Goal: Task Accomplishment & Management: Complete application form

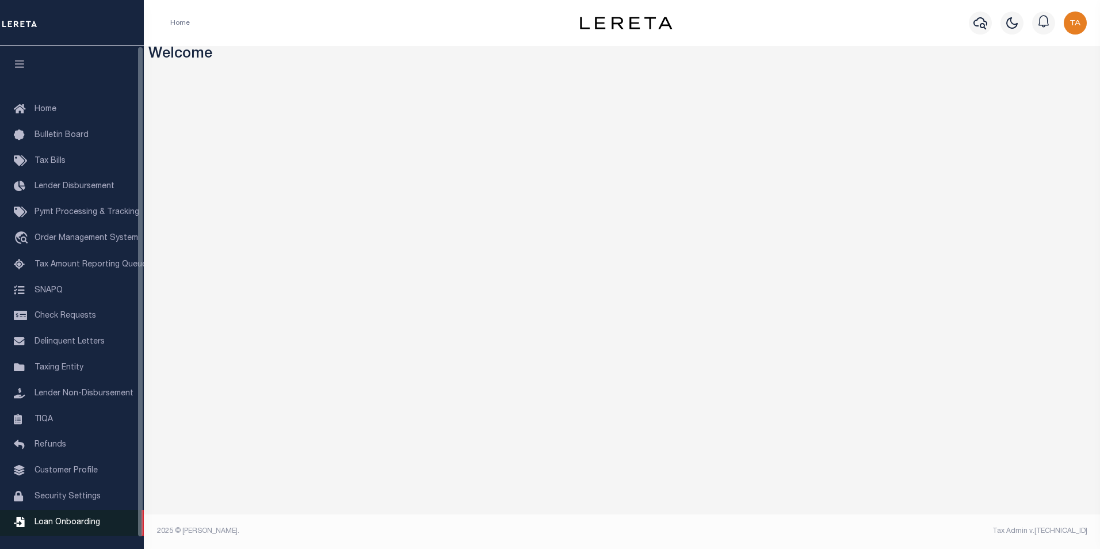
click at [49, 527] on span "Loan Onboarding" at bounding box center [68, 522] width 66 height 8
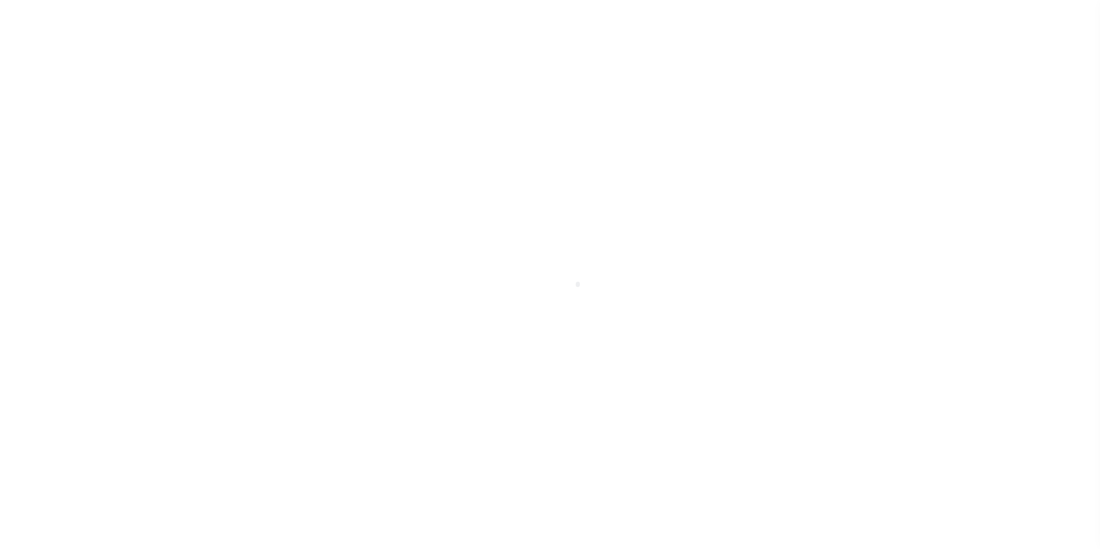
select select "50"
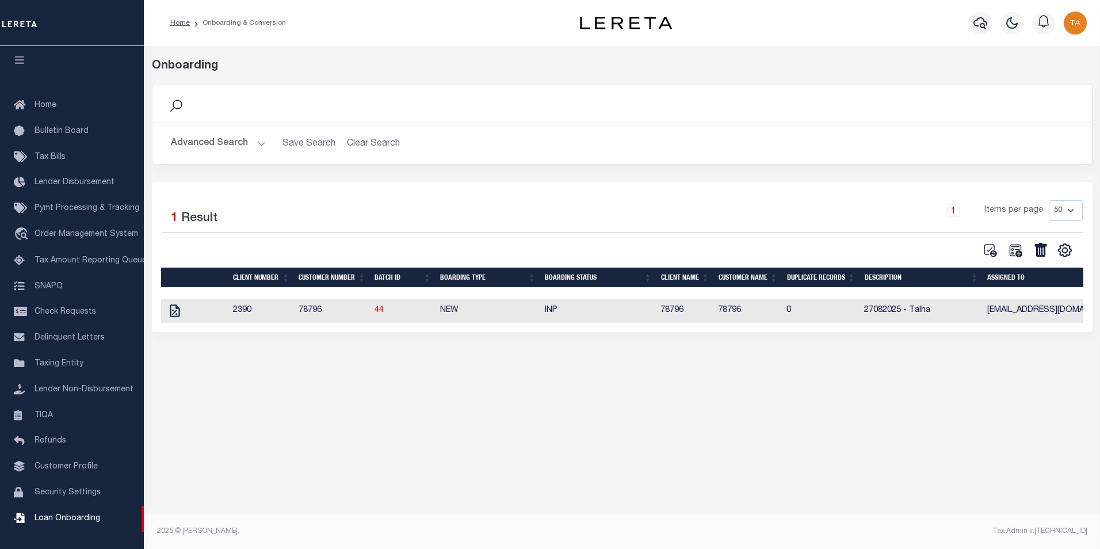
click at [242, 143] on button "Advanced Search" at bounding box center [219, 143] width 96 height 22
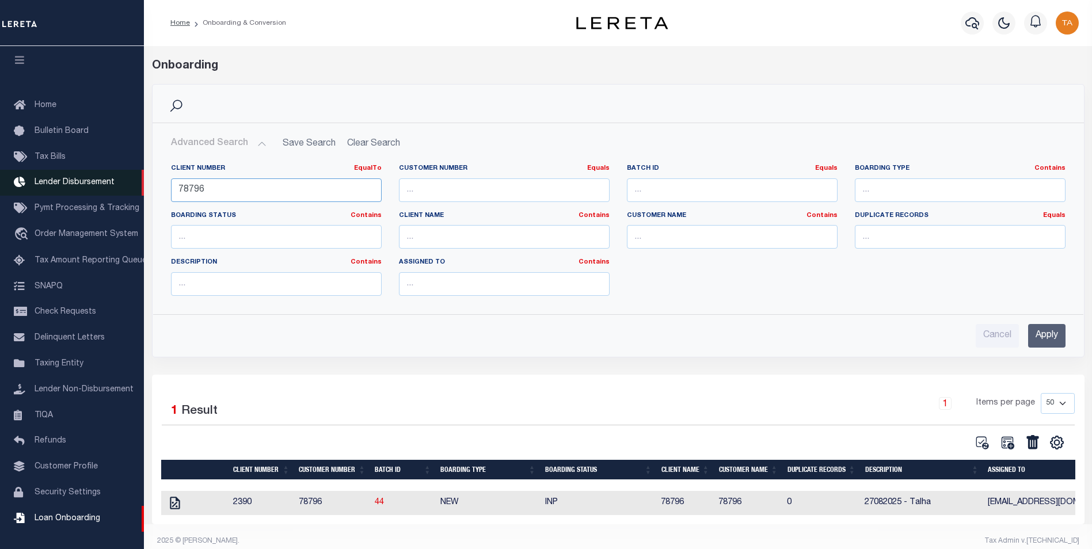
drag, startPoint x: 212, startPoint y: 190, endPoint x: 97, endPoint y: 182, distance: 115.4
click at [97, 182] on div "Home Onboarding & Conversion" at bounding box center [546, 279] width 1092 height 559
click at [1036, 331] on input "Apply" at bounding box center [1046, 336] width 37 height 24
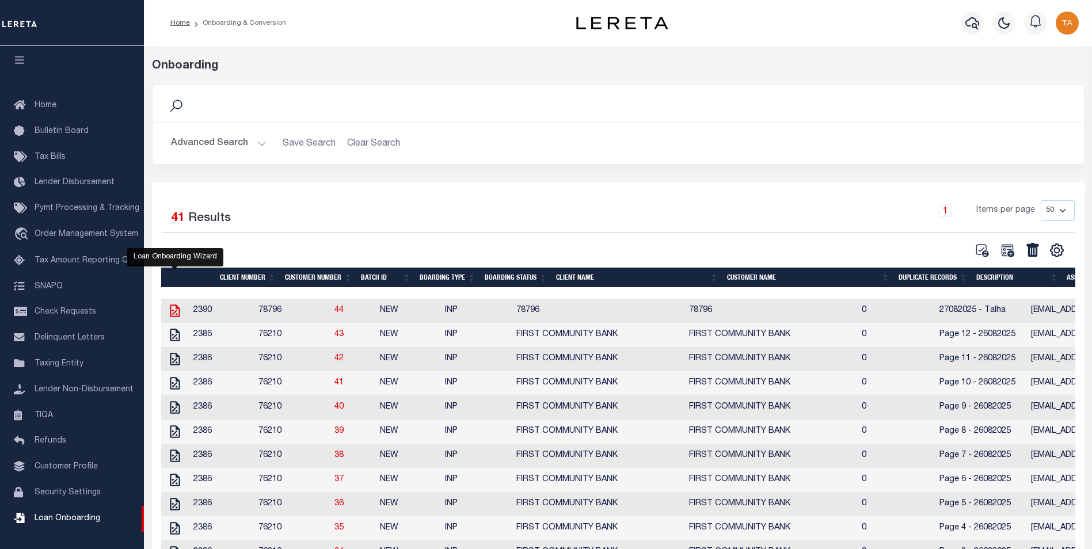
click at [172, 312] on icon at bounding box center [175, 310] width 10 height 13
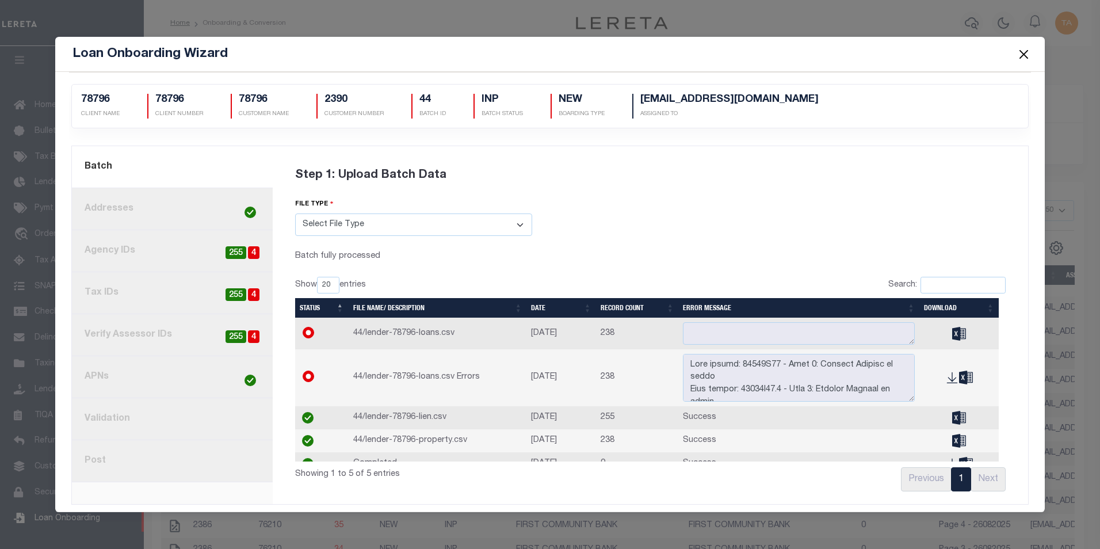
click at [121, 464] on link "8. Post" at bounding box center [172, 461] width 201 height 42
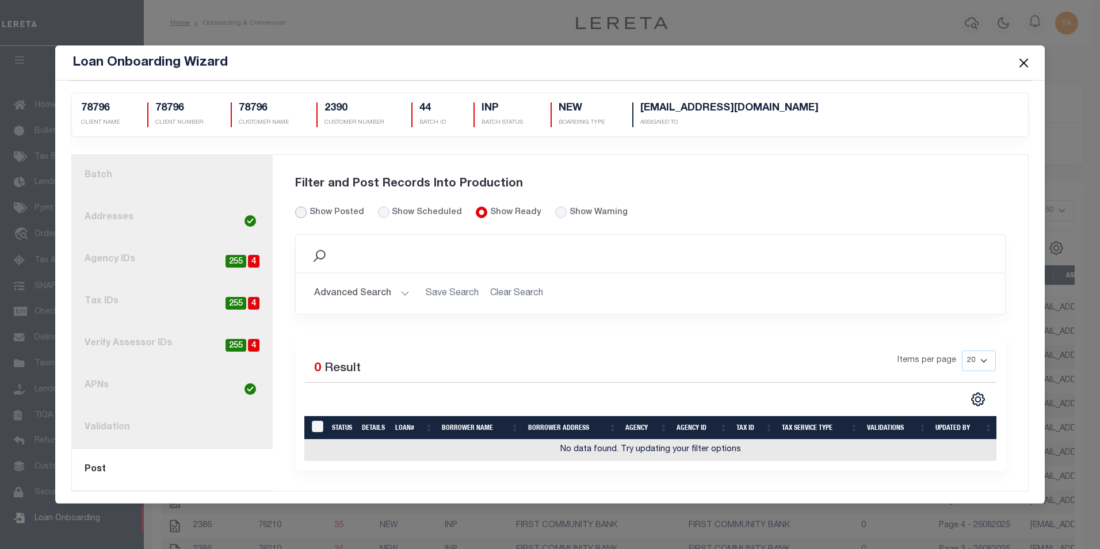
click at [300, 211] on input "Show Posted" at bounding box center [301, 213] width 12 height 12
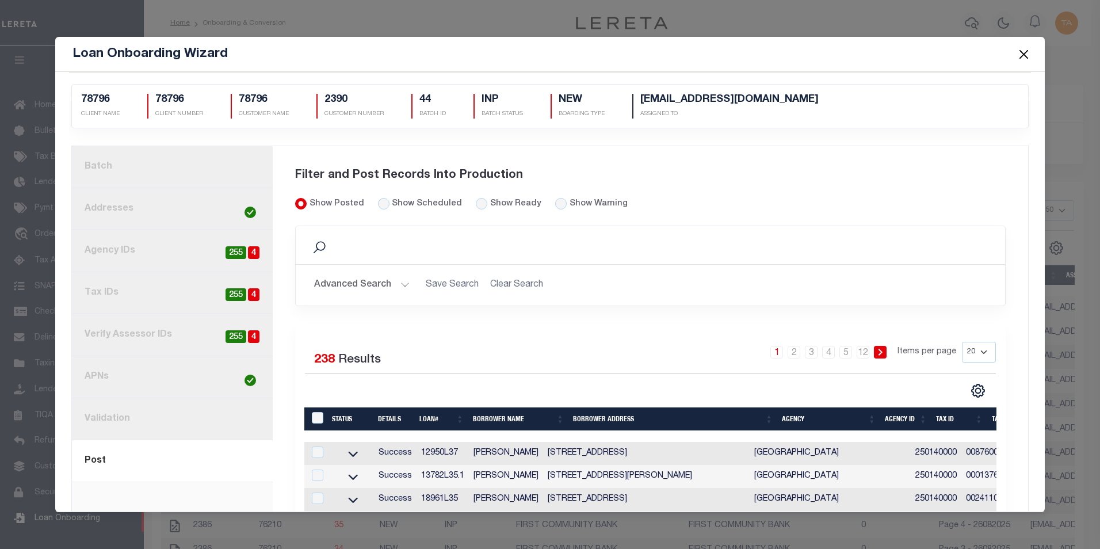
click at [1021, 52] on button "Close" at bounding box center [1023, 54] width 15 height 15
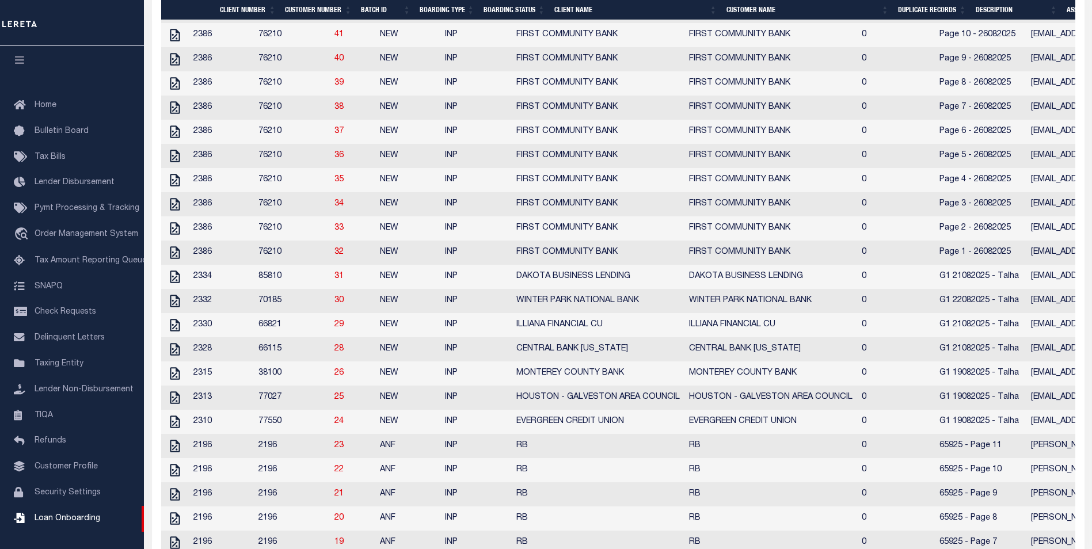
scroll to position [345, 0]
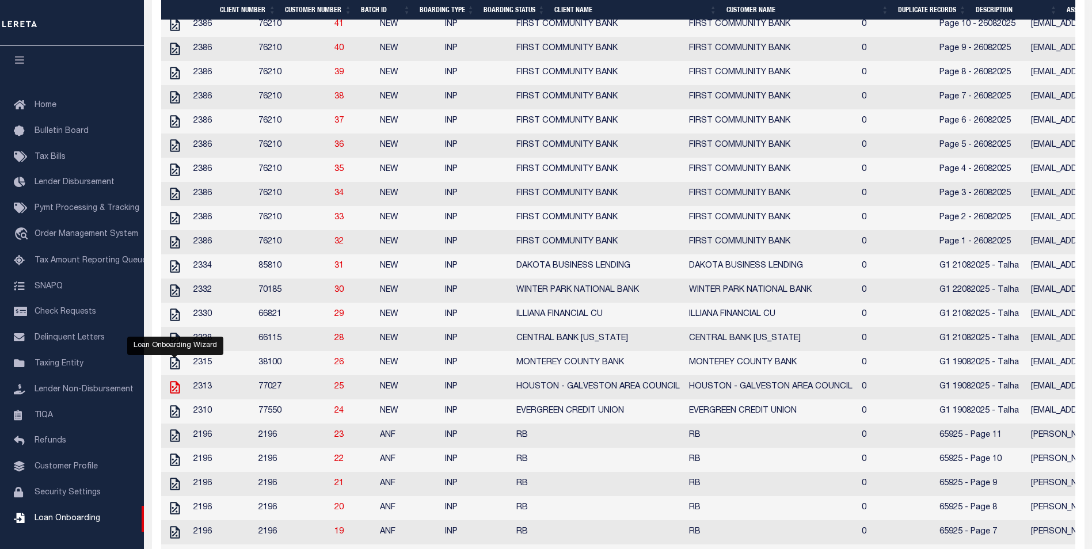
click at [168, 395] on icon "" at bounding box center [174, 387] width 15 height 15
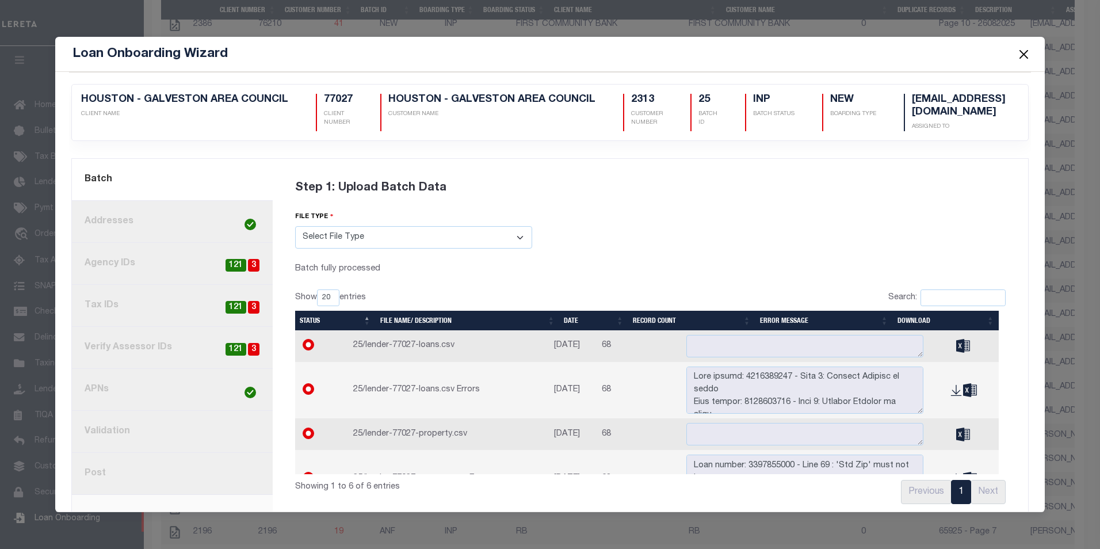
click at [89, 468] on link "8. Post" at bounding box center [172, 474] width 201 height 42
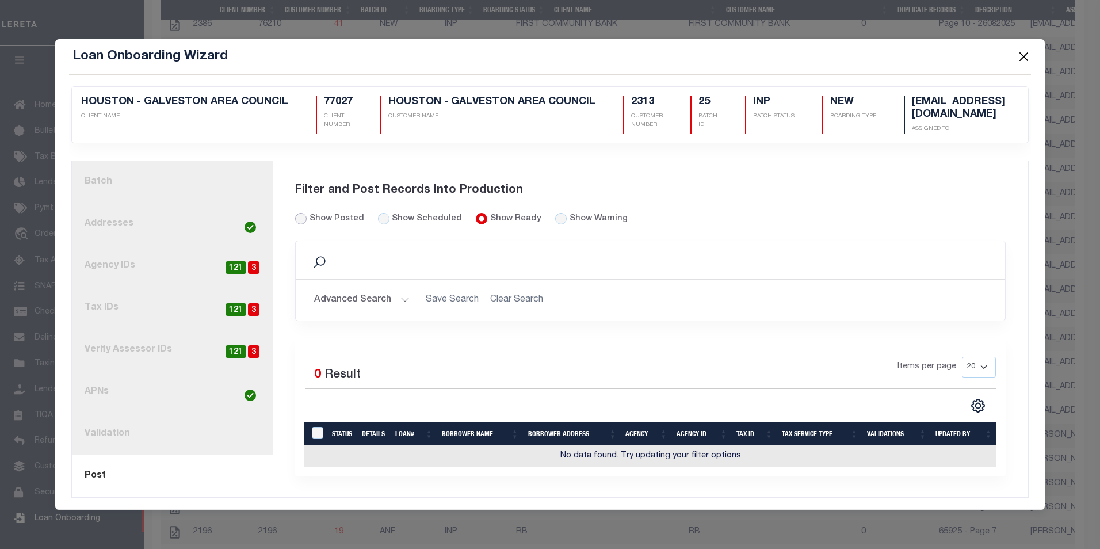
click at [297, 215] on input "Show Posted" at bounding box center [301, 219] width 12 height 12
radio input "true"
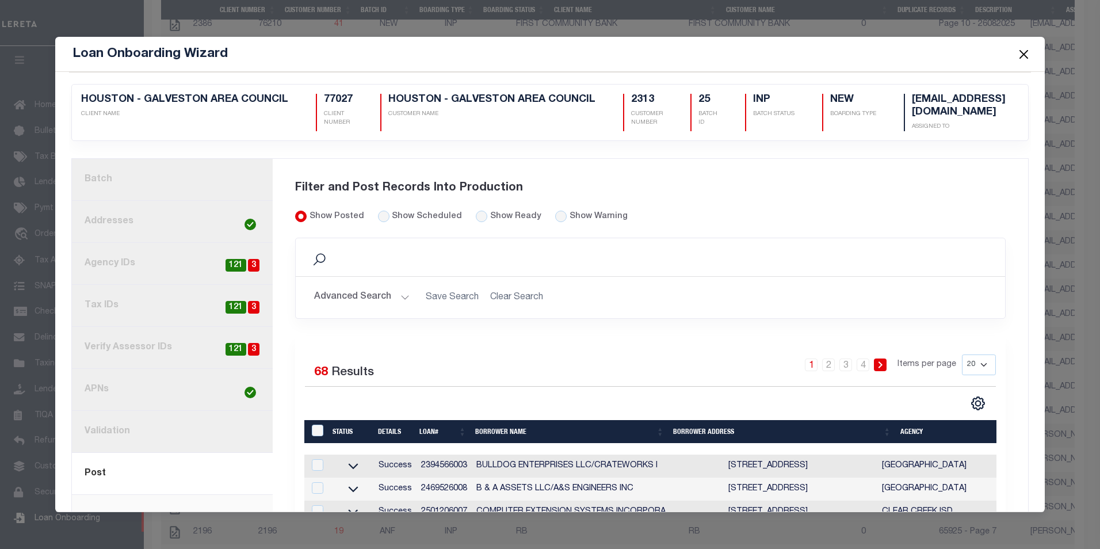
click at [490, 216] on label "Show Ready" at bounding box center [515, 217] width 51 height 13
click at [483, 216] on input "Show Ready" at bounding box center [482, 217] width 12 height 12
radio input "true"
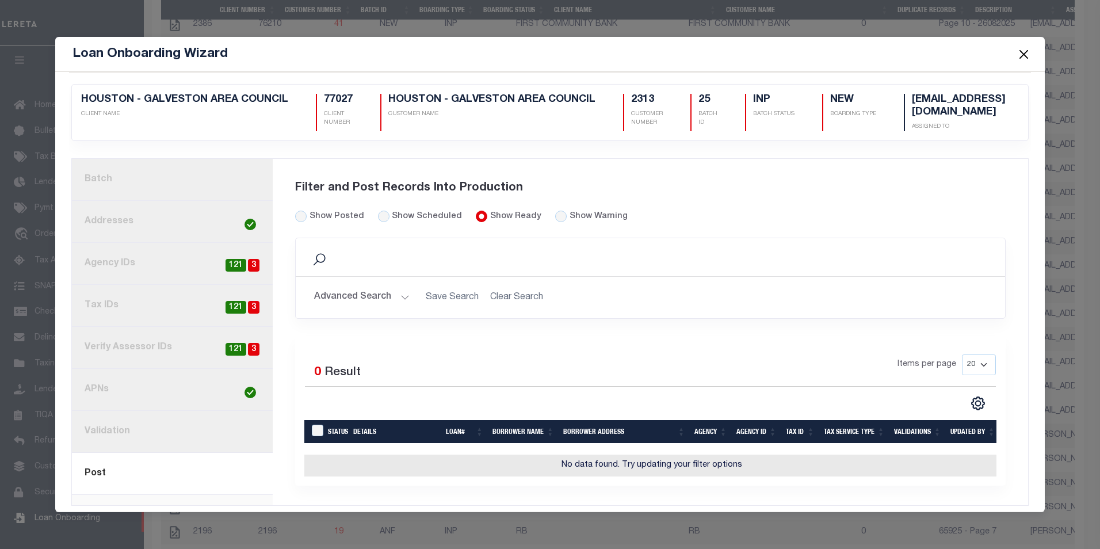
click at [1020, 54] on button "Close" at bounding box center [1023, 54] width 15 height 15
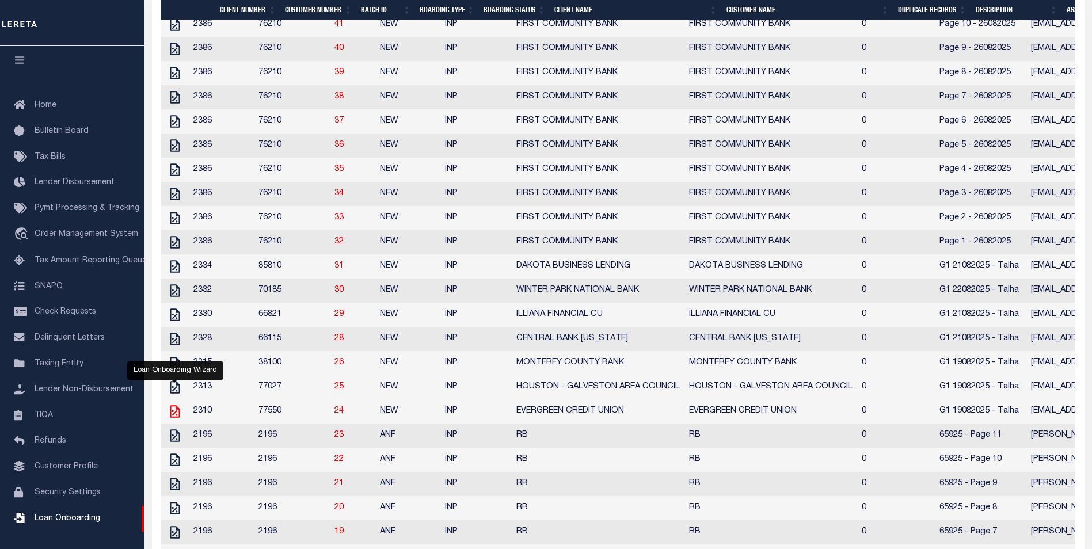
click at [173, 418] on icon "" at bounding box center [175, 411] width 10 height 13
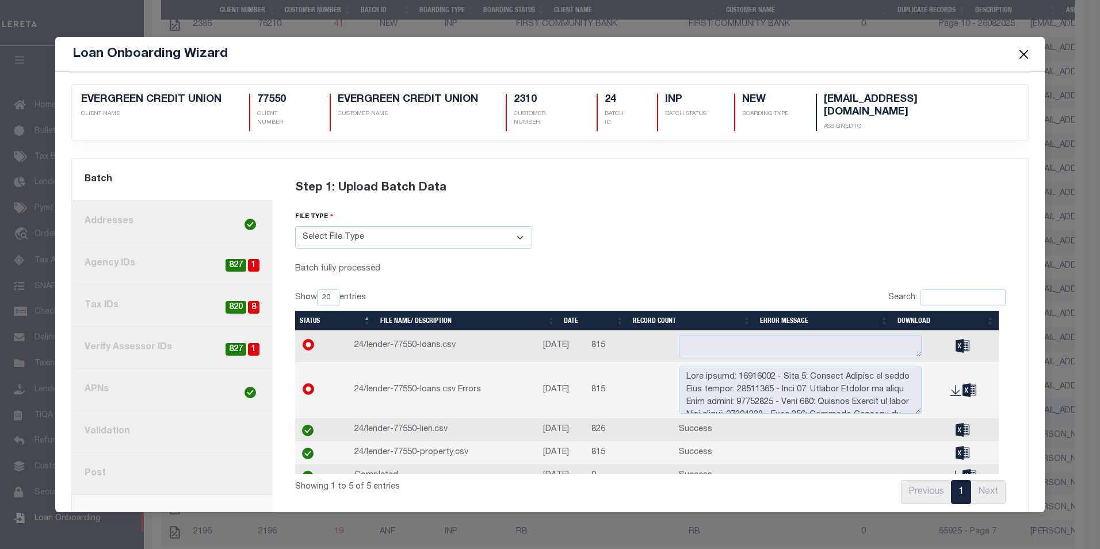
click at [102, 459] on link "8. Post" at bounding box center [172, 474] width 201 height 42
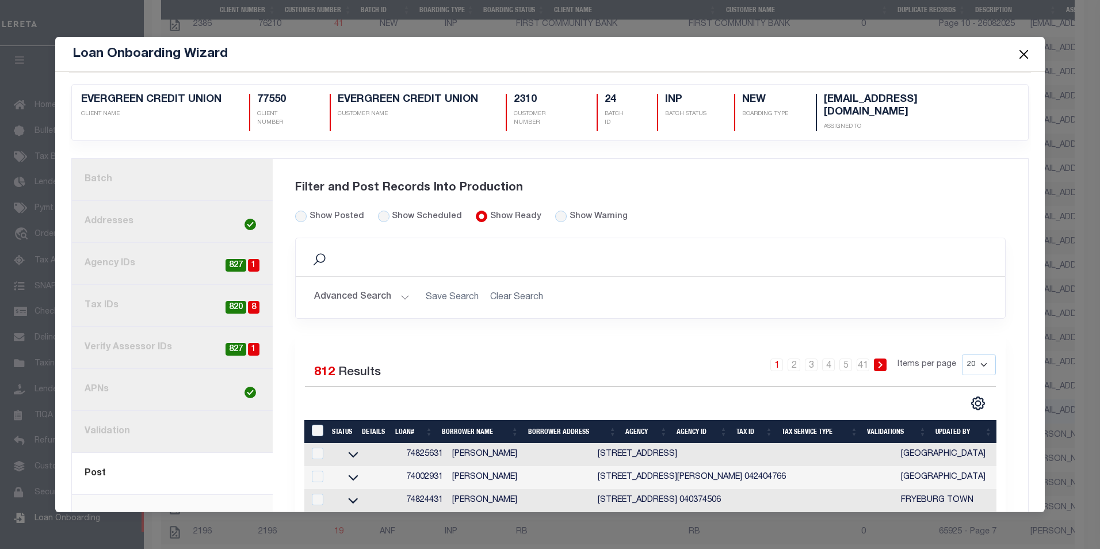
click at [1026, 54] on button "Close" at bounding box center [1023, 54] width 15 height 15
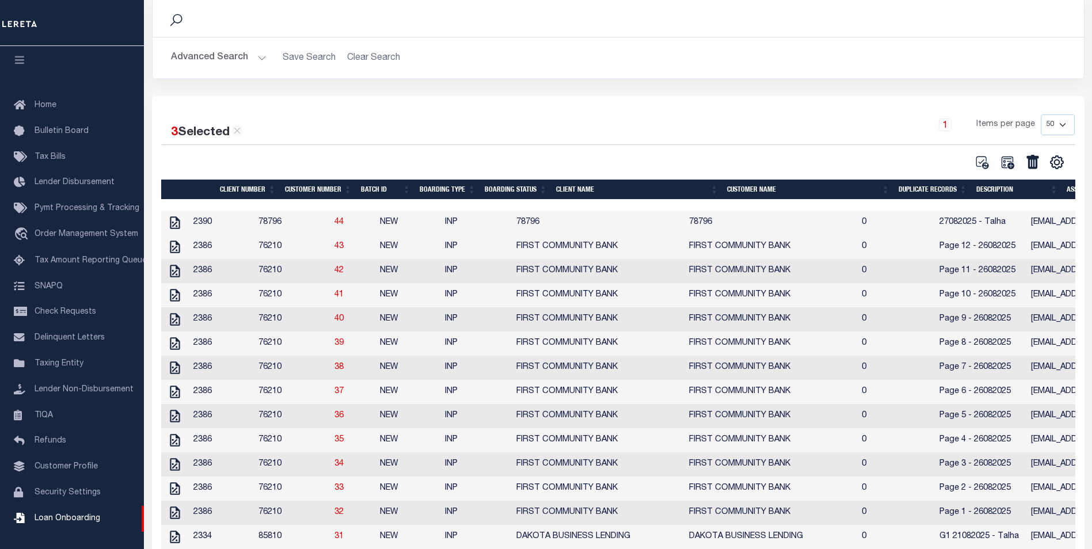
scroll to position [69, 0]
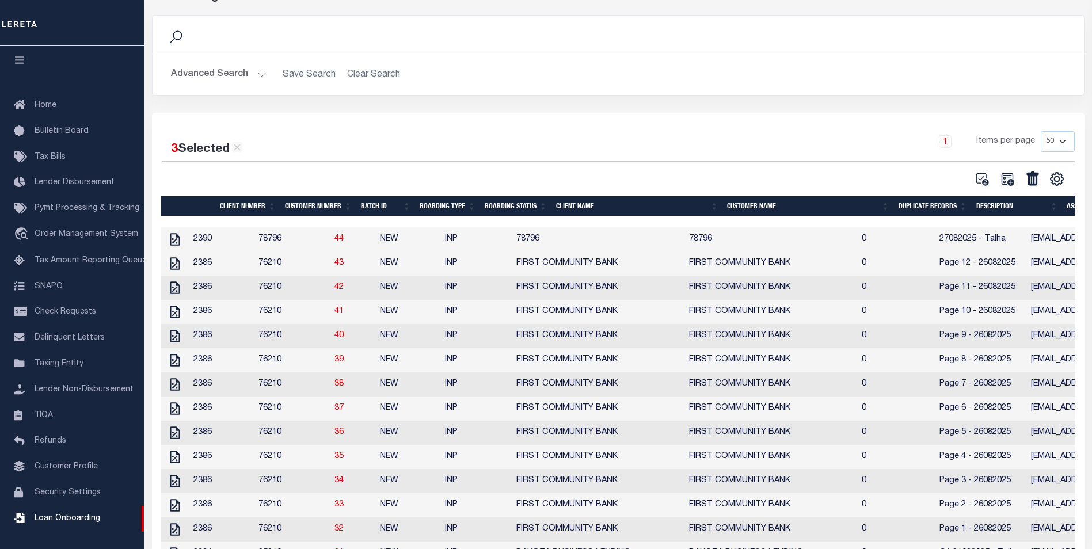
click at [230, 77] on button "Advanced Search" at bounding box center [219, 74] width 96 height 22
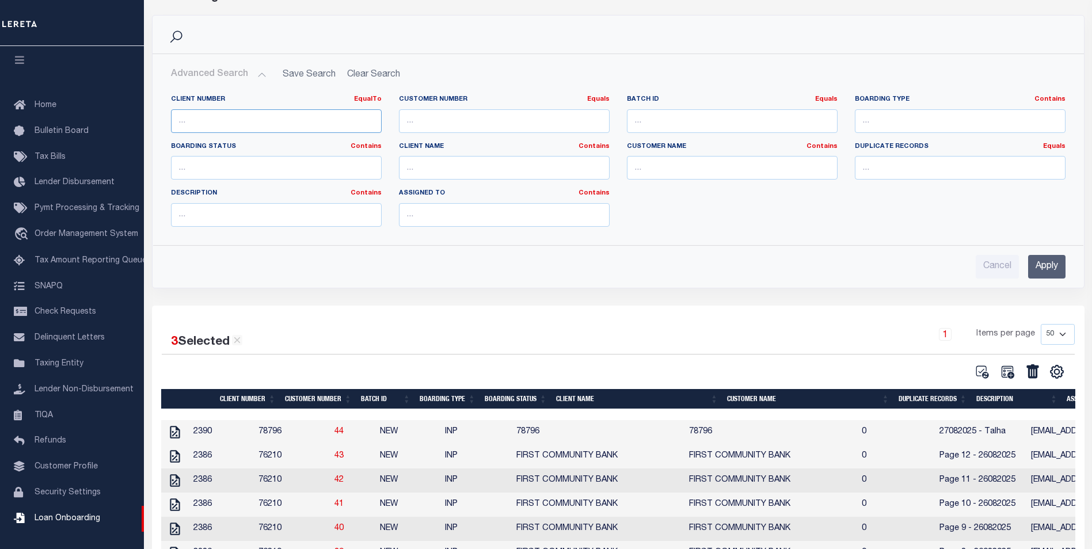
click at [215, 116] on input "number" at bounding box center [276, 121] width 211 height 24
type input "68855"
click at [1046, 265] on input "Apply" at bounding box center [1046, 267] width 37 height 24
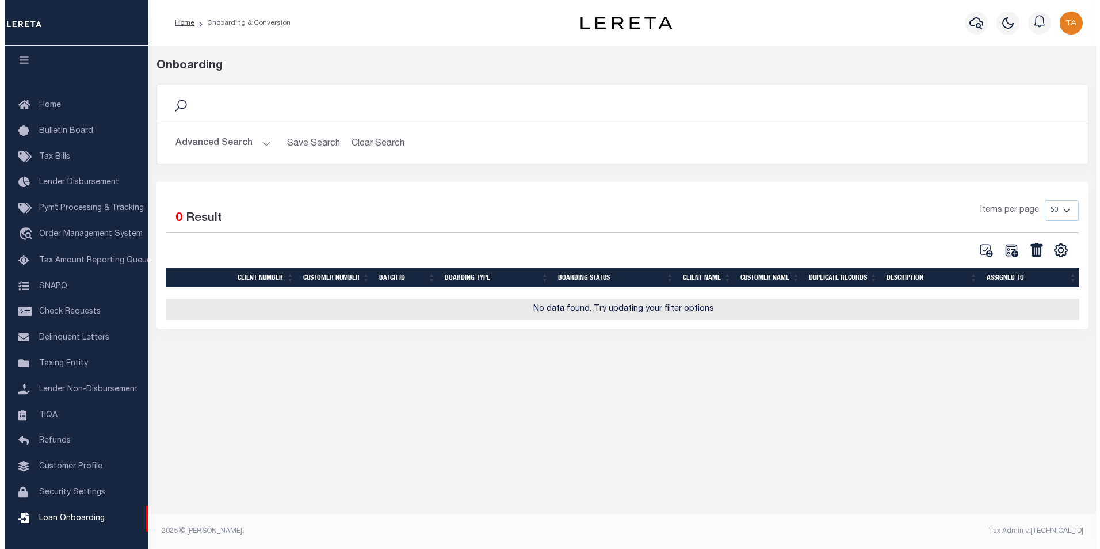
scroll to position [0, 0]
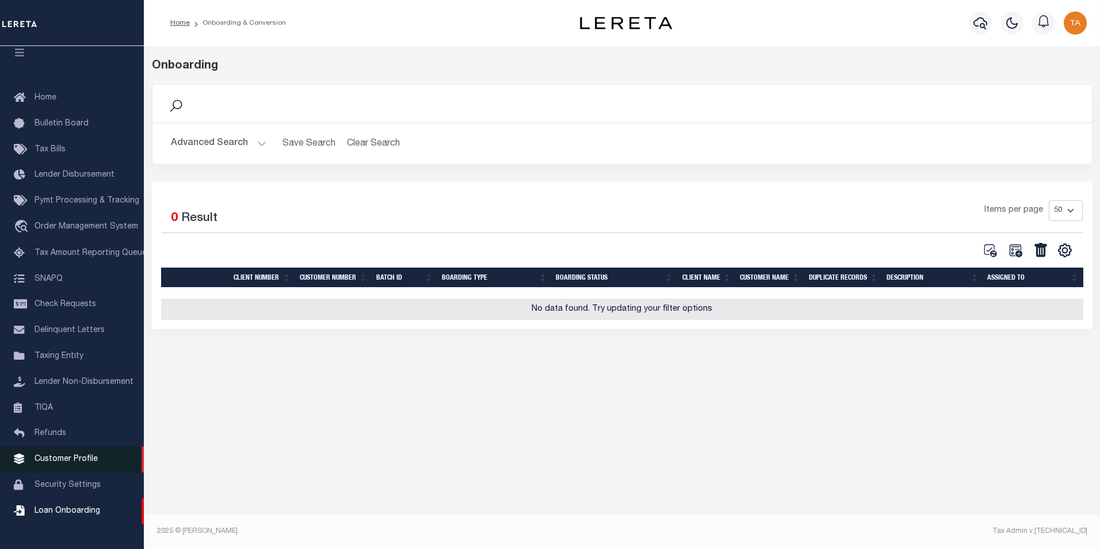
click at [64, 462] on span "Customer Profile" at bounding box center [66, 459] width 63 height 8
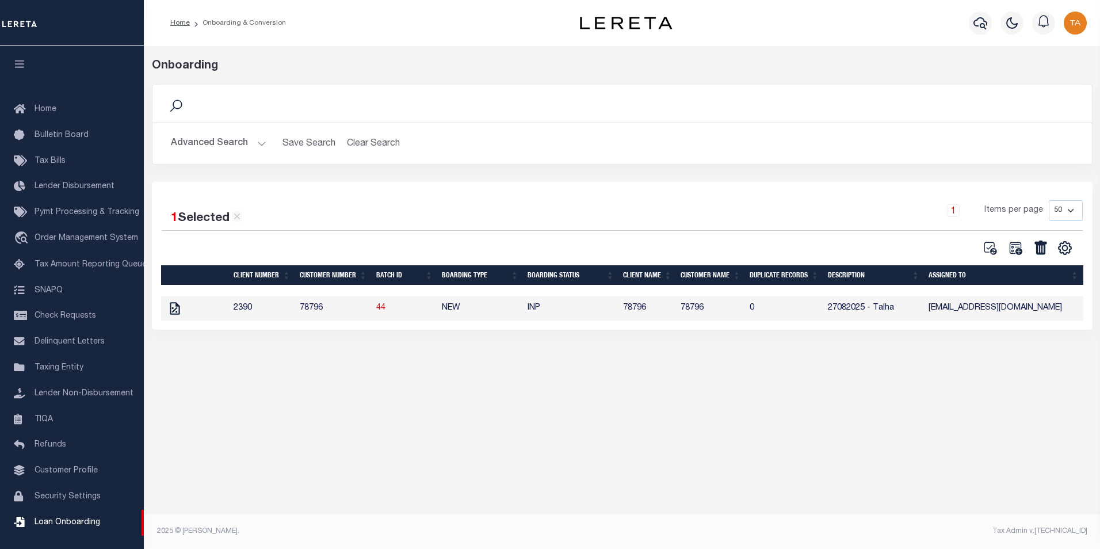
select select "50"
click at [238, 142] on button "Advanced Search" at bounding box center [219, 143] width 96 height 22
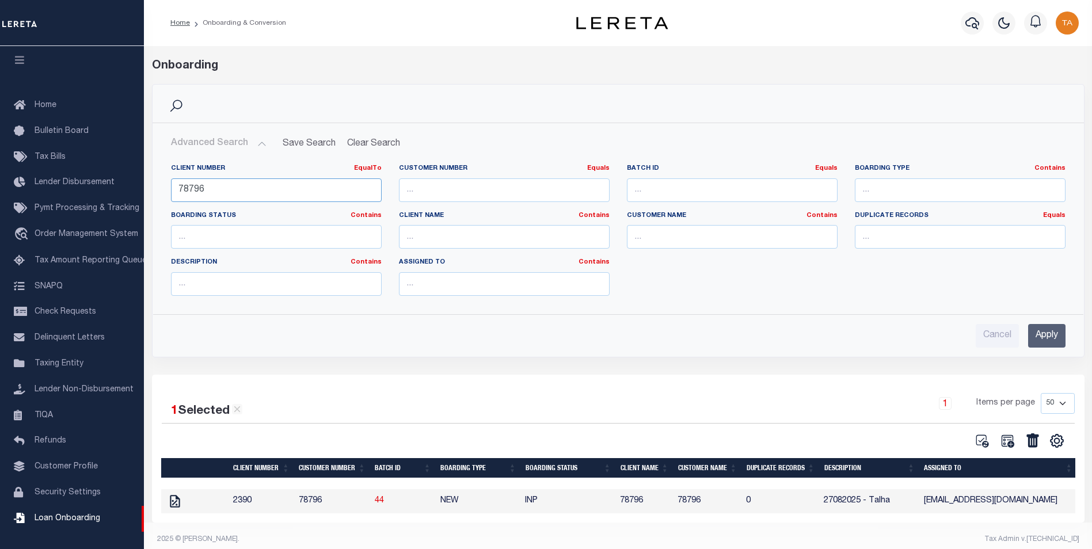
click at [219, 190] on input "78796" at bounding box center [276, 190] width 211 height 24
drag, startPoint x: 82, startPoint y: 174, endPoint x: 0, endPoint y: 158, distance: 83.2
click at [0, 158] on html "Home Onboarding & Conversion Profile" at bounding box center [546, 278] width 1092 height 557
click at [1042, 338] on input "Apply" at bounding box center [1046, 336] width 37 height 24
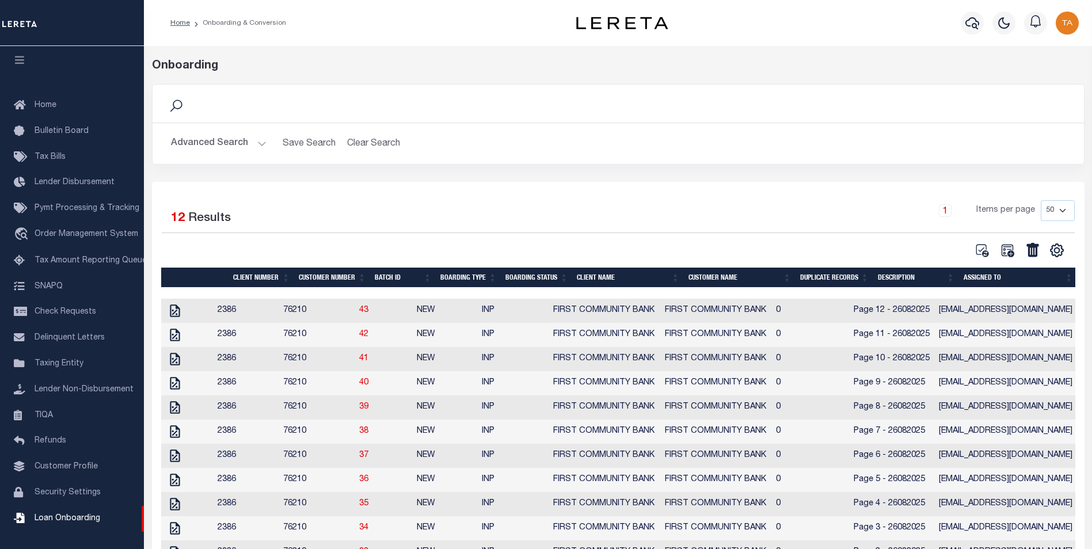
click at [262, 140] on button "Advanced Search" at bounding box center [219, 143] width 96 height 22
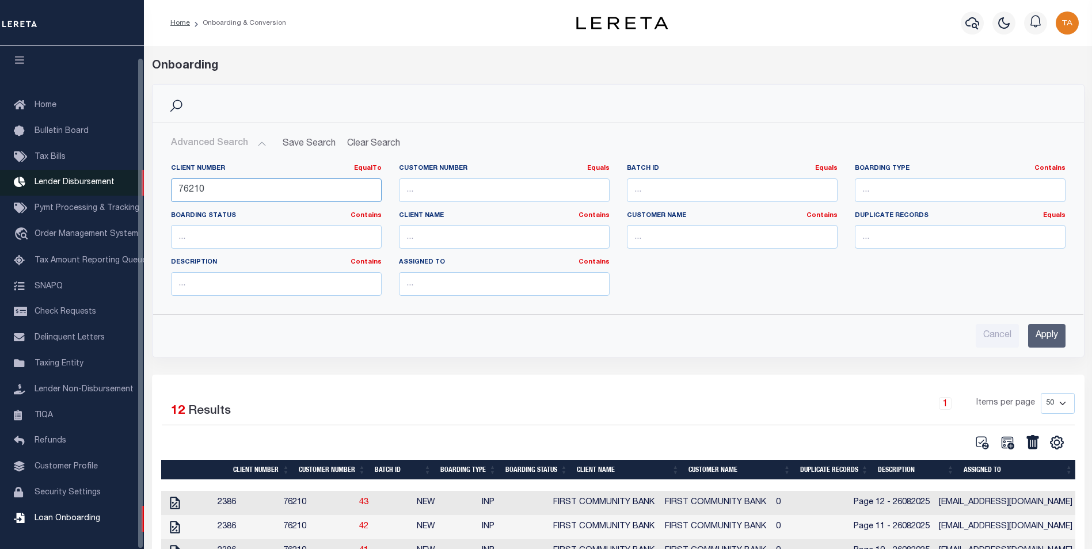
drag, startPoint x: 141, startPoint y: 179, endPoint x: 47, endPoint y: 168, distance: 95.0
click at [47, 168] on div "Home Onboarding & Conversion" at bounding box center [546, 412] width 1092 height 825
type input "77027"
click at [1051, 339] on input "Apply" at bounding box center [1046, 336] width 37 height 24
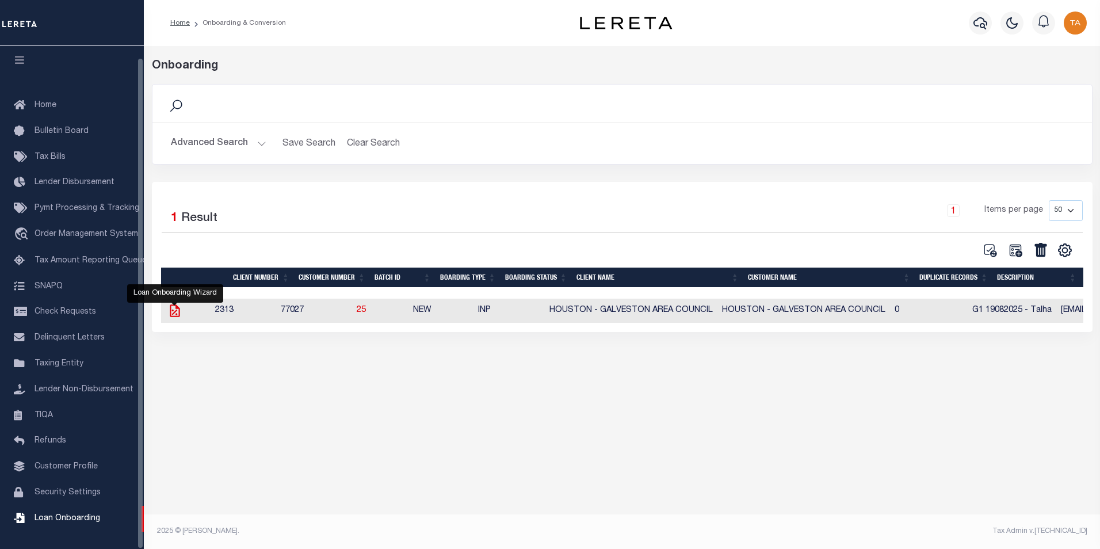
click at [171, 311] on icon at bounding box center [175, 310] width 10 height 13
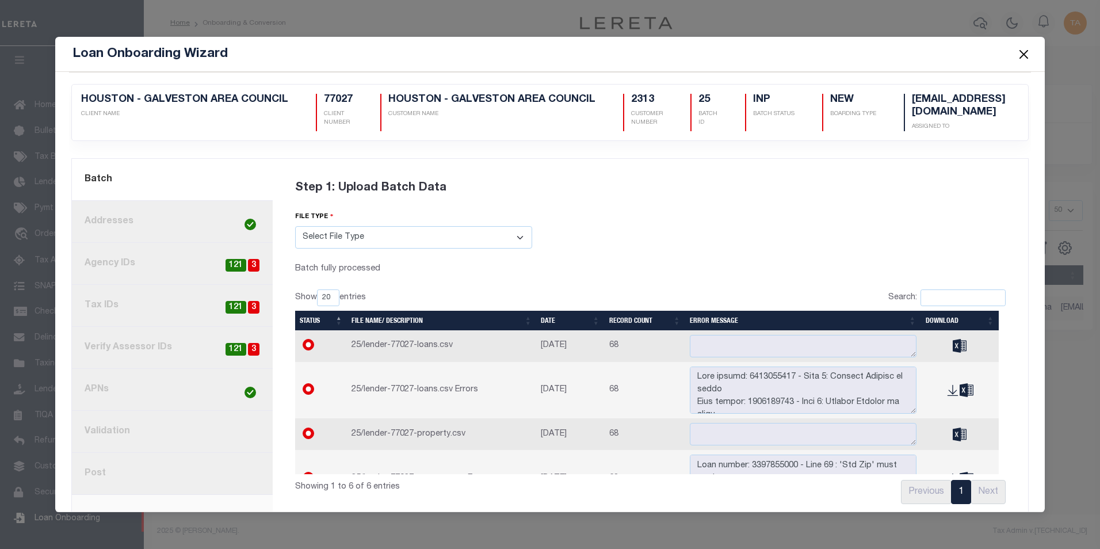
click at [112, 473] on link "8. Post" at bounding box center [172, 474] width 201 height 42
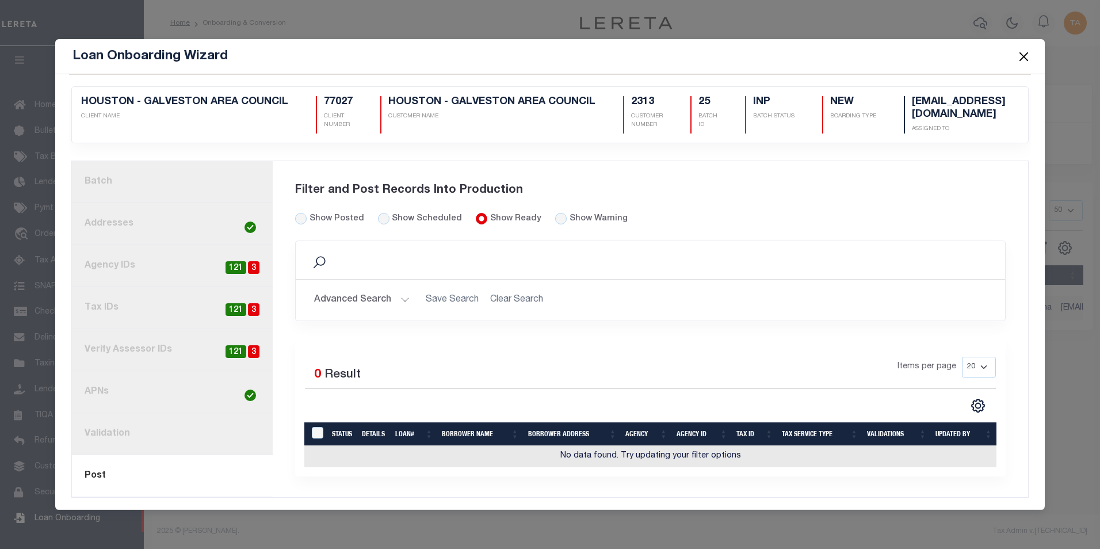
click at [121, 181] on link "1. Batch" at bounding box center [172, 182] width 201 height 42
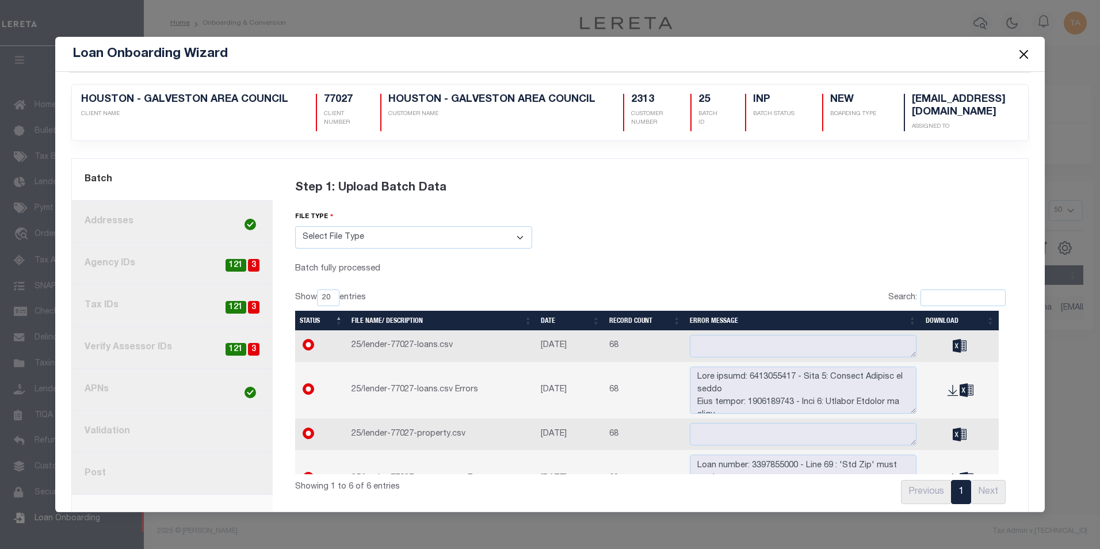
click at [1021, 56] on button "Close" at bounding box center [1023, 54] width 15 height 15
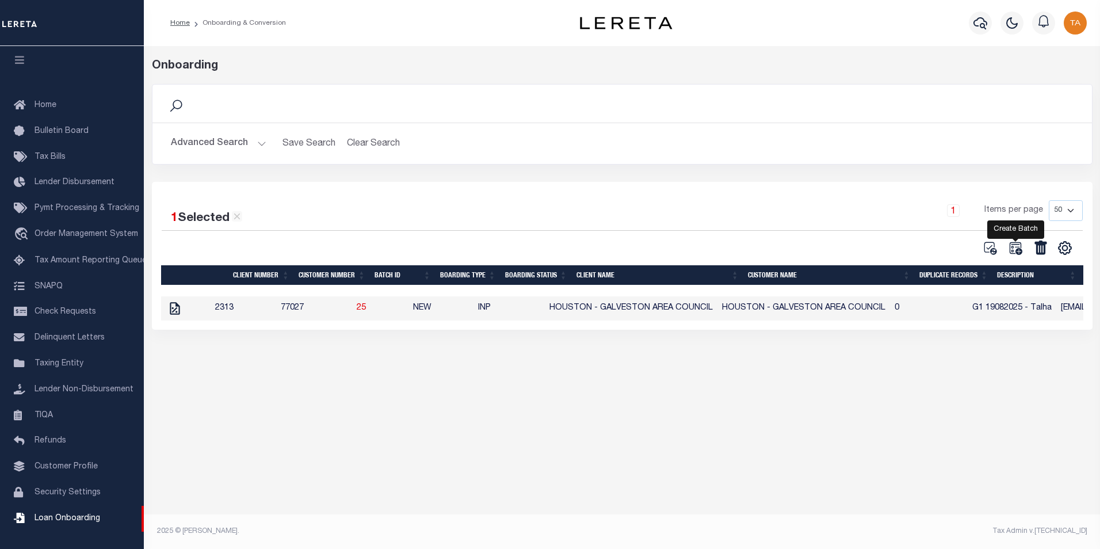
click at [1014, 250] on icon "" at bounding box center [1015, 248] width 15 height 15
select select
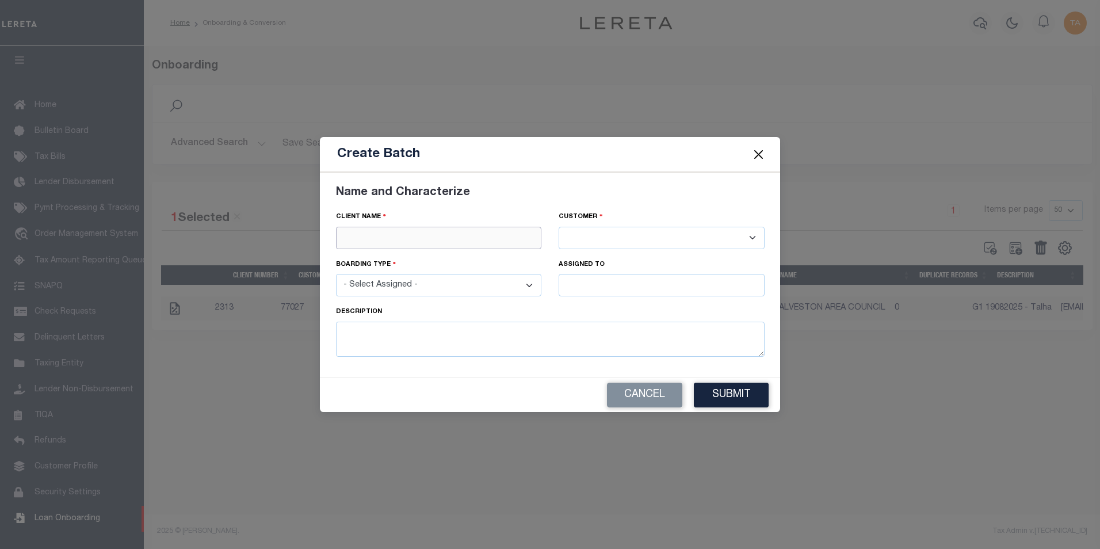
click at [409, 236] on input "text" at bounding box center [439, 238] width 206 height 22
paste input "EPIC FEDERAL CREDIT UNION"
type input "EPIC FEDERAL CREDIT UNION"
click at [399, 259] on div "EPIC FEDERAL CREDIT UNION" at bounding box center [439, 258] width 205 height 18
click at [400, 291] on select "- Select Assigned - NEW - New Loan REF - Refinance Loan CWF - Conversion with F…" at bounding box center [439, 285] width 206 height 22
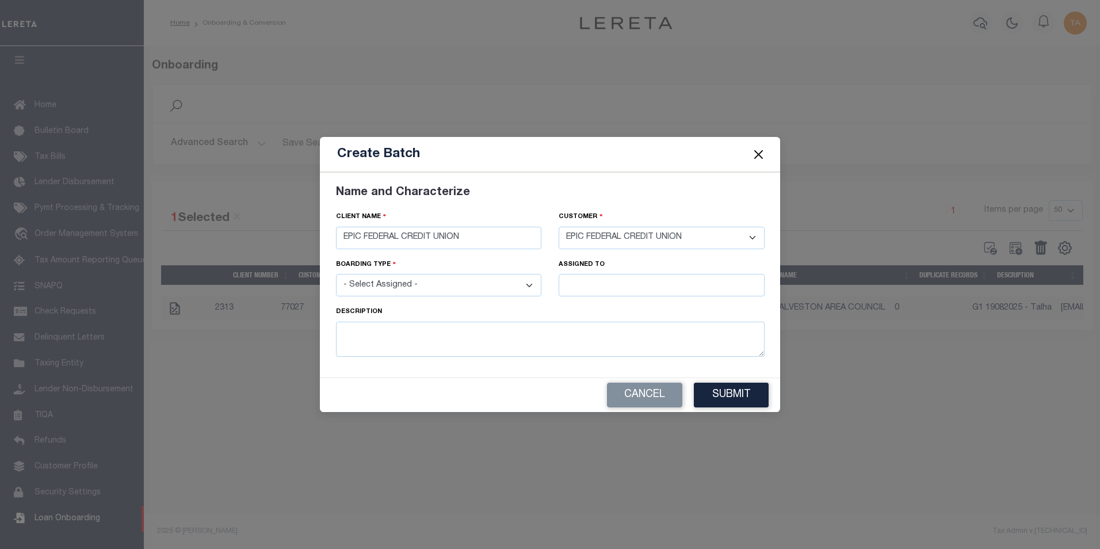
select select "NEW"
click at [336, 274] on select "- Select Assigned - NEW - New Loan REF - Refinance Loan CWF - Conversion with F…" at bounding box center [439, 285] width 206 height 22
click at [580, 282] on input "text" at bounding box center [662, 285] width 206 height 22
type input "[PERSON_NAME]"
click at [590, 306] on div "[PERSON_NAME]" at bounding box center [661, 306] width 205 height 18
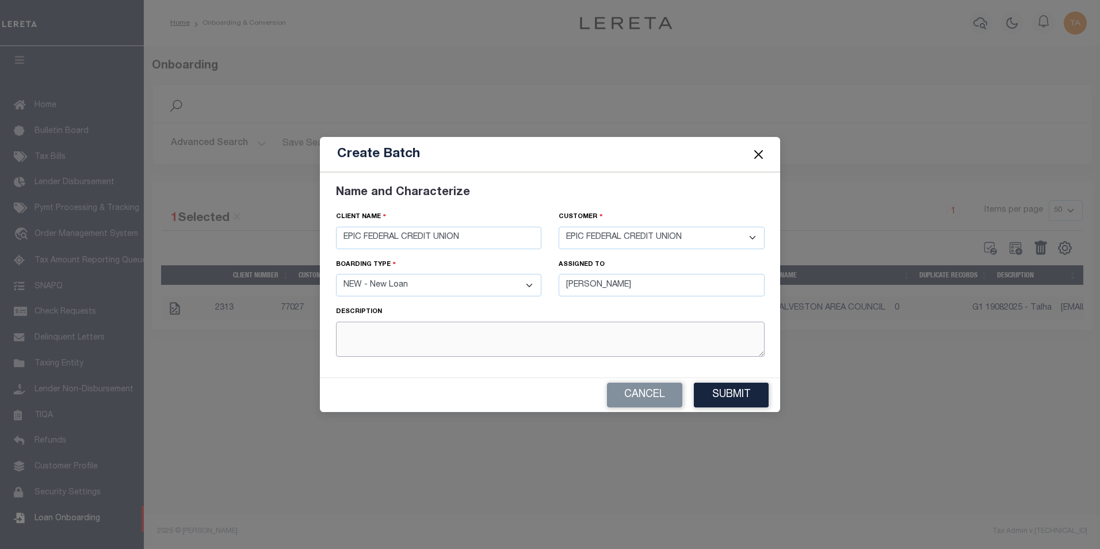
click at [416, 337] on textarea at bounding box center [550, 339] width 429 height 35
type textarea "G1 02092025 - Talha"
click at [717, 390] on button "Submit" at bounding box center [731, 395] width 75 height 25
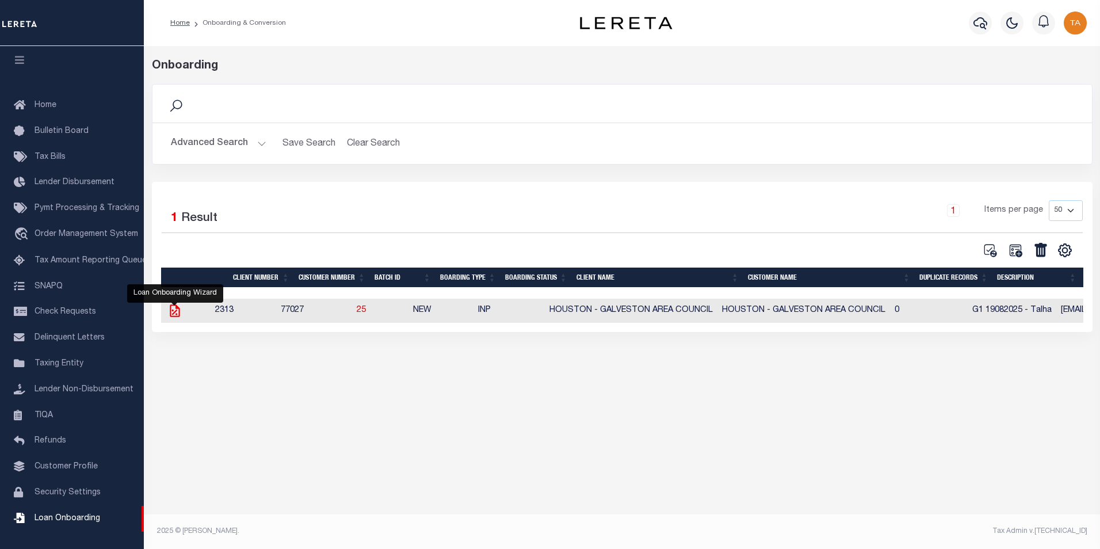
click at [170, 314] on icon at bounding box center [175, 310] width 10 height 13
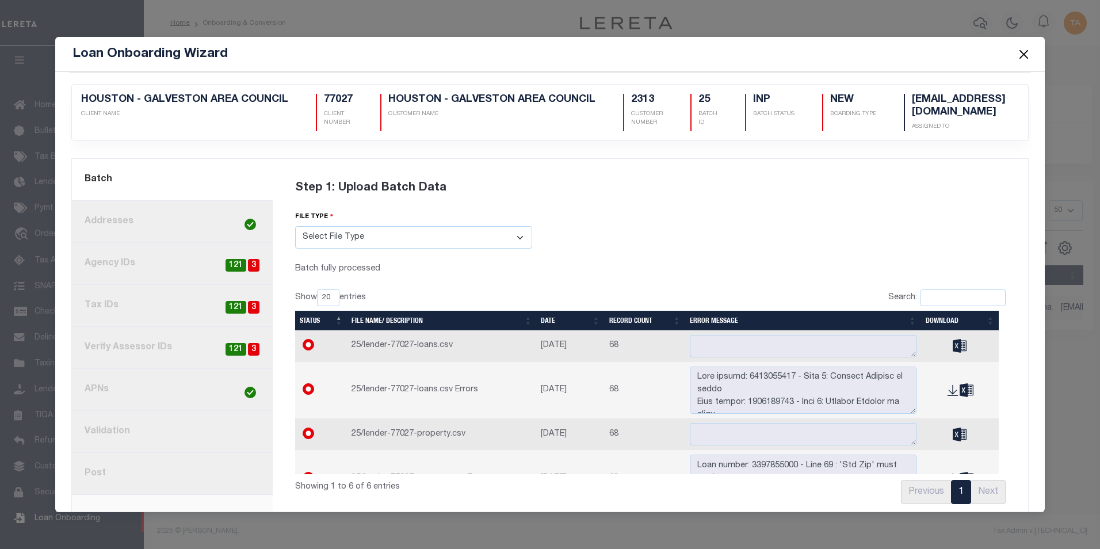
click at [1021, 54] on button "Close" at bounding box center [1023, 54] width 15 height 15
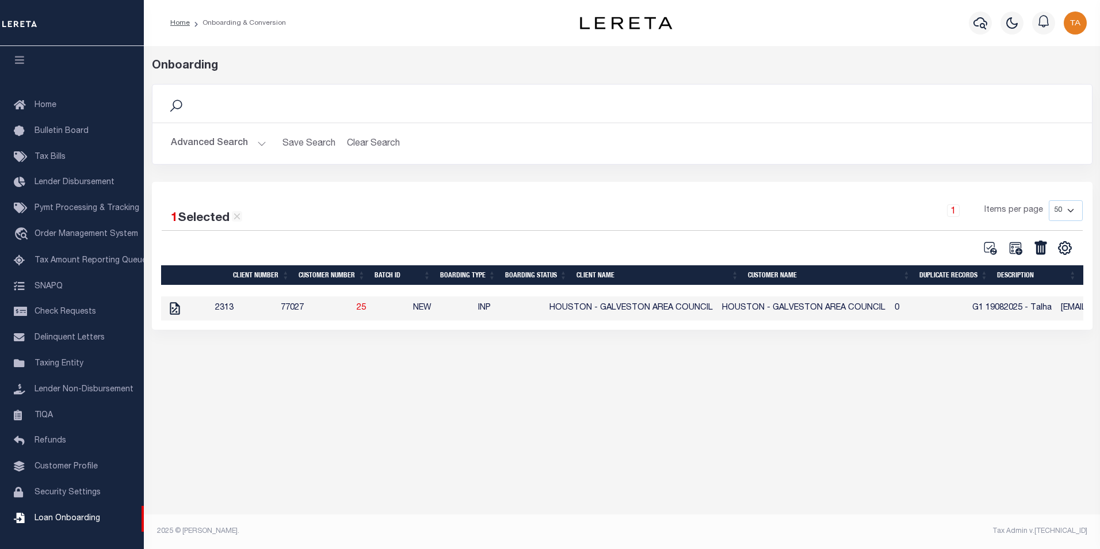
click at [239, 146] on button "Advanced Search" at bounding box center [219, 143] width 96 height 22
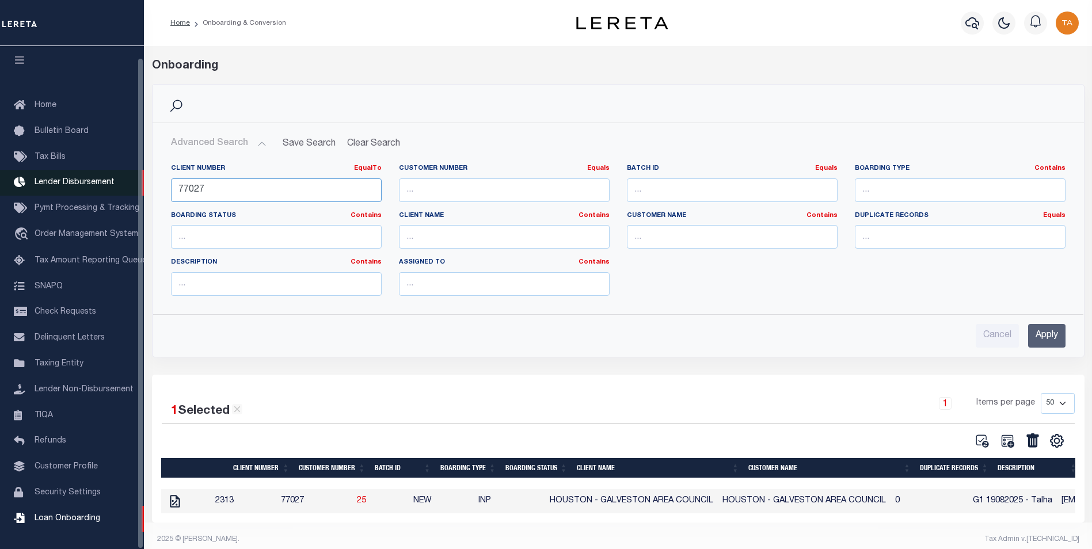
drag, startPoint x: 106, startPoint y: 189, endPoint x: 83, endPoint y: 189, distance: 23.6
click at [83, 189] on div "Home Onboarding & Conversion" at bounding box center [546, 278] width 1092 height 557
type input "68855"
click at [1052, 332] on input "Apply" at bounding box center [1046, 336] width 37 height 24
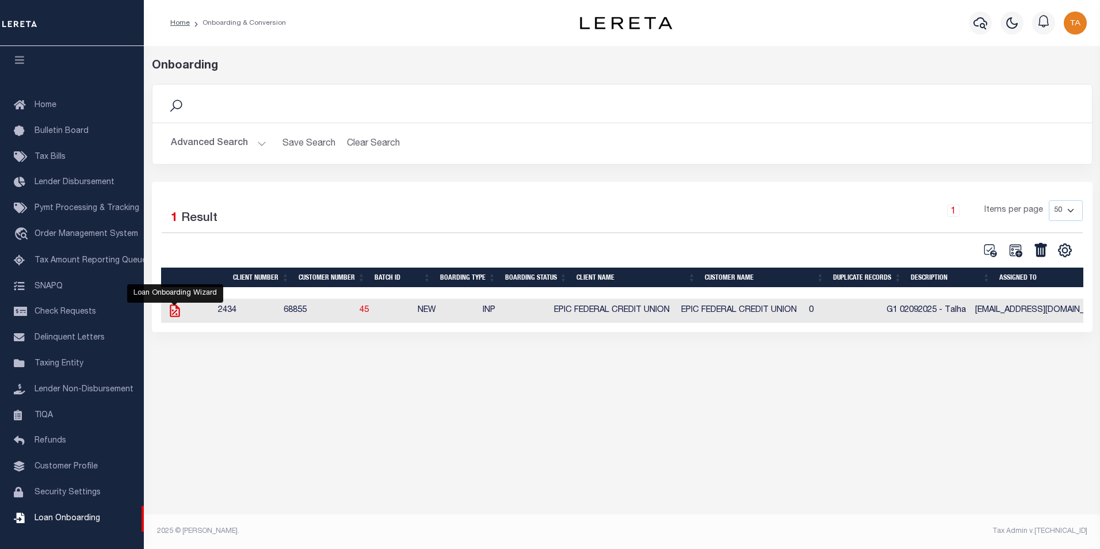
click at [173, 309] on icon at bounding box center [174, 310] width 15 height 15
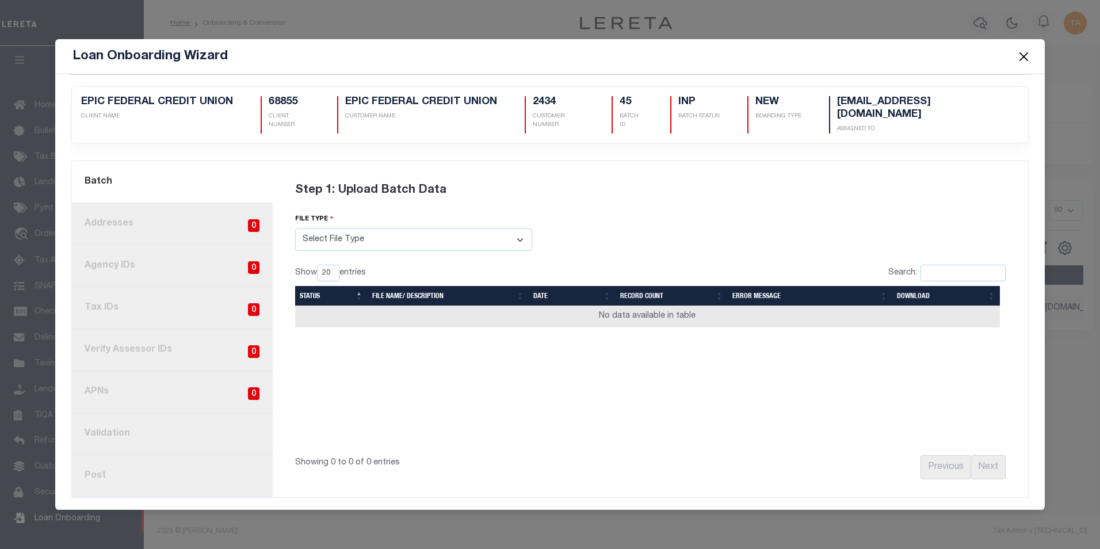
click at [325, 242] on select "Select File Type Lereta Lereta Conversion Zip" at bounding box center [413, 239] width 237 height 22
select select "LERETA"
click at [295, 228] on select "Select File Type Lereta Lereta Conversion Zip" at bounding box center [413, 239] width 237 height 22
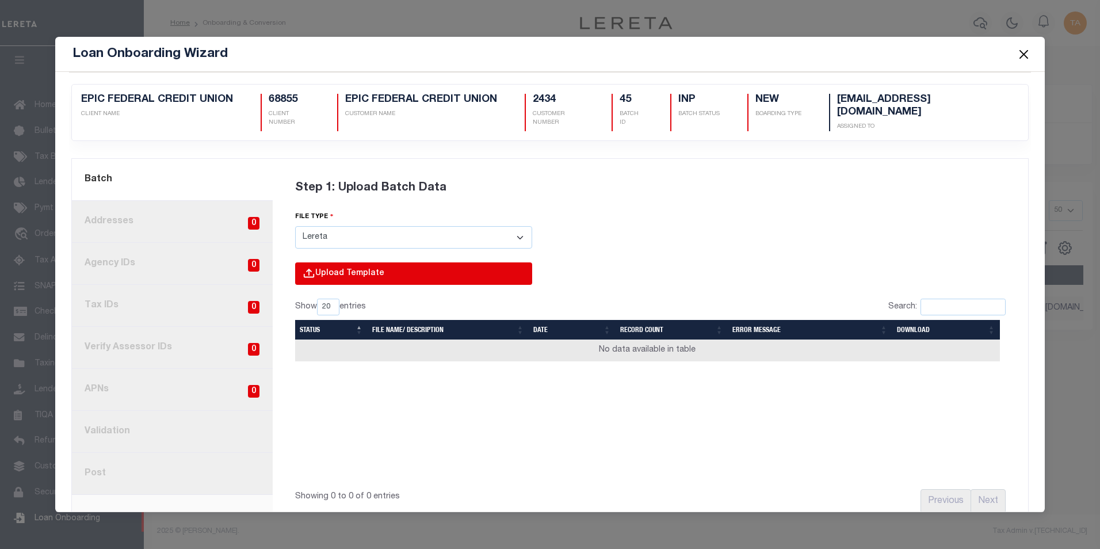
click at [316, 275] on input "file" at bounding box center [258, 285] width 548 height 47
type input "C:\fakepath\Lender-68855-Lien.csv"
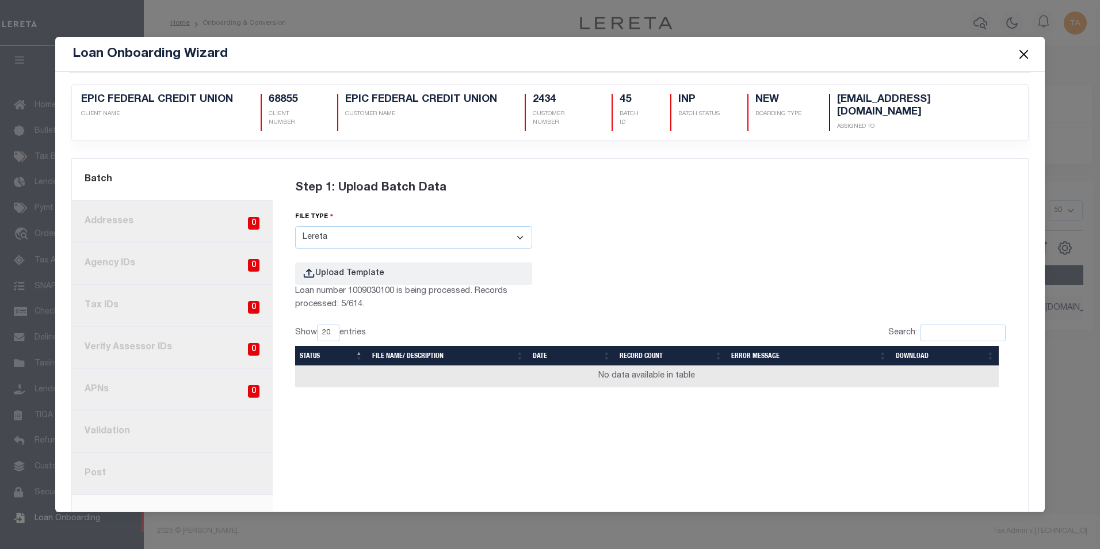
click at [1020, 52] on button "Close" at bounding box center [1023, 54] width 15 height 15
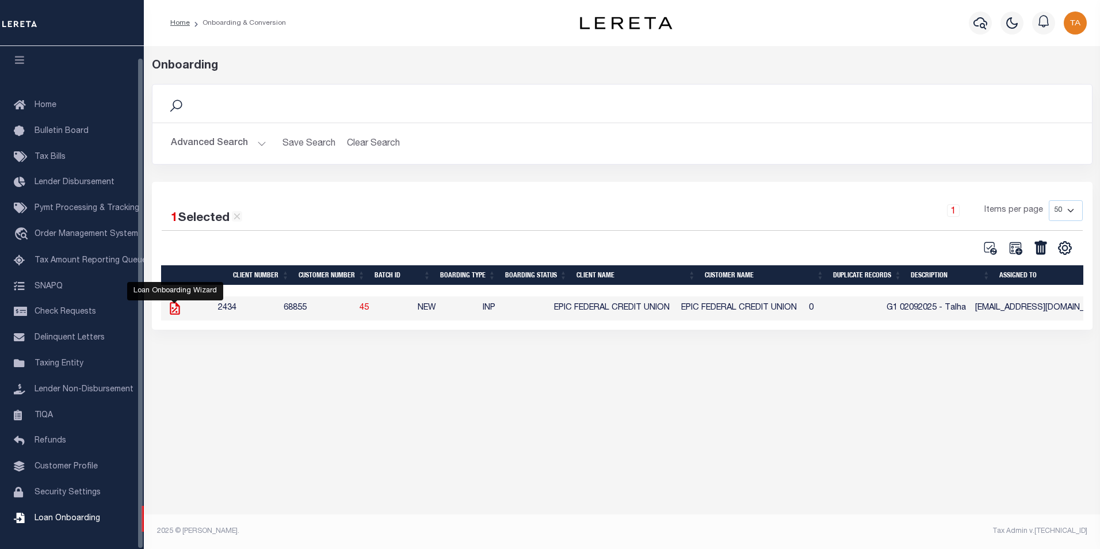
click at [169, 312] on icon at bounding box center [174, 308] width 15 height 15
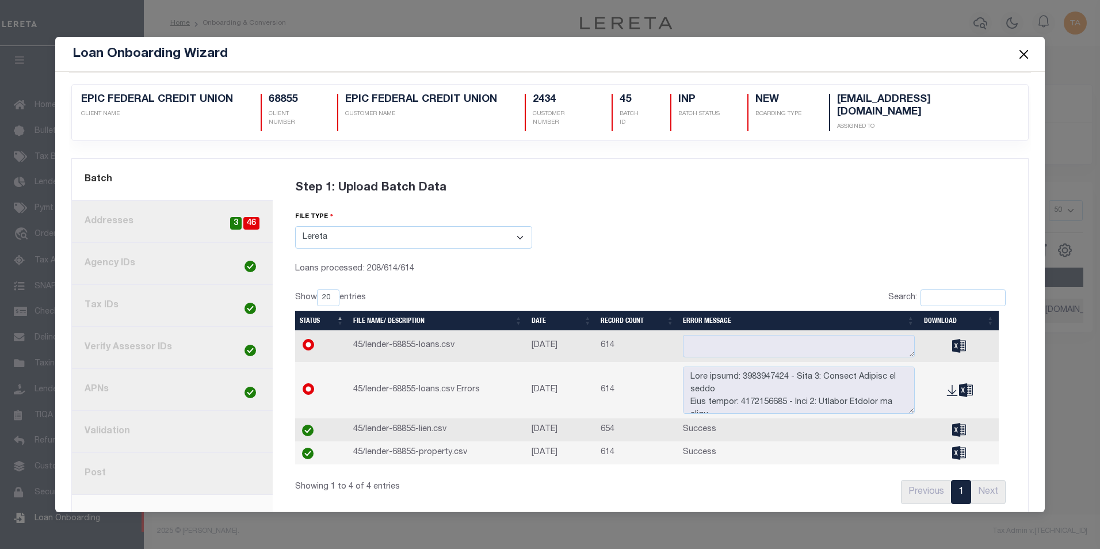
click at [1027, 54] on button "Close" at bounding box center [1023, 54] width 15 height 15
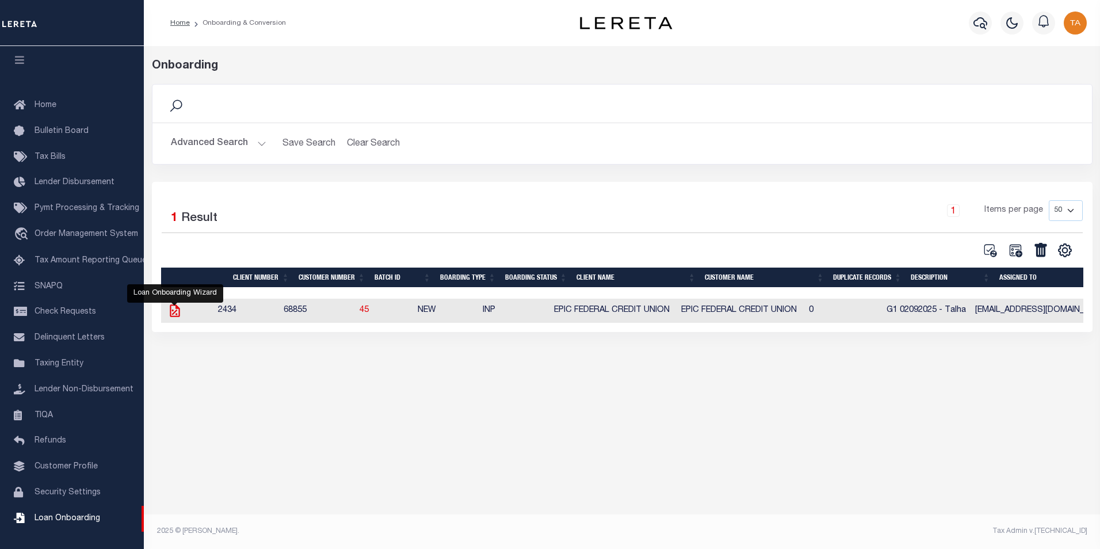
click at [173, 314] on icon at bounding box center [174, 310] width 15 height 15
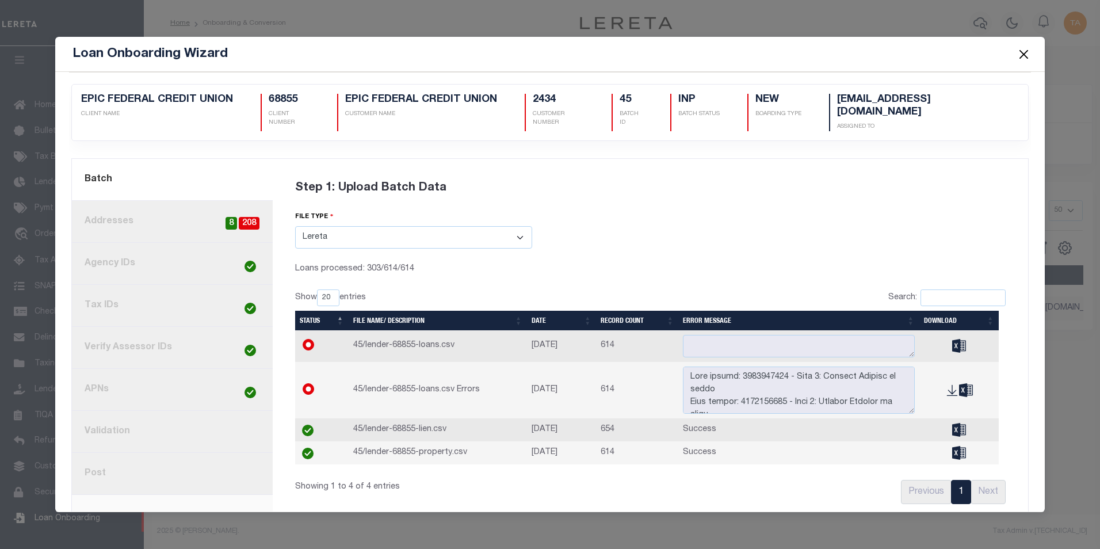
click at [1021, 52] on button "Close" at bounding box center [1023, 54] width 15 height 15
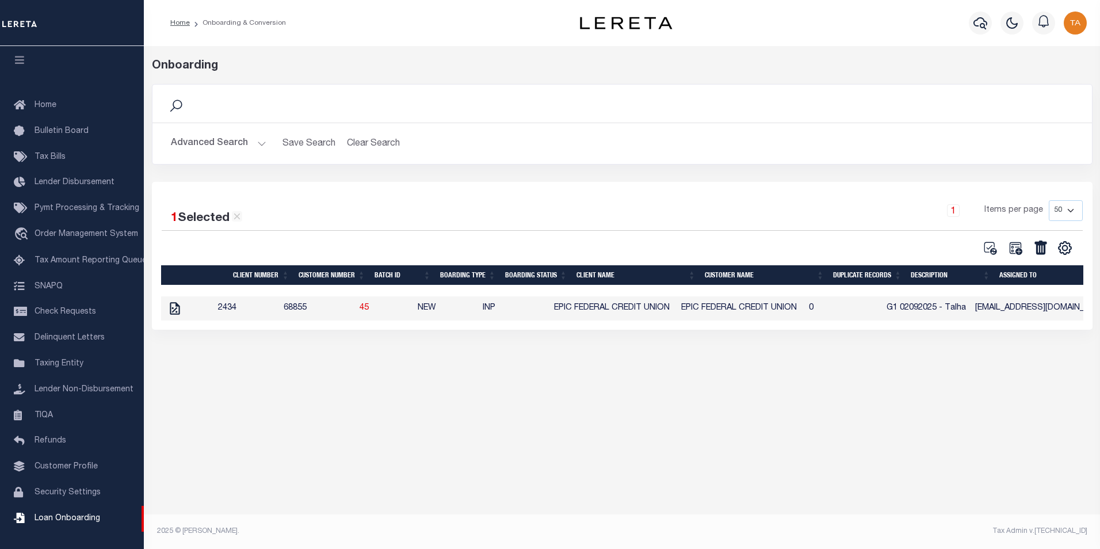
click at [242, 137] on button "Advanced Search" at bounding box center [219, 143] width 96 height 22
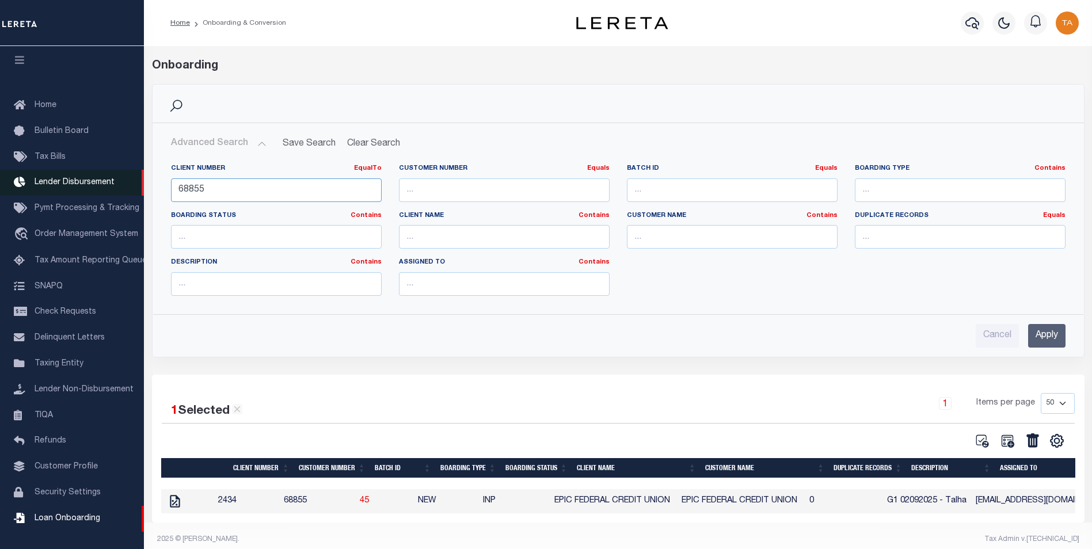
drag, startPoint x: 213, startPoint y: 191, endPoint x: 83, endPoint y: 186, distance: 130.1
click at [85, 187] on div "Home Onboarding & Conversion" at bounding box center [546, 278] width 1092 height 557
click at [1034, 336] on input "Apply" at bounding box center [1046, 336] width 37 height 24
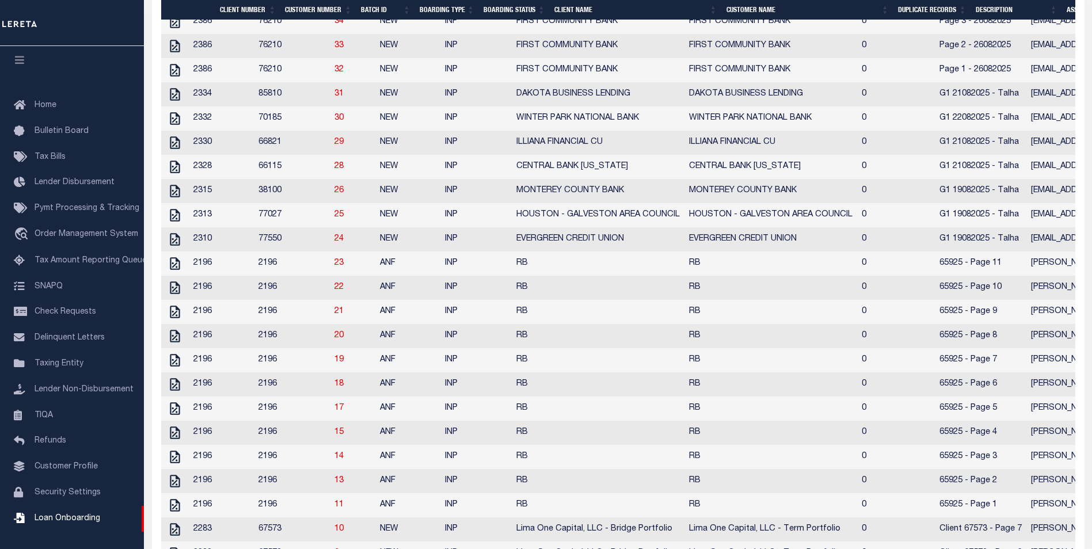
scroll to position [554, 0]
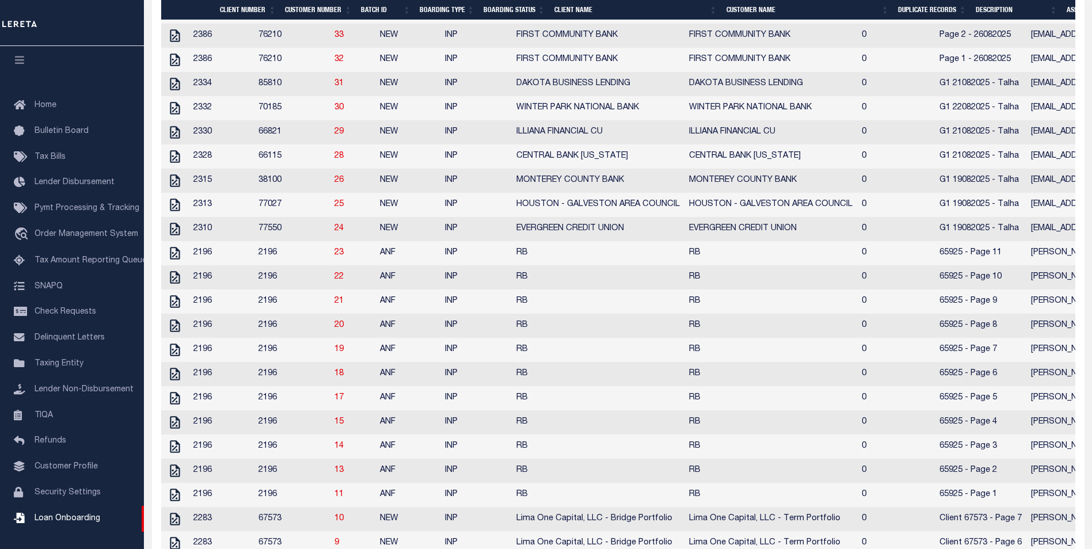
click at [789, 430] on td "RB" at bounding box center [770, 422] width 173 height 24
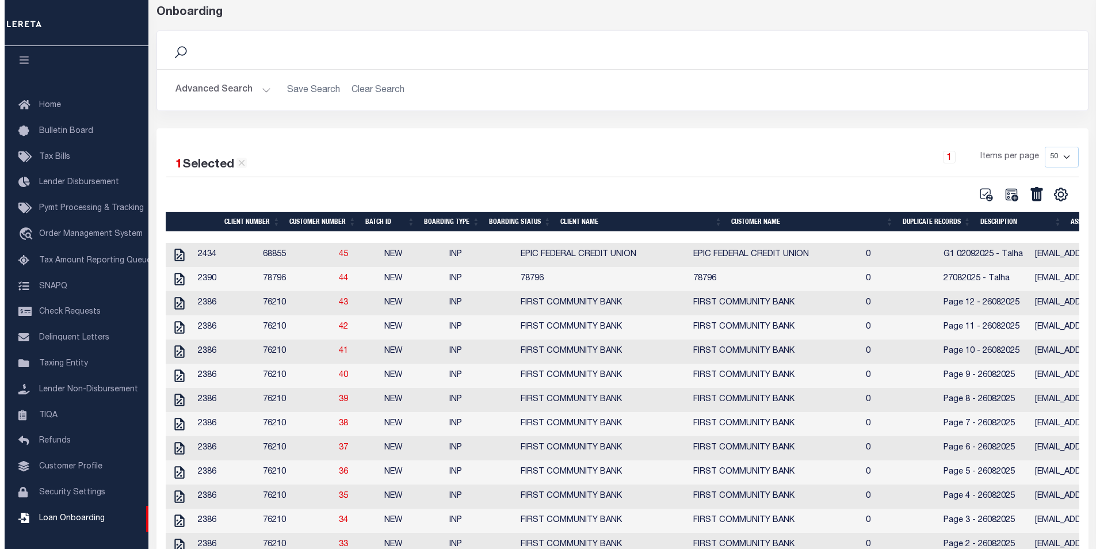
scroll to position [0, 0]
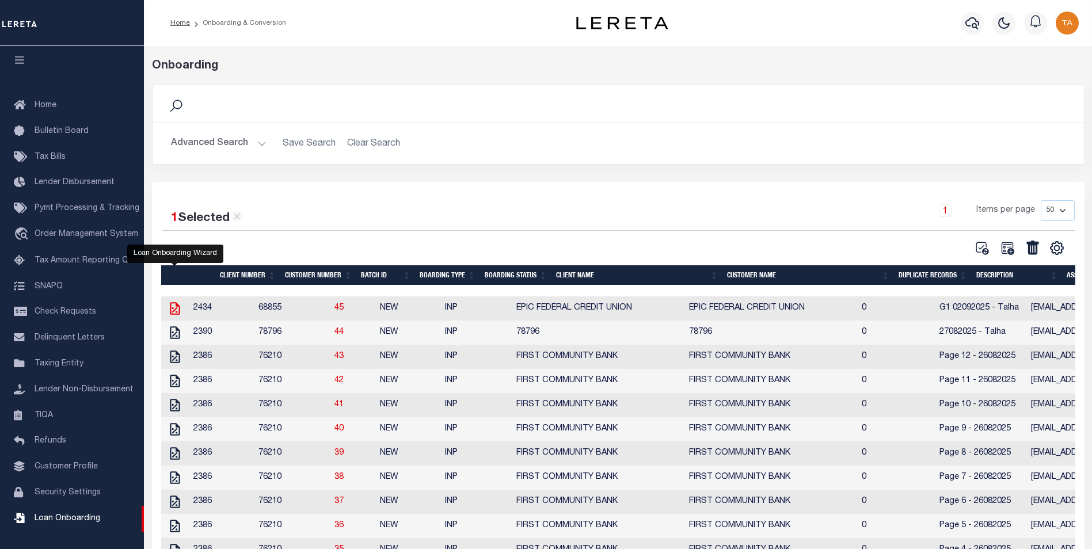
click at [174, 308] on icon at bounding box center [174, 308] width 15 height 15
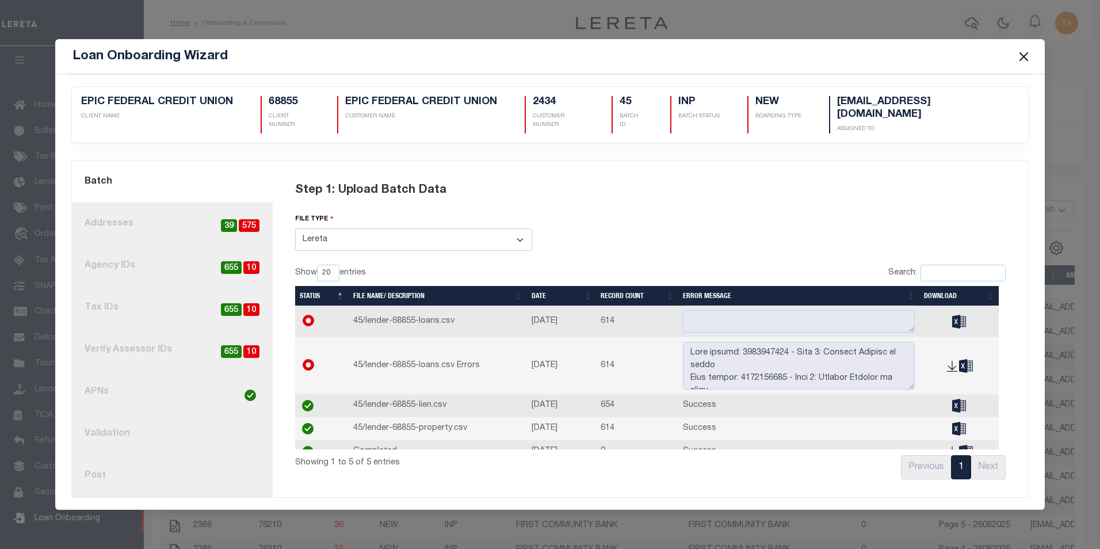
scroll to position [17, 0]
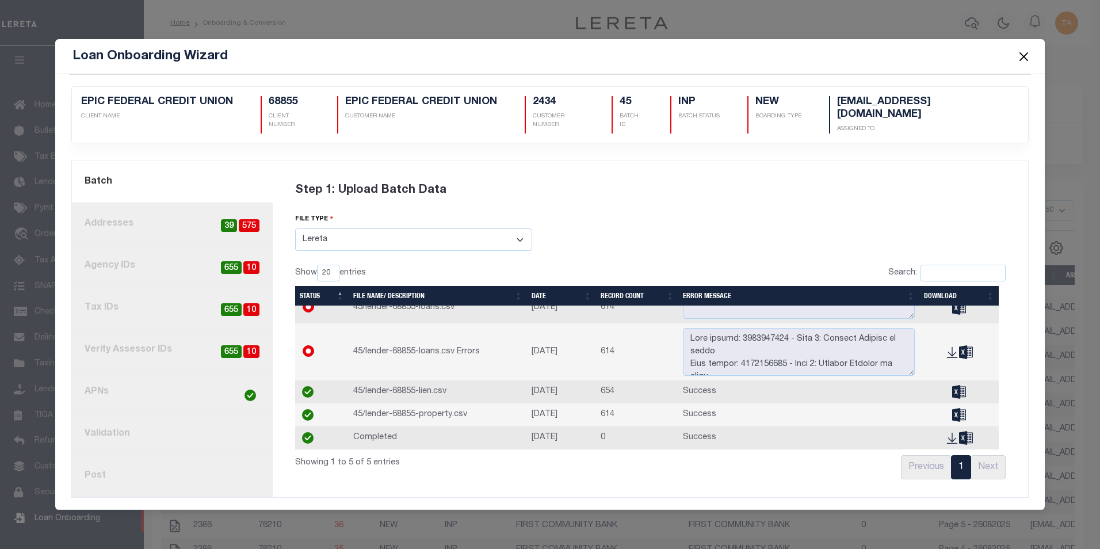
click at [1028, 56] on button "Close" at bounding box center [1023, 56] width 15 height 15
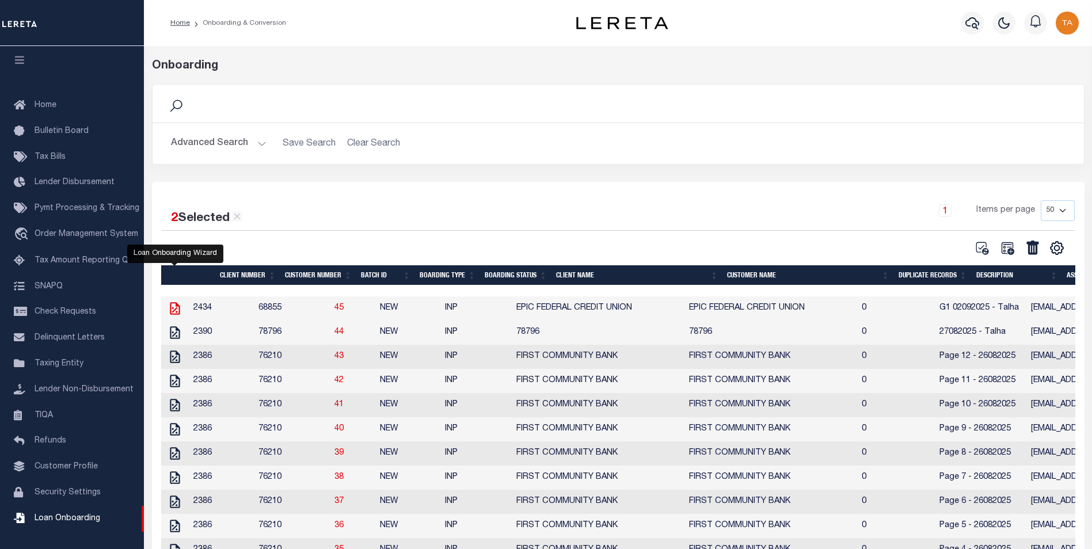
click at [175, 310] on icon at bounding box center [174, 308] width 15 height 15
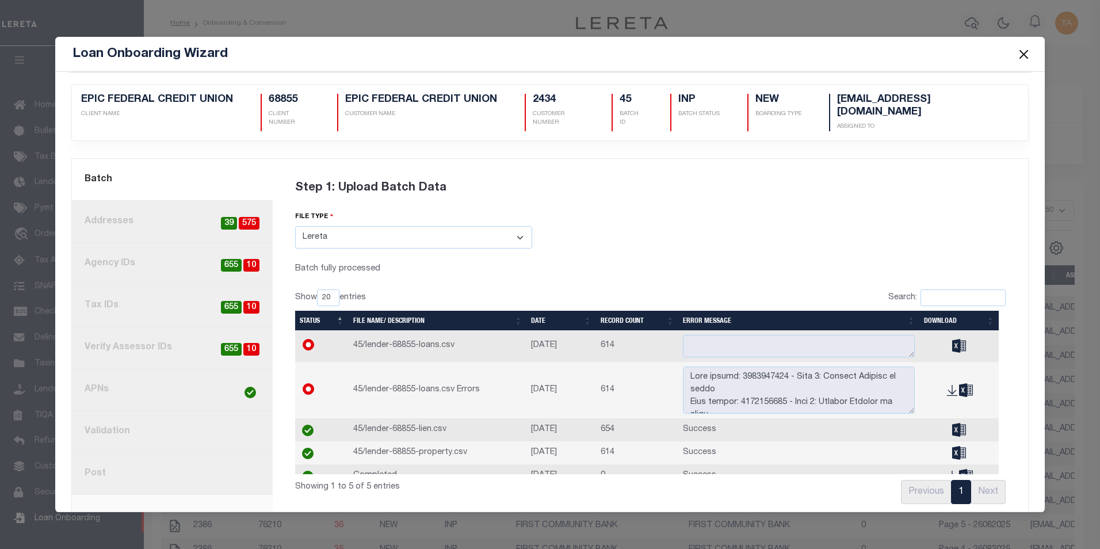
click at [131, 213] on link "2. Addresses 575 39" at bounding box center [172, 222] width 201 height 42
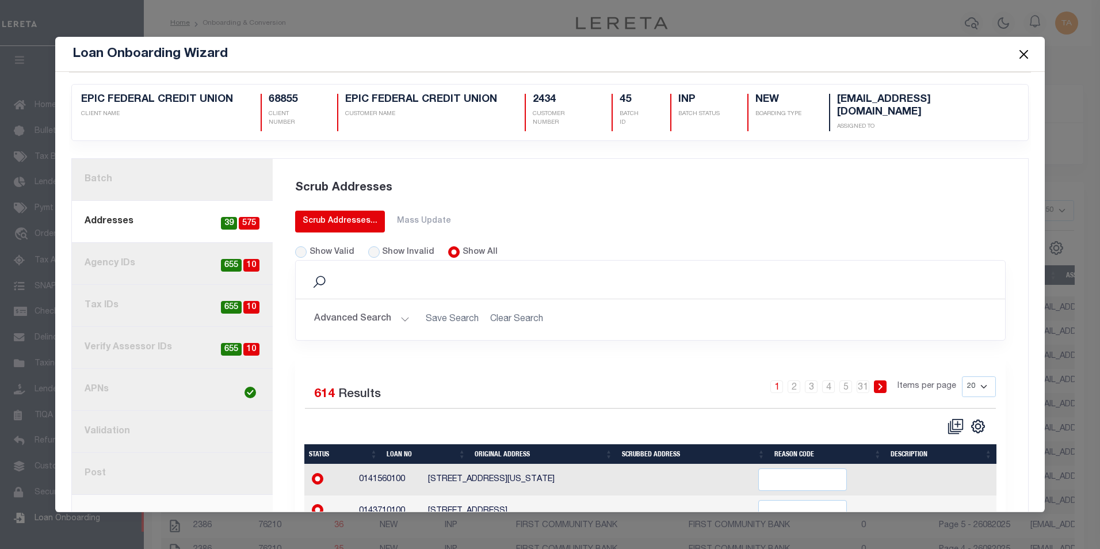
click at [311, 215] on div "Scrub Addresses..." at bounding box center [340, 221] width 75 height 12
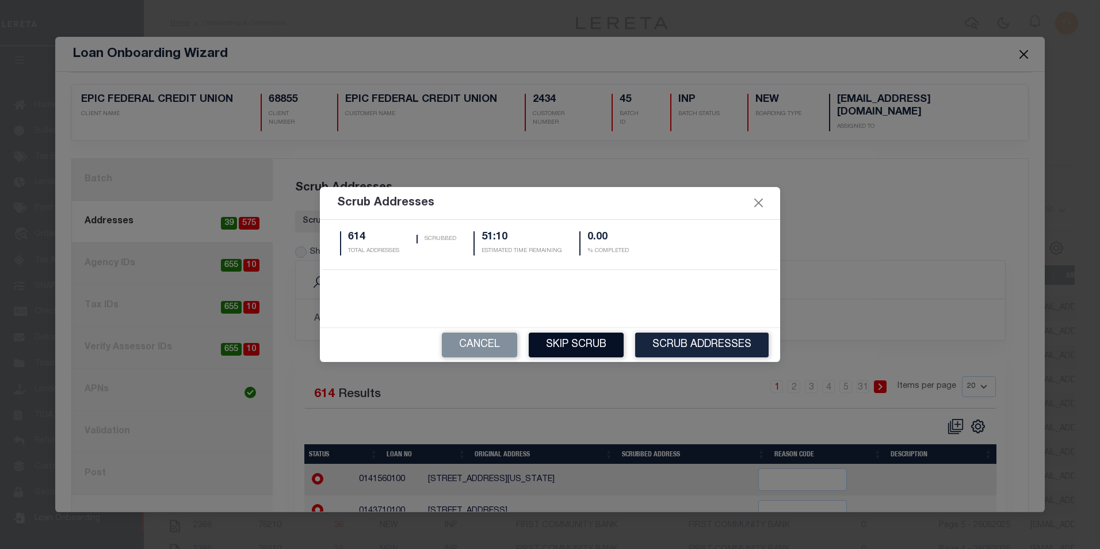
click at [584, 344] on button "Skip Scrub" at bounding box center [576, 345] width 95 height 25
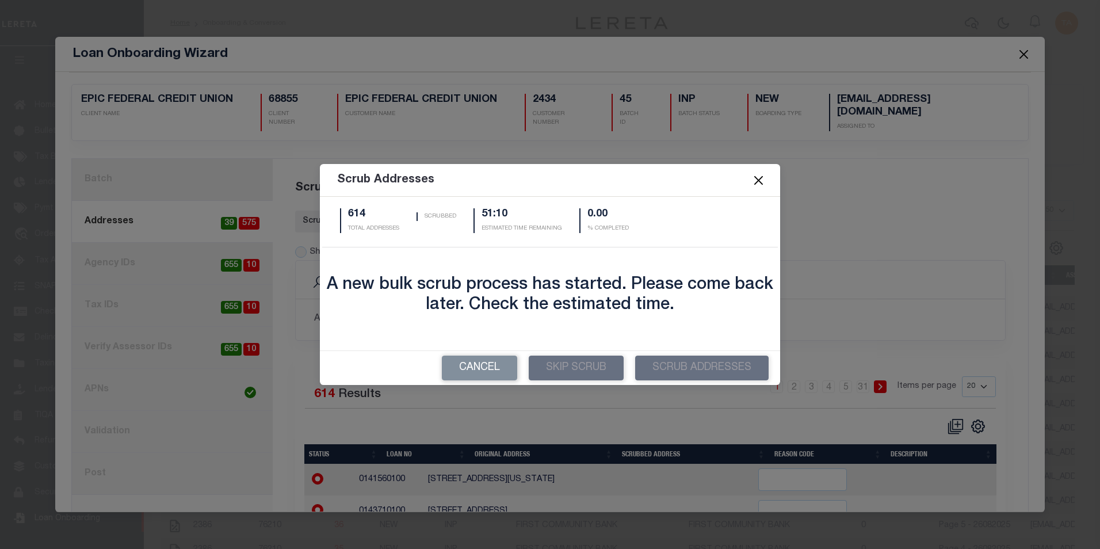
click at [756, 182] on button "Close" at bounding box center [758, 180] width 15 height 15
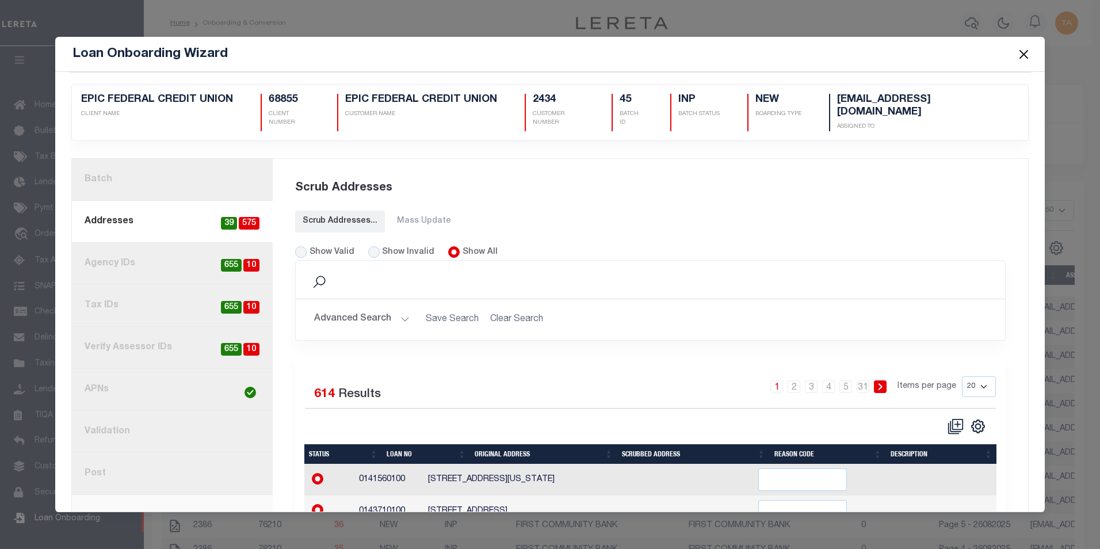
click at [1025, 58] on button "Close" at bounding box center [1023, 54] width 15 height 15
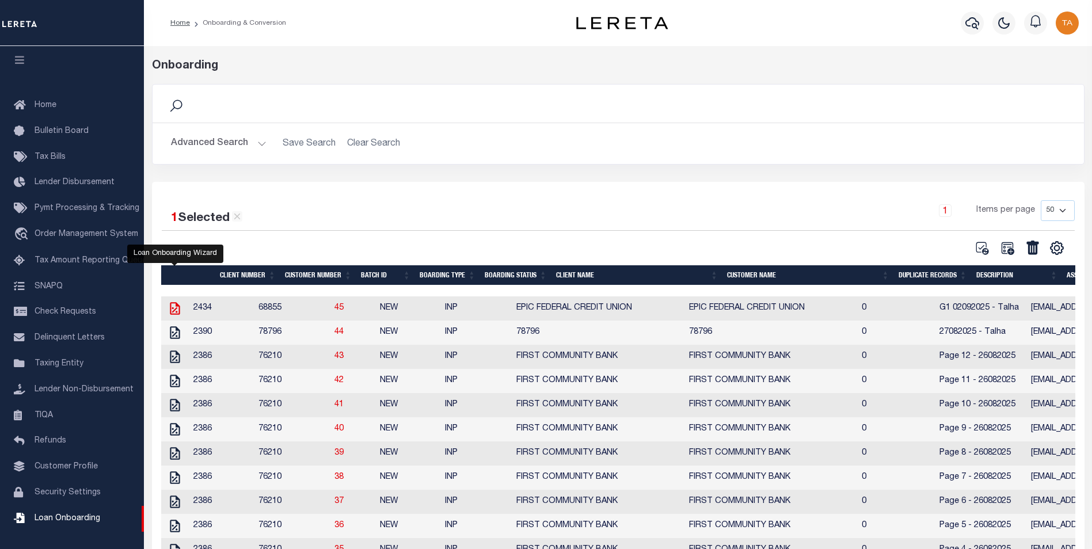
click at [170, 307] on icon at bounding box center [175, 308] width 10 height 13
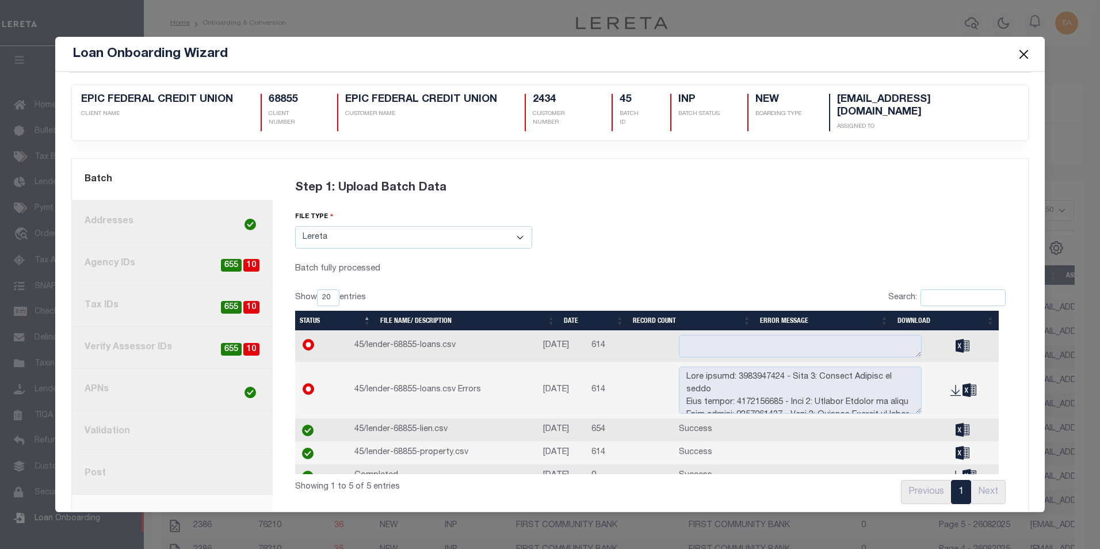
click at [102, 470] on link "8. Post" at bounding box center [172, 474] width 201 height 42
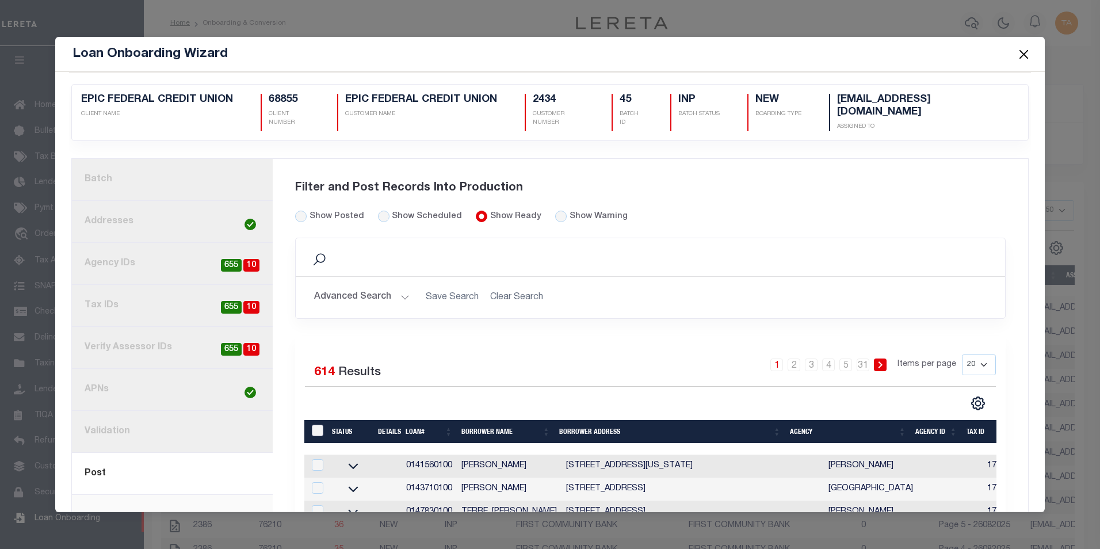
click at [313, 425] on input "LoanPrepID" at bounding box center [318, 431] width 12 height 12
checkbox input "true"
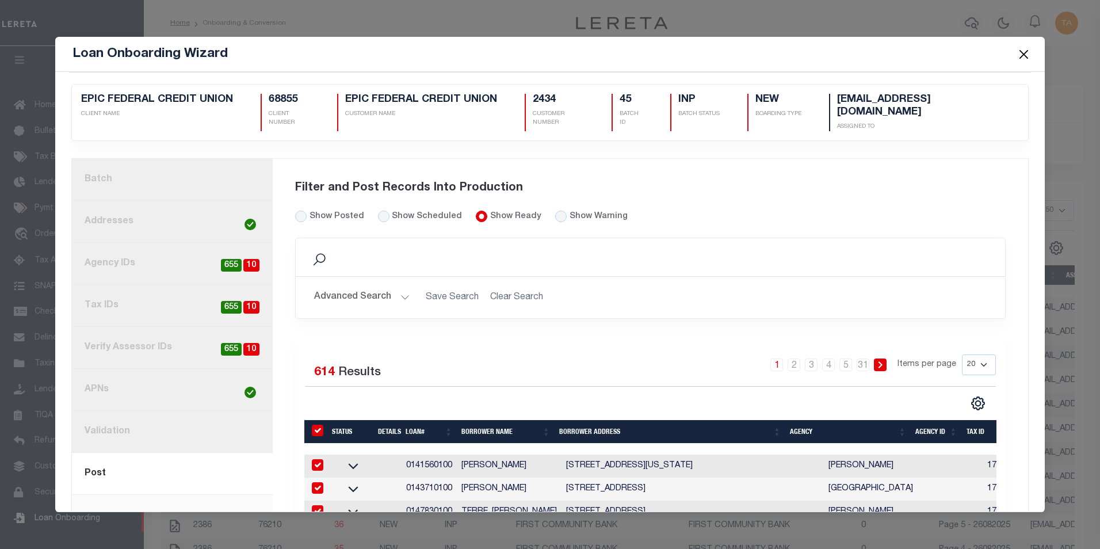
checkbox input "true"
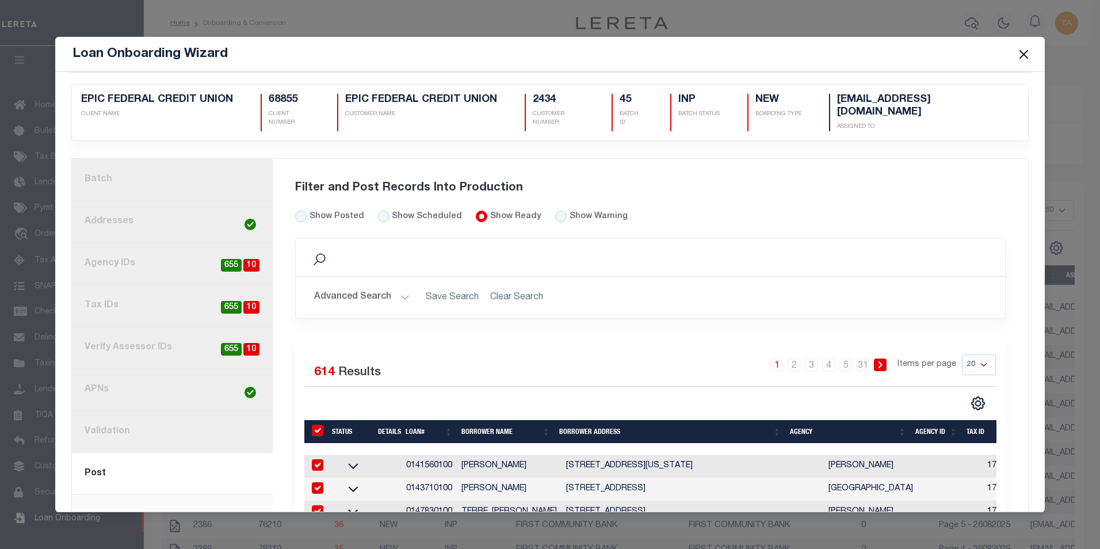
checkbox input "true"
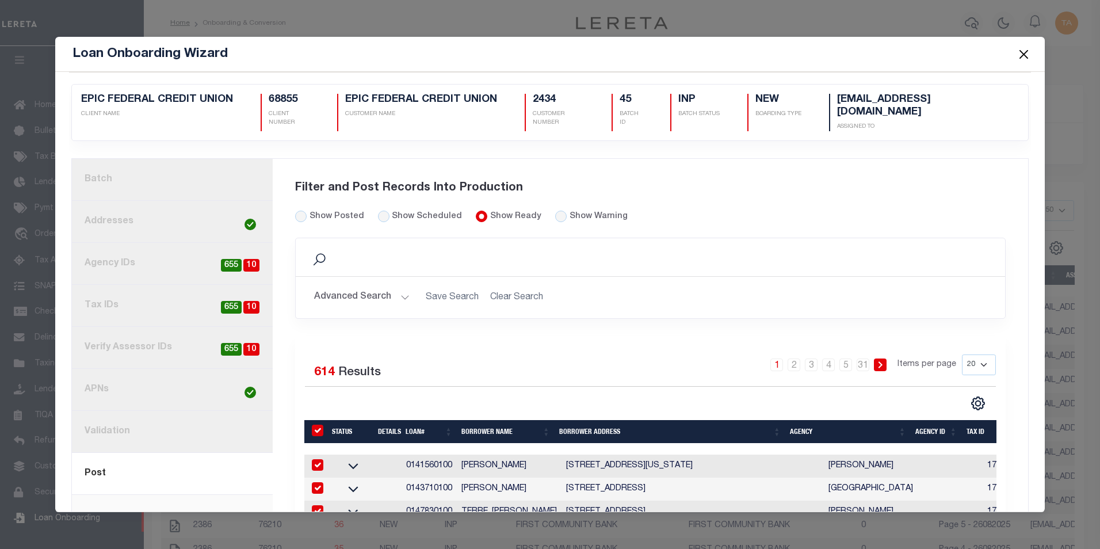
checkbox input "true"
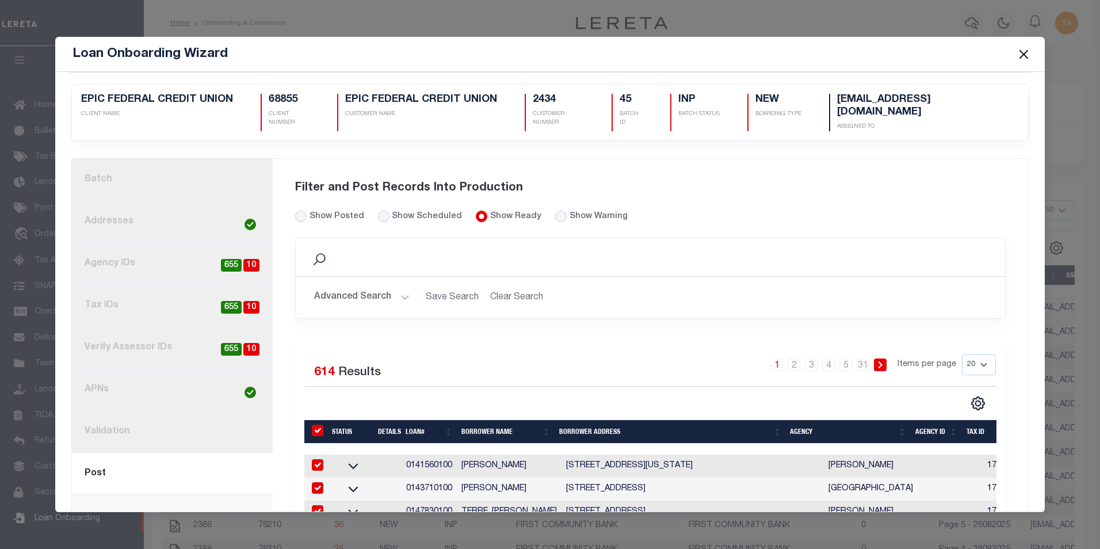
checkbox input "true"
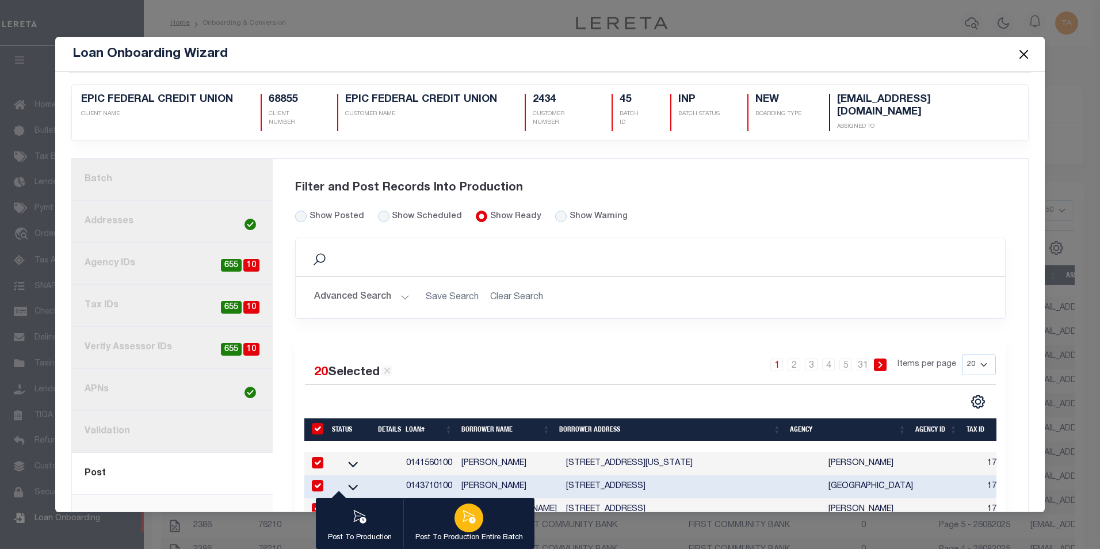
click at [472, 514] on icon "button" at bounding box center [468, 516] width 15 height 15
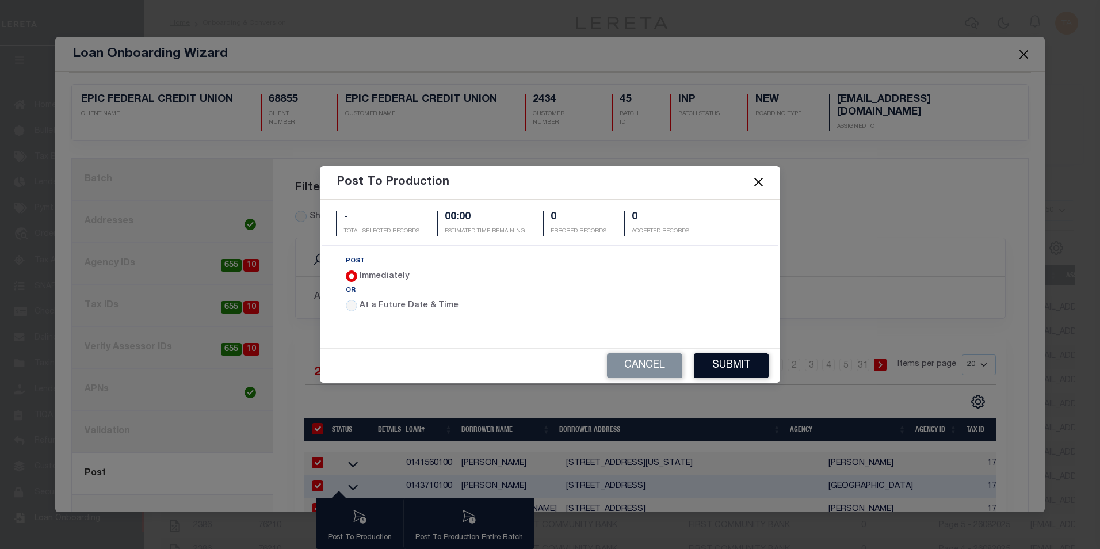
click at [743, 367] on button "Submit" at bounding box center [731, 365] width 75 height 25
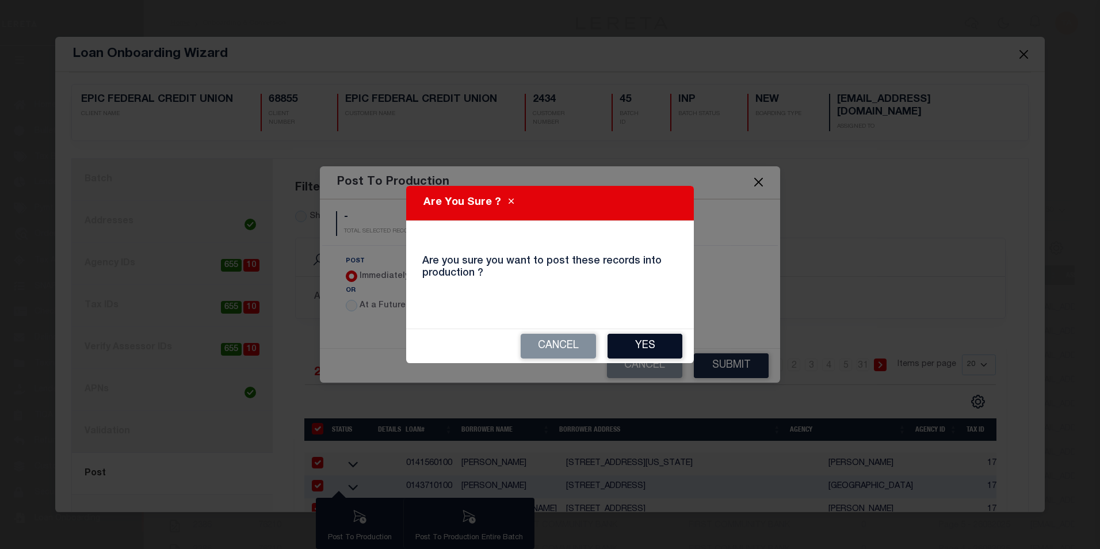
click at [656, 340] on button "Yes" at bounding box center [645, 346] width 75 height 25
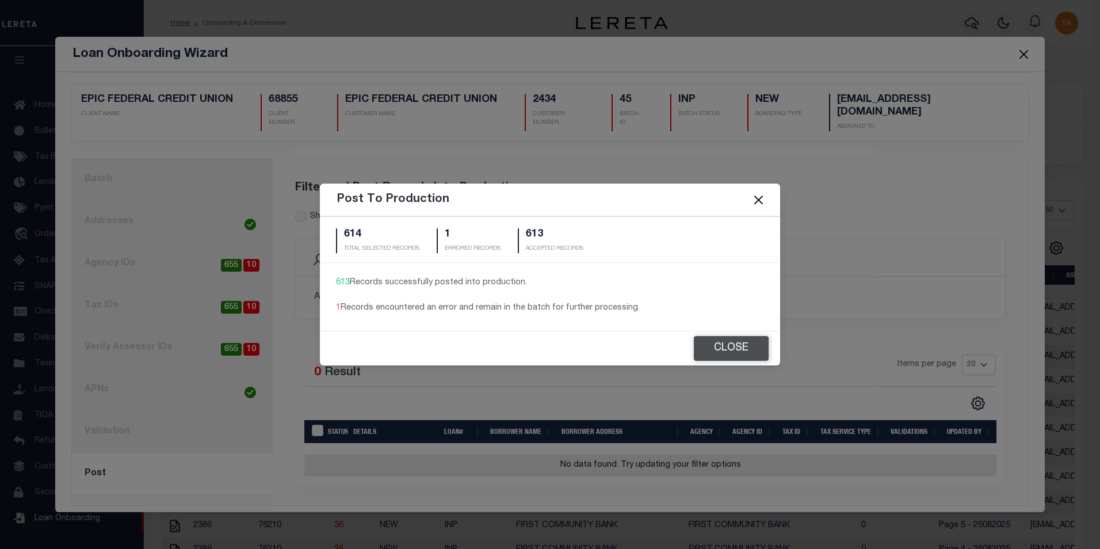
click at [715, 349] on button "Close" at bounding box center [731, 348] width 75 height 25
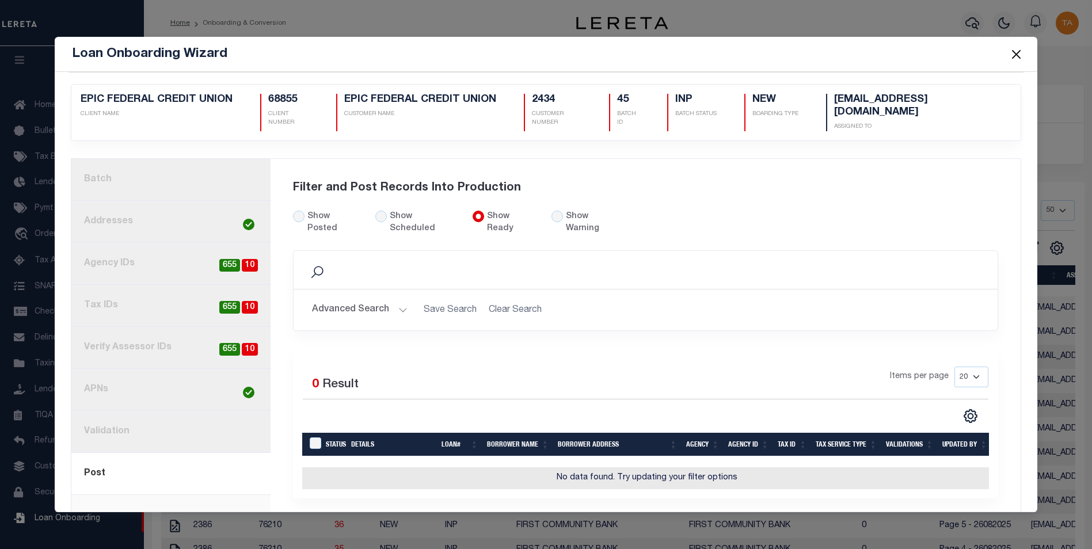
click at [1016, 54] on button "Close" at bounding box center [1015, 54] width 15 height 15
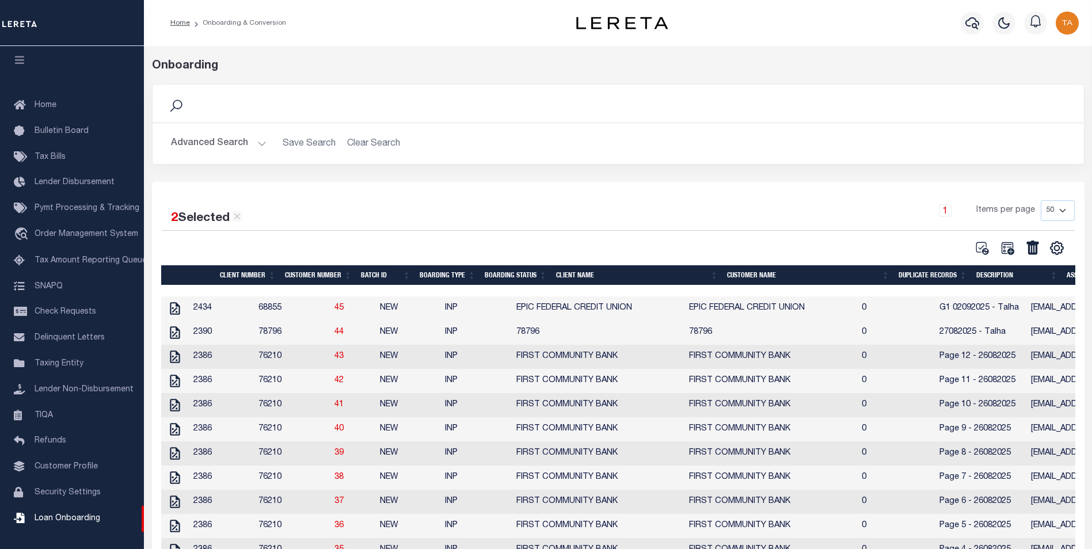
click at [247, 146] on button "Advanced Search" at bounding box center [219, 143] width 96 height 22
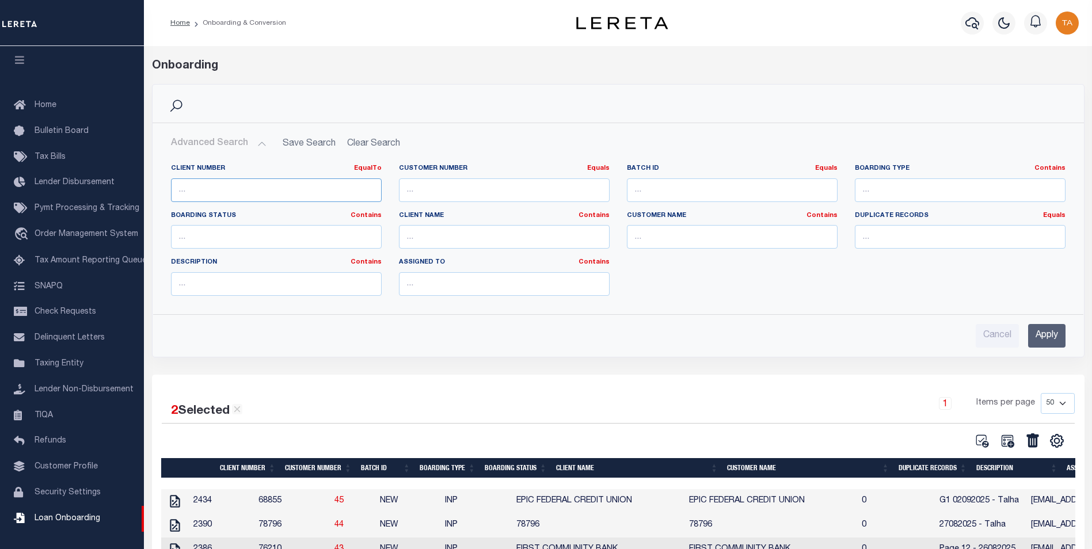
click at [232, 186] on input "number" at bounding box center [276, 190] width 211 height 24
click at [1035, 332] on input "Apply" at bounding box center [1046, 336] width 37 height 24
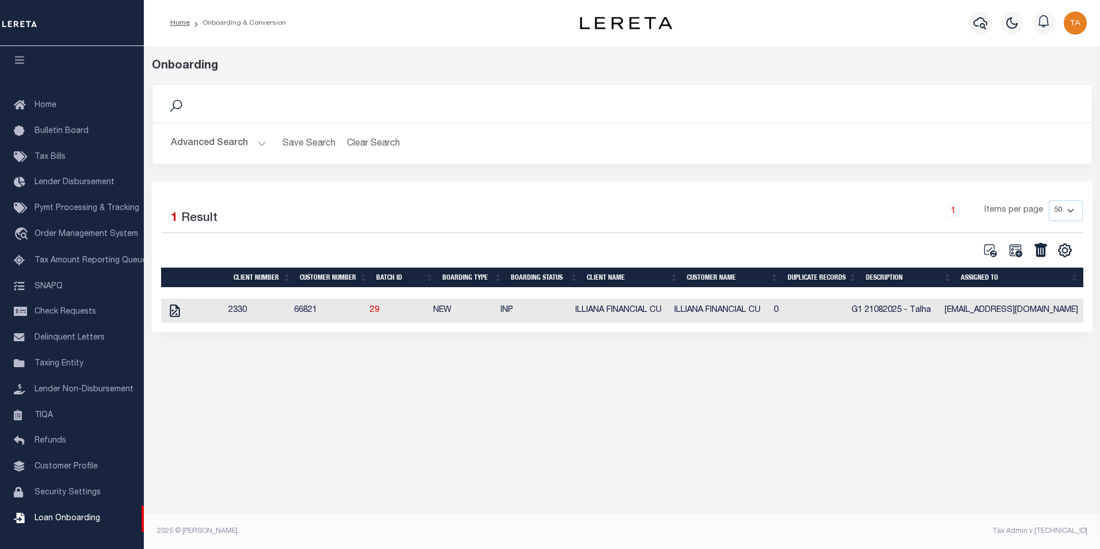
click at [242, 144] on button "Advanced Search" at bounding box center [219, 143] width 96 height 22
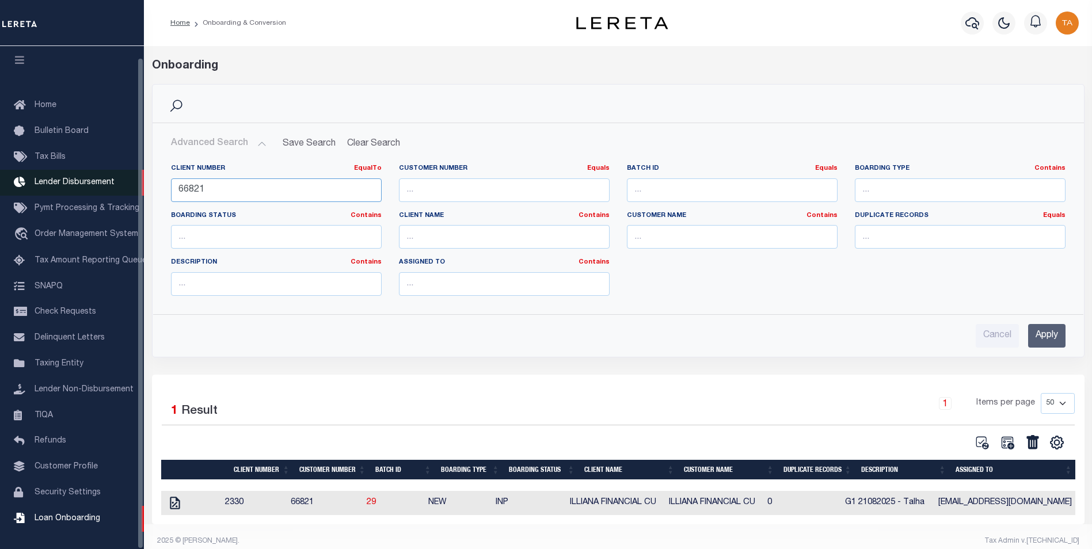
drag, startPoint x: 211, startPoint y: 190, endPoint x: 25, endPoint y: 163, distance: 187.2
click at [25, 163] on div "Home Onboarding & Conversion" at bounding box center [546, 279] width 1092 height 559
click at [1041, 334] on input "Apply" at bounding box center [1046, 336] width 37 height 24
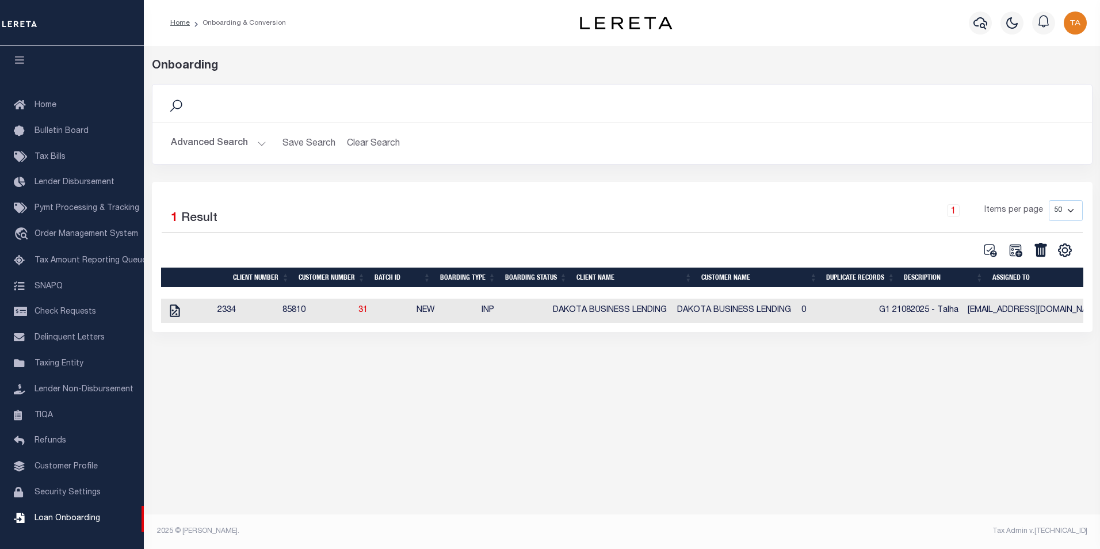
click at [247, 145] on button "Advanced Search" at bounding box center [219, 143] width 96 height 22
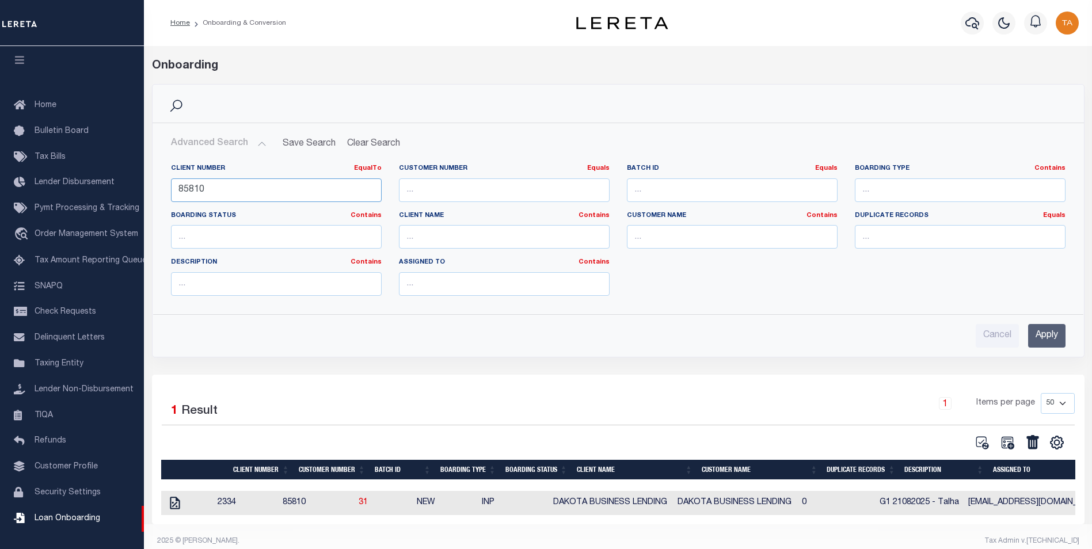
drag, startPoint x: 216, startPoint y: 189, endPoint x: 0, endPoint y: 154, distance: 218.6
click at [0, 154] on html "Home Onboarding & Conversion Profile" at bounding box center [546, 279] width 1092 height 559
type input "66821"
click at [1036, 336] on input "Apply" at bounding box center [1046, 336] width 37 height 24
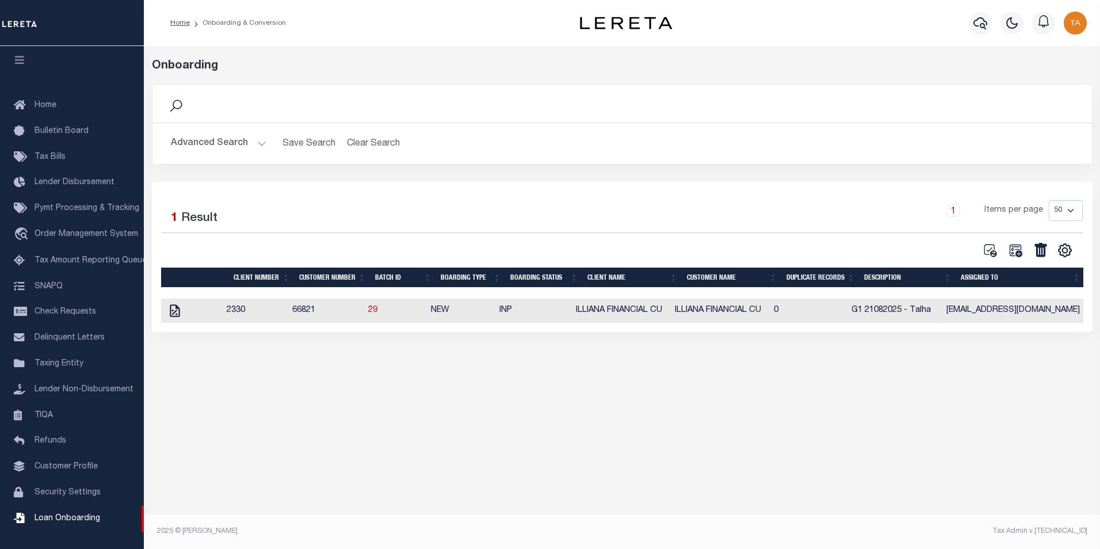
click at [251, 144] on button "Advanced Search" at bounding box center [219, 143] width 96 height 22
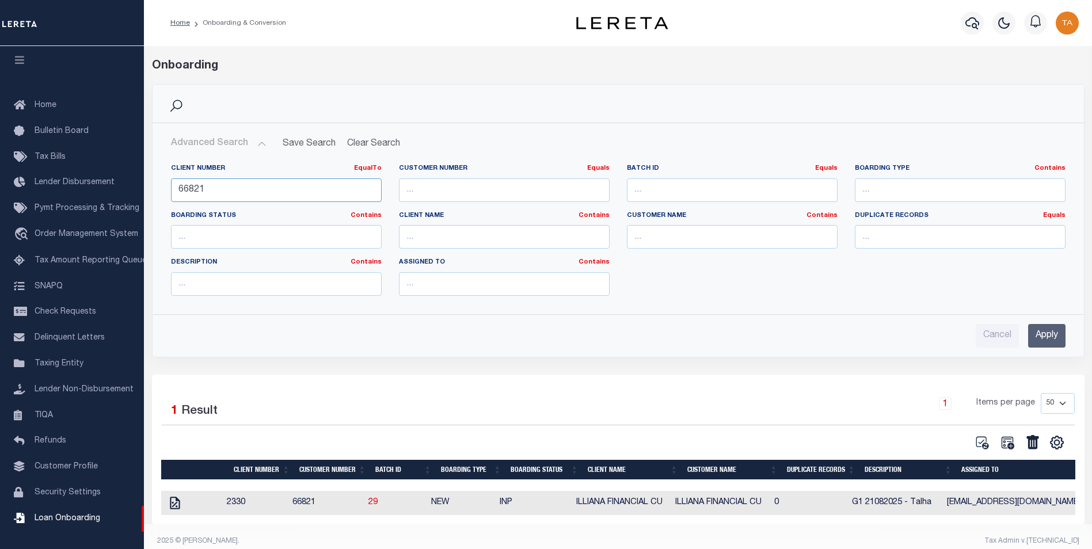
drag, startPoint x: 222, startPoint y: 189, endPoint x: -2, endPoint y: 174, distance: 224.3
click at [0, 174] on html "Home Onboarding & Conversion Profile" at bounding box center [546, 279] width 1092 height 559
click at [1052, 337] on input "Apply" at bounding box center [1046, 336] width 37 height 24
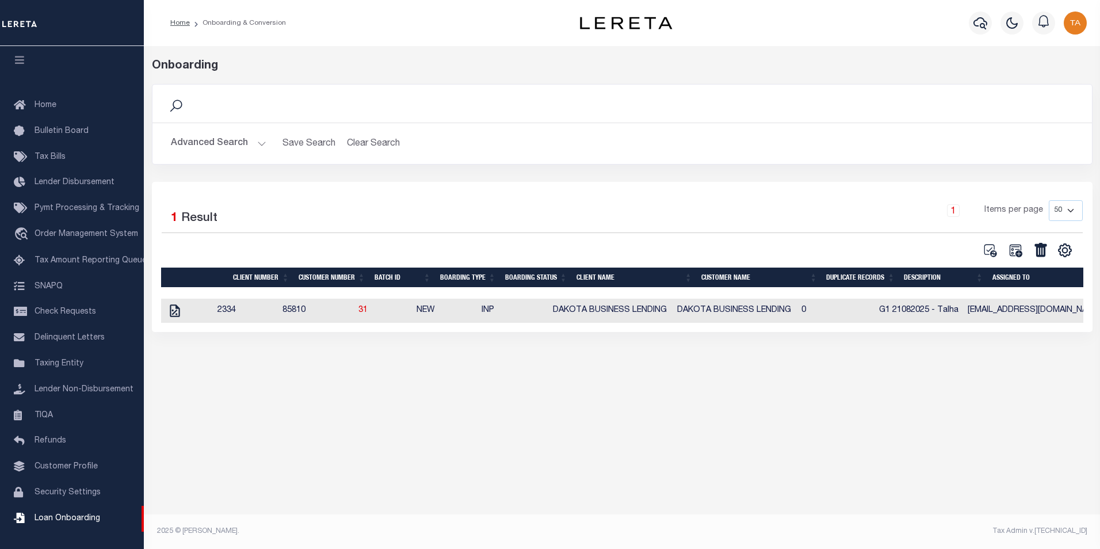
click at [243, 143] on button "Advanced Search" at bounding box center [219, 143] width 96 height 22
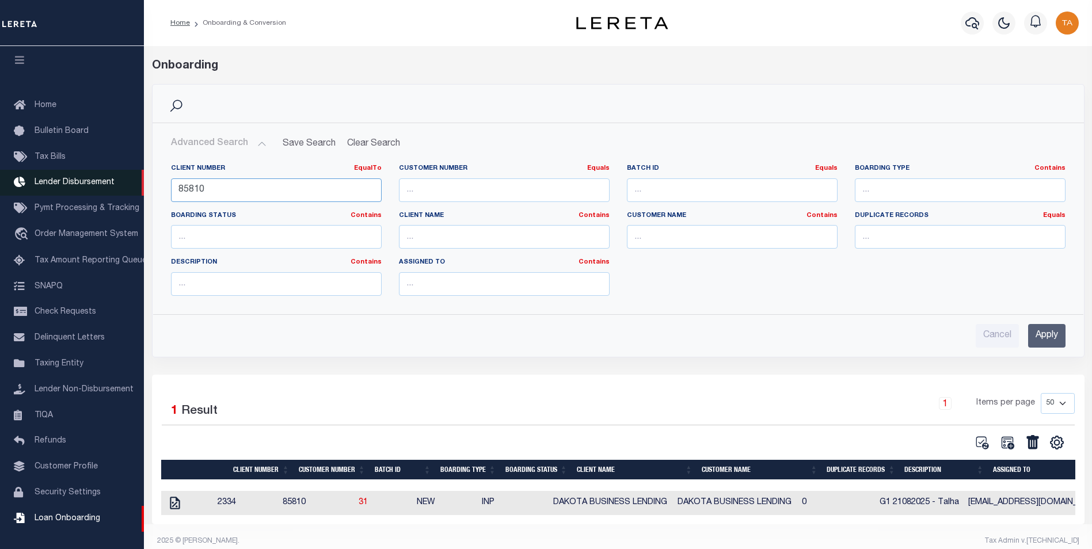
drag, startPoint x: 210, startPoint y: 190, endPoint x: 74, endPoint y: 187, distance: 136.4
click at [74, 187] on div "Home Onboarding & Conversion" at bounding box center [546, 279] width 1092 height 559
type input "99127"
click at [1042, 338] on input "Apply" at bounding box center [1046, 336] width 37 height 24
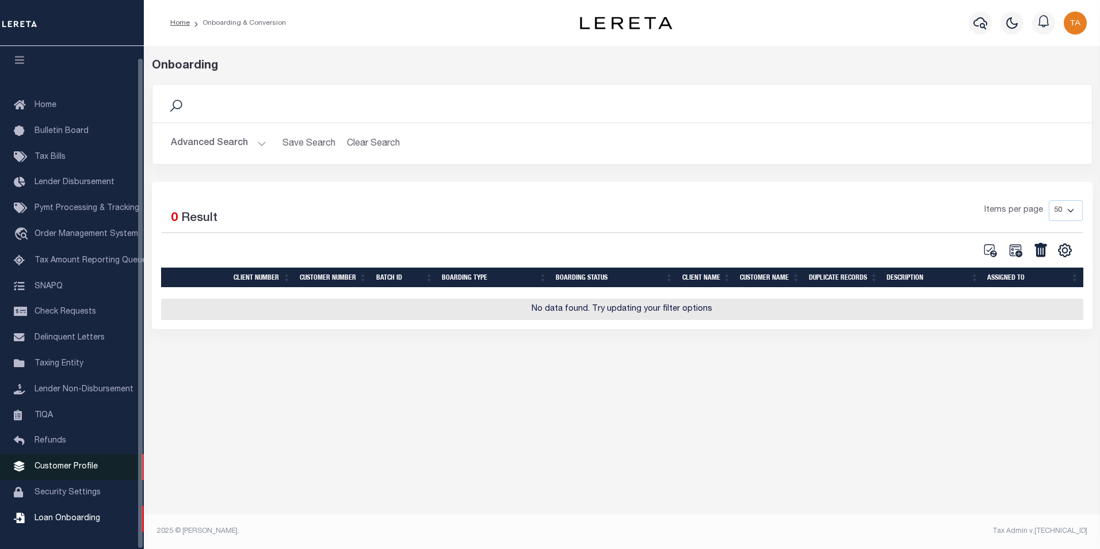
click at [61, 468] on span "Customer Profile" at bounding box center [66, 467] width 63 height 8
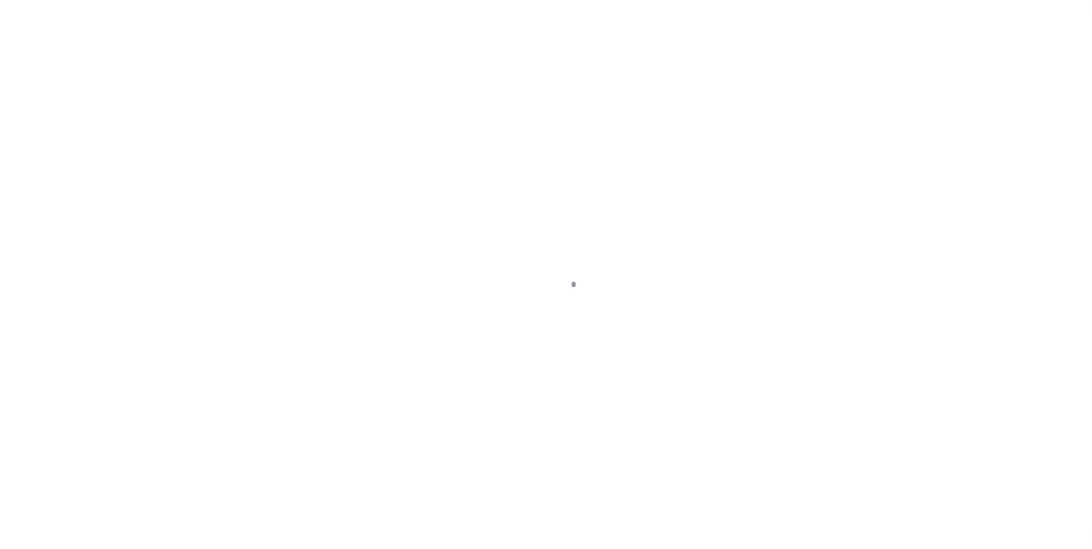
scroll to position [12, 0]
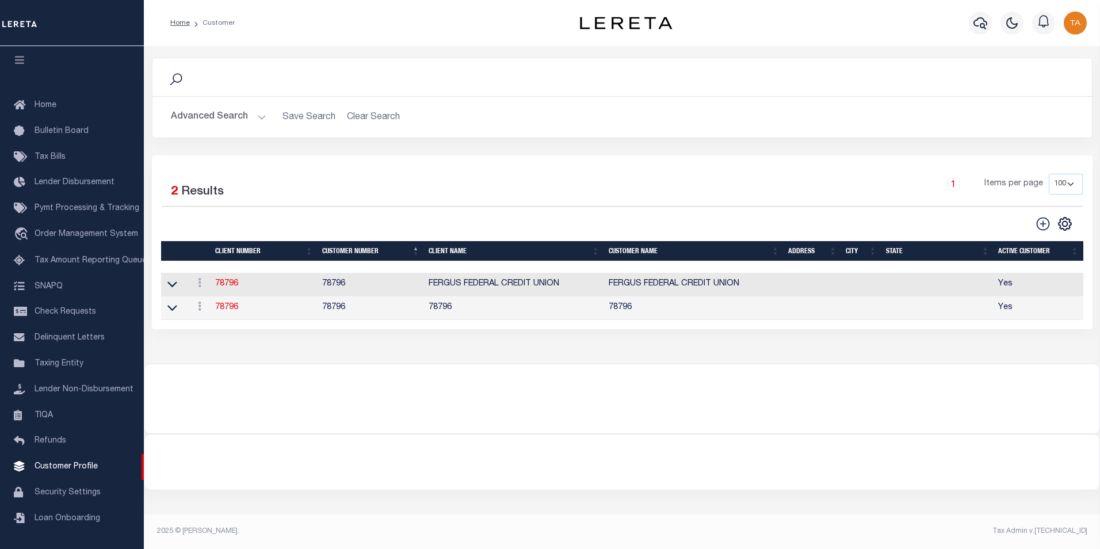
click at [234, 119] on button "Advanced Search" at bounding box center [219, 117] width 96 height 22
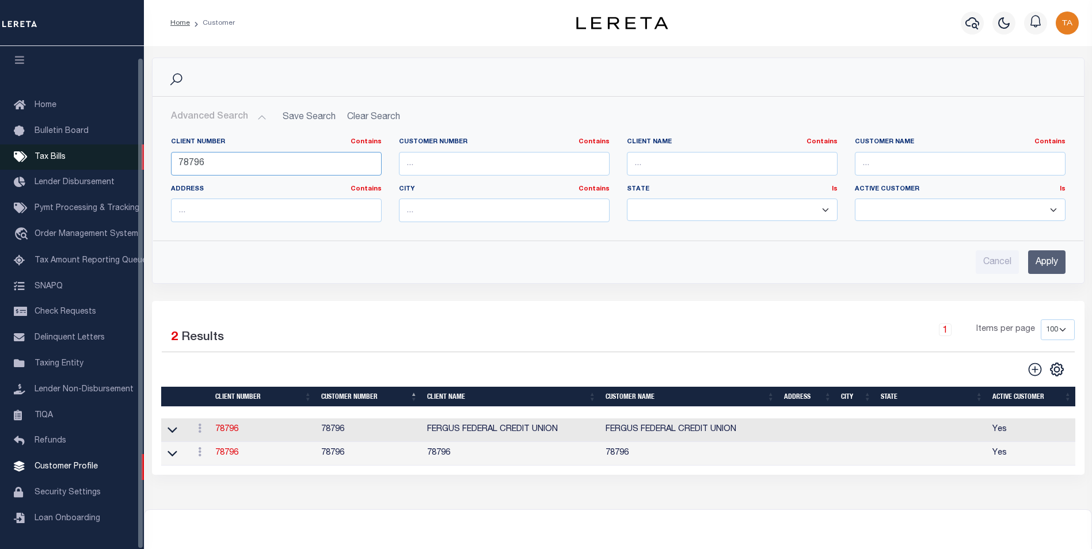
drag, startPoint x: 222, startPoint y: 162, endPoint x: 87, endPoint y: 162, distance: 134.6
click at [87, 162] on div "Home Customer Profile Sign out" at bounding box center [546, 325] width 1092 height 650
type input "68855"
click at [1035, 265] on input "Apply" at bounding box center [1046, 262] width 37 height 24
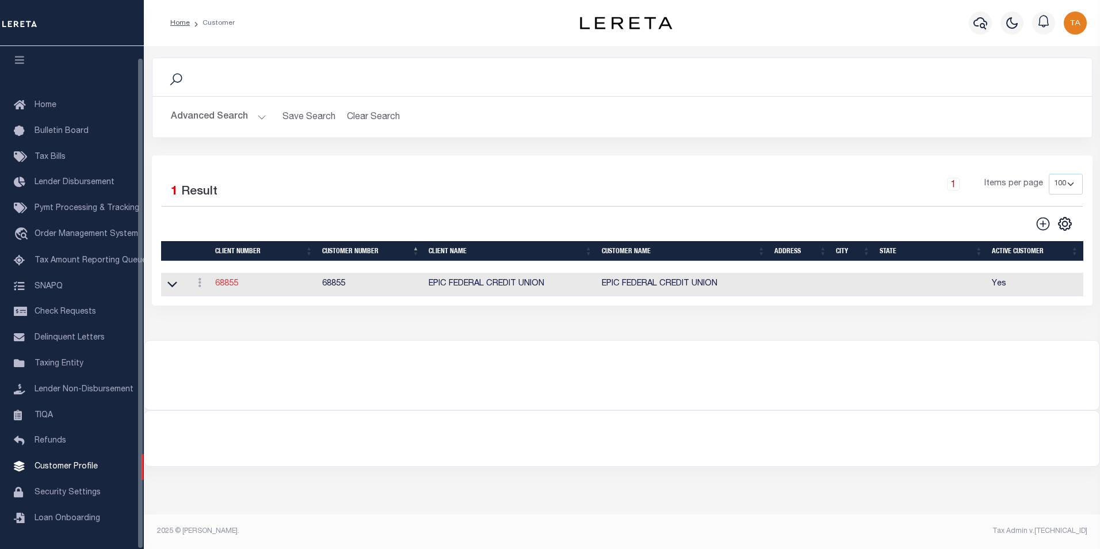
click at [228, 286] on link "68855" at bounding box center [226, 284] width 23 height 8
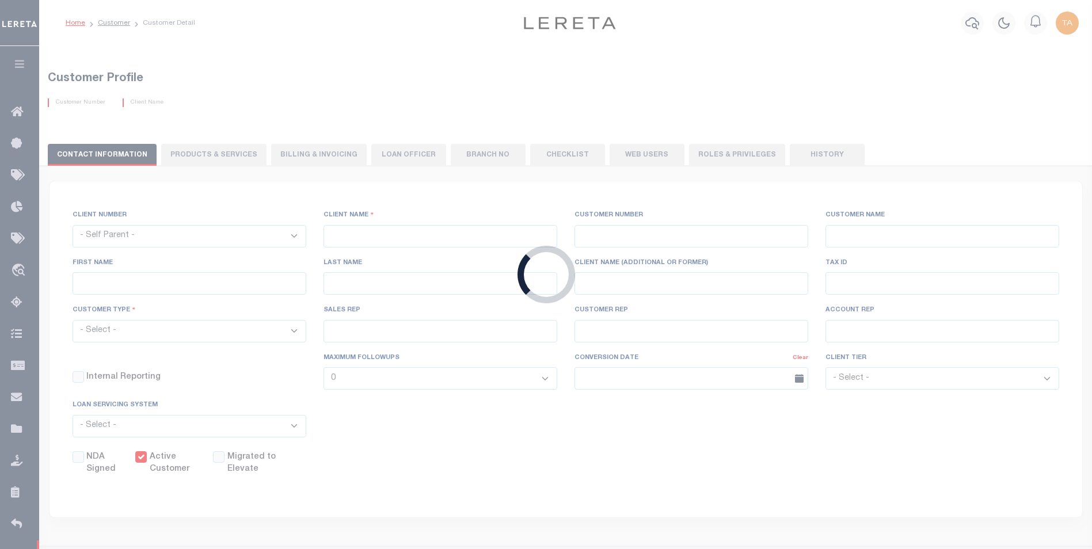
select select
type input "EPIC FEDERAL CREDIT UNION"
type input "68855"
type input "EPIC FEDERAL CREDIT UNION"
type input "(FKA GREATER NEW ORLEANS FCU)"
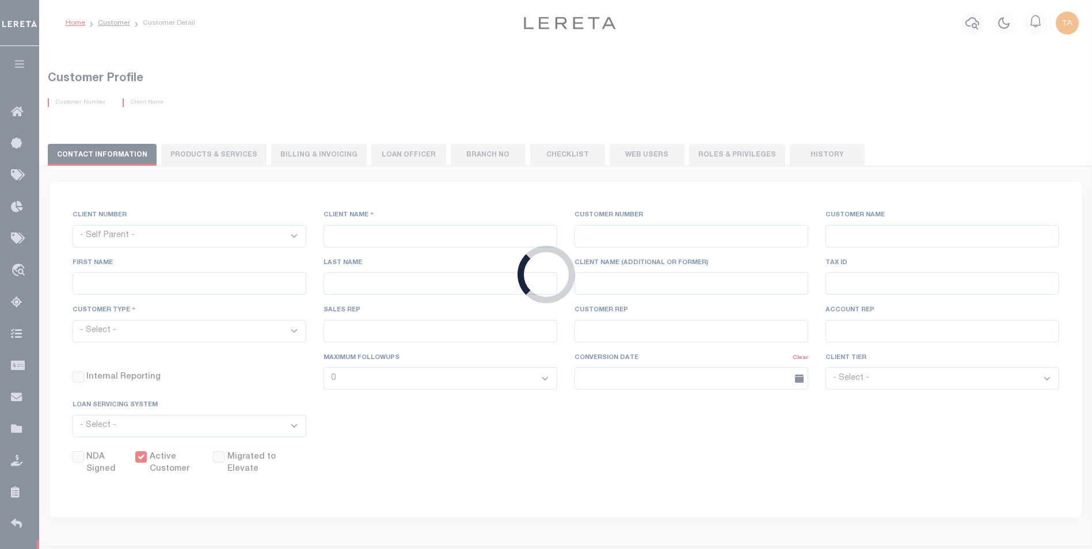
select select "Mixed Portfolio"
type input "INS3 ,INS3"
type input "CUSTOMER SERVICE"
type input "04/30/2004"
select select
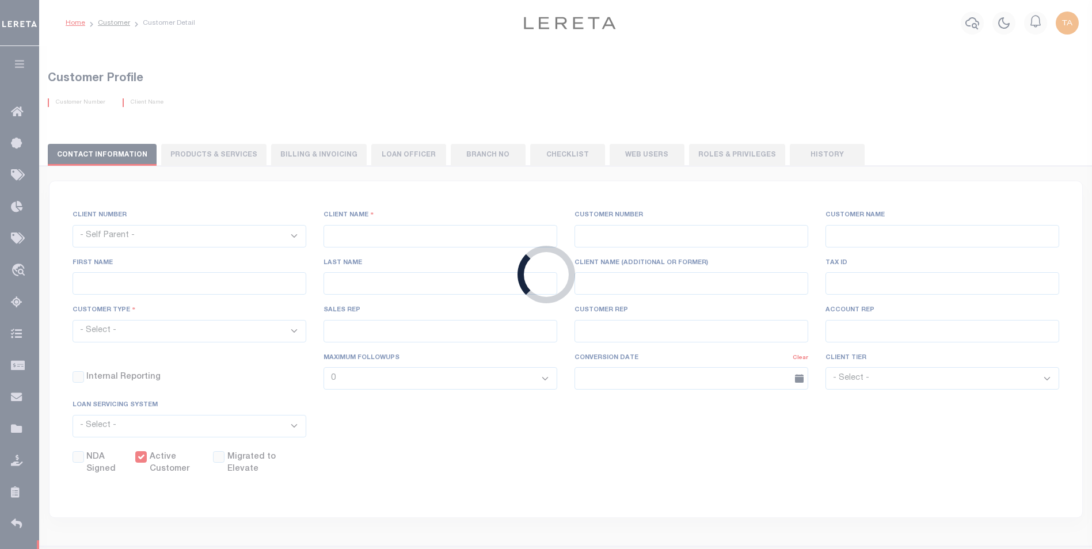
checkbox input "false"
checkbox input "true"
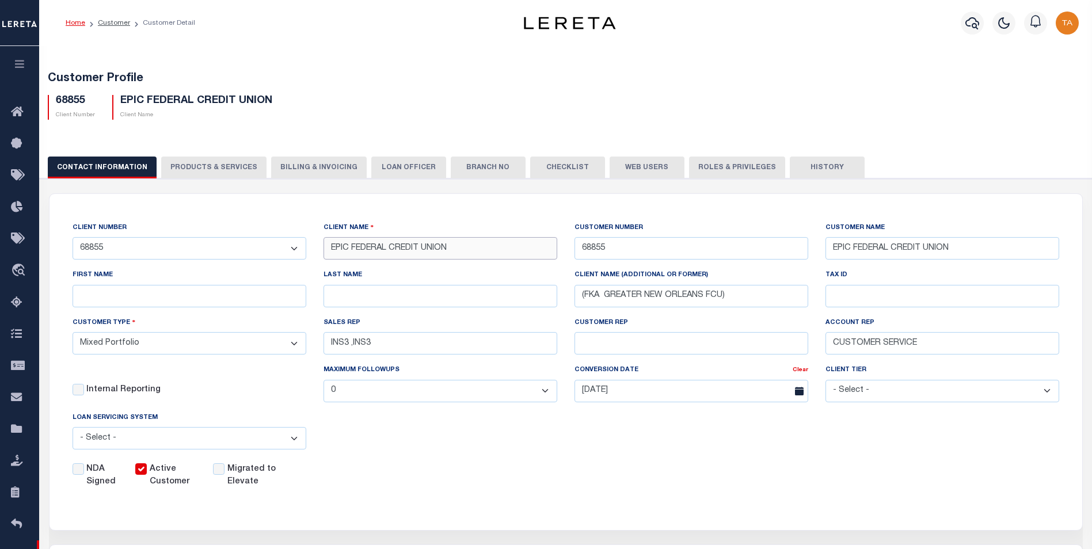
drag, startPoint x: 463, startPoint y: 249, endPoint x: 311, endPoint y: 249, distance: 152.5
click at [311, 249] on div "CLIENT NUMBER - Self Parent - 1011 1012 1013 1014 1016 1017 1018 101814 101862 …" at bounding box center [566, 355] width 1004 height 267
click at [18, 63] on icon "button" at bounding box center [19, 64] width 13 height 10
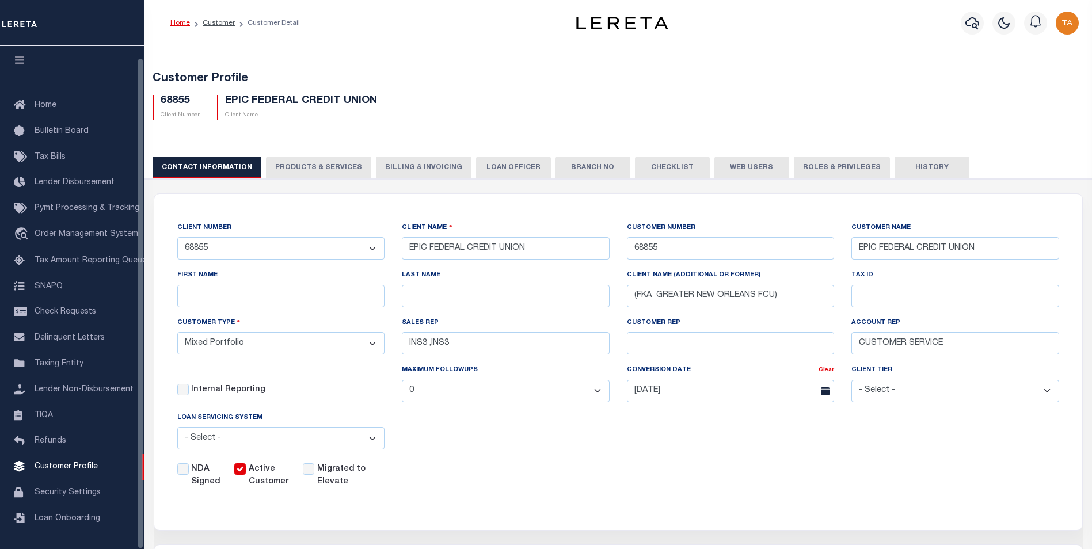
scroll to position [12, 0]
click at [67, 463] on span "Customer Profile" at bounding box center [66, 467] width 63 height 8
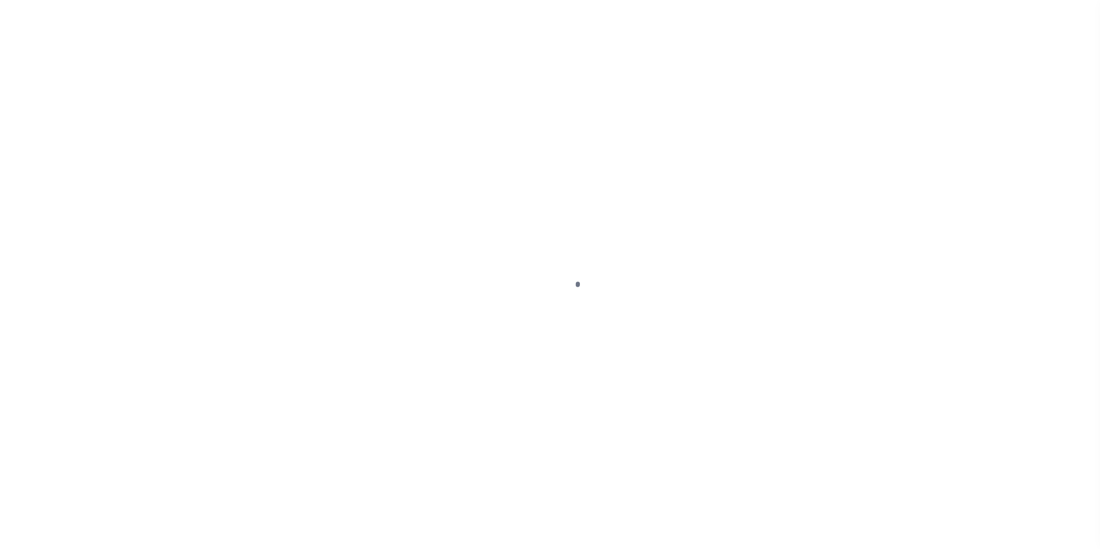
scroll to position [12, 0]
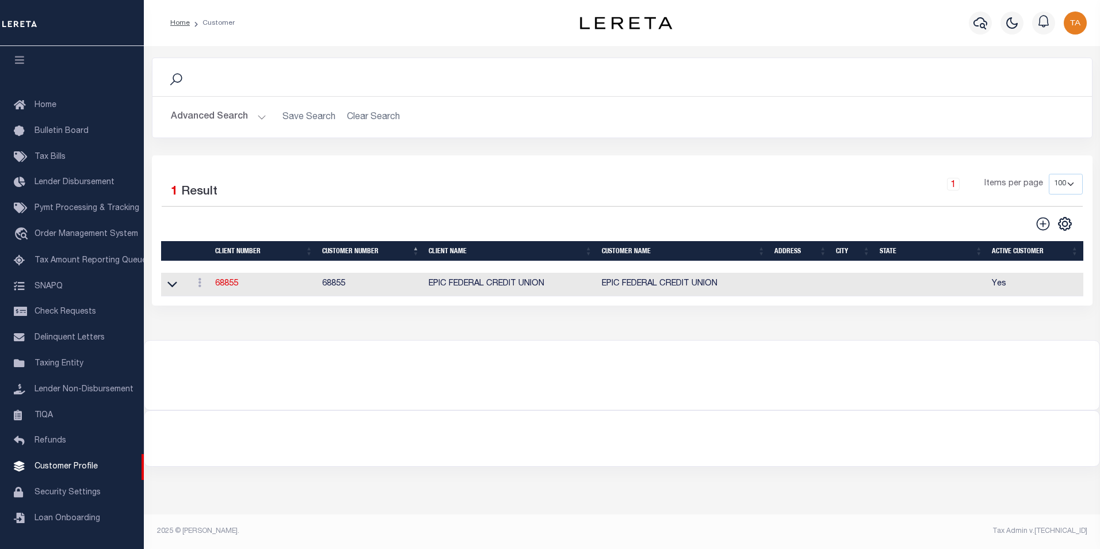
click at [243, 117] on button "Advanced Search" at bounding box center [219, 117] width 96 height 22
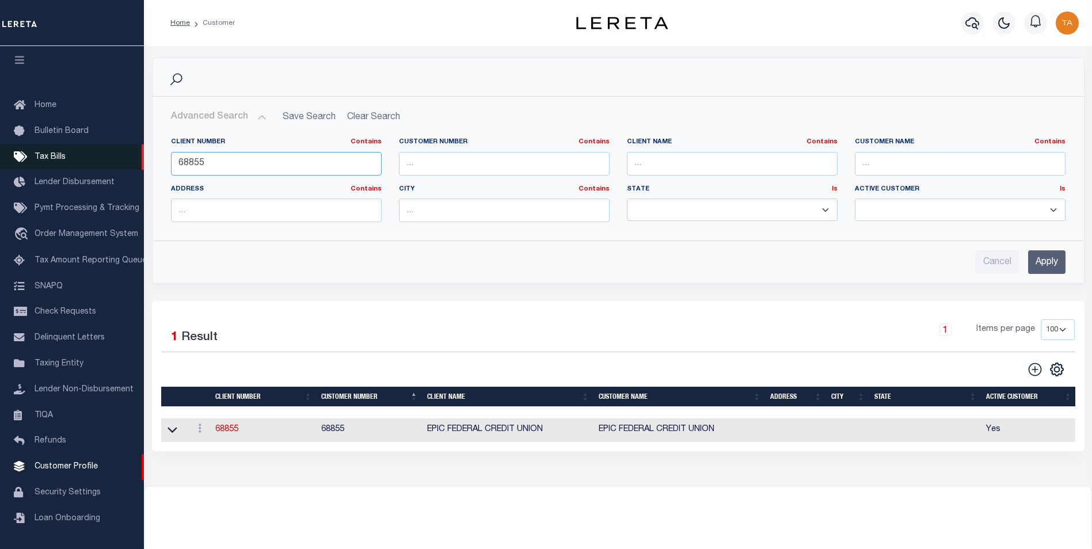
drag, startPoint x: 219, startPoint y: 167, endPoint x: 91, endPoint y: 157, distance: 127.6
click at [91, 157] on div "Home Customer Profile Sign out" at bounding box center [546, 313] width 1092 height 626
drag, startPoint x: 196, startPoint y: 163, endPoint x: 265, endPoint y: 163, distance: 68.5
click at [265, 163] on input "66115" at bounding box center [276, 164] width 211 height 24
type input "661161"
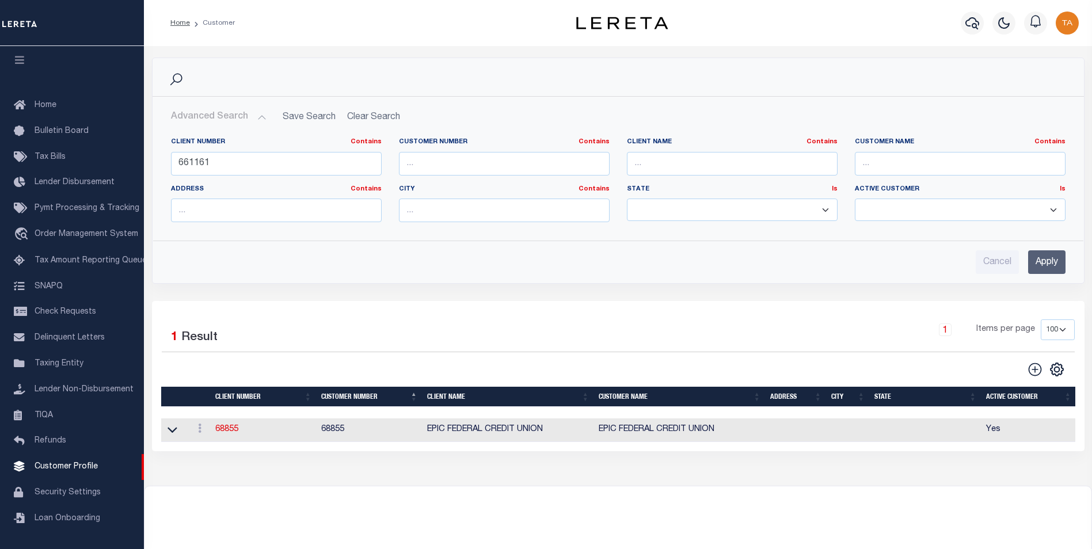
click at [1034, 261] on input "Apply" at bounding box center [1046, 262] width 37 height 24
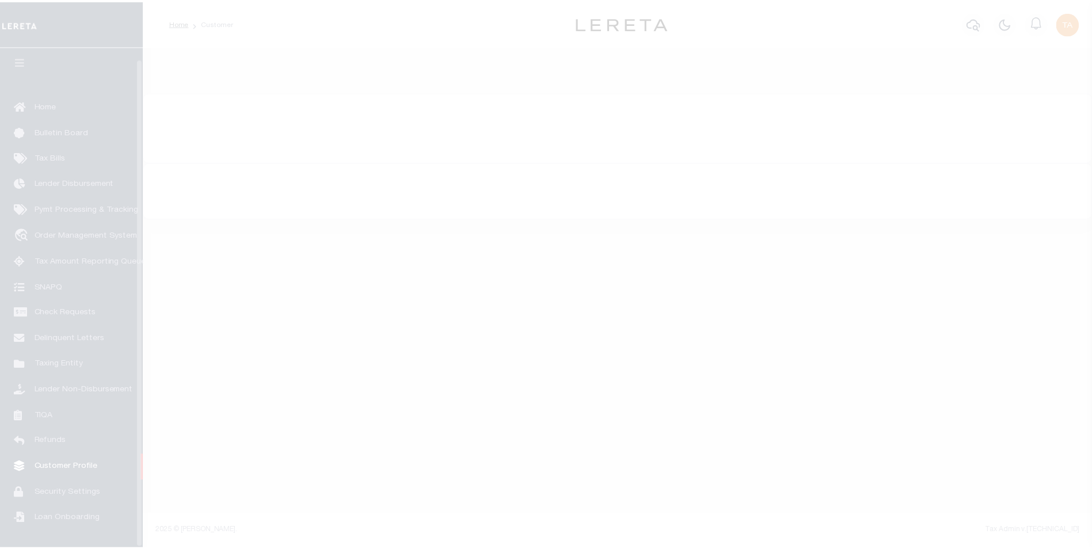
scroll to position [12, 0]
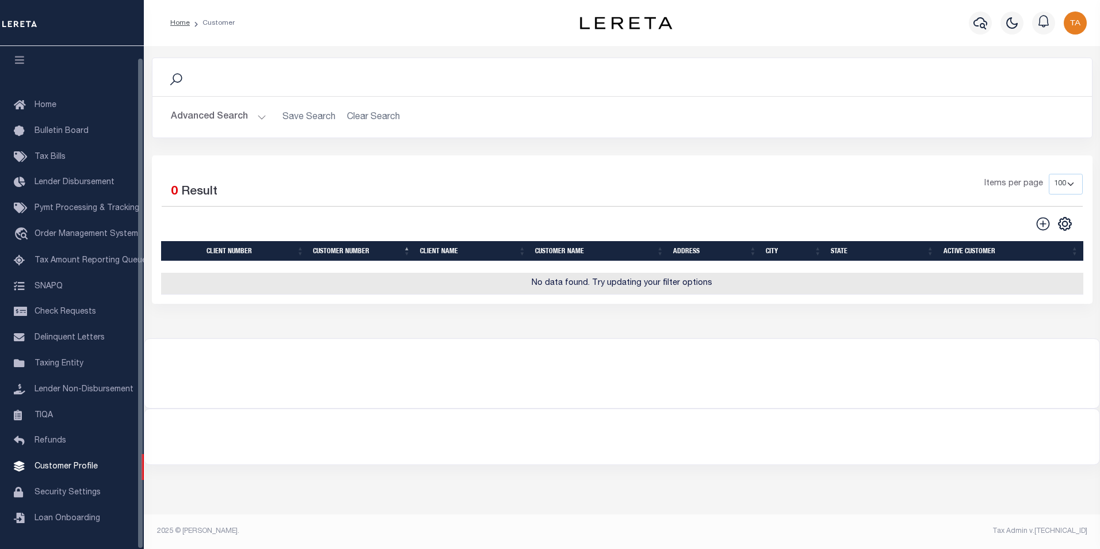
click at [261, 119] on button "Advanced Search" at bounding box center [219, 117] width 96 height 22
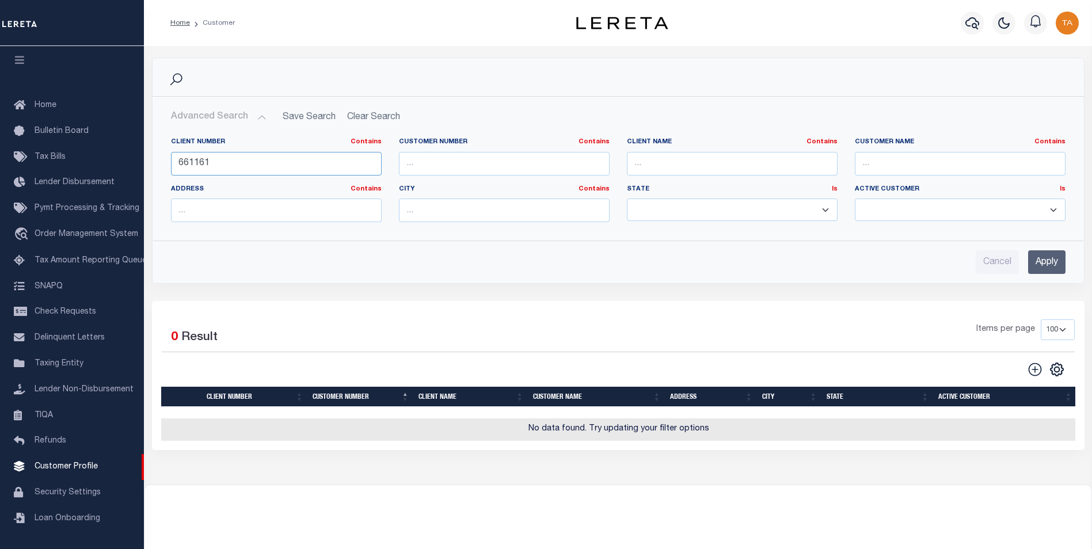
click at [196, 164] on input "661161" at bounding box center [276, 164] width 211 height 24
type input "66161"
click at [1041, 264] on input "Apply" at bounding box center [1046, 262] width 37 height 24
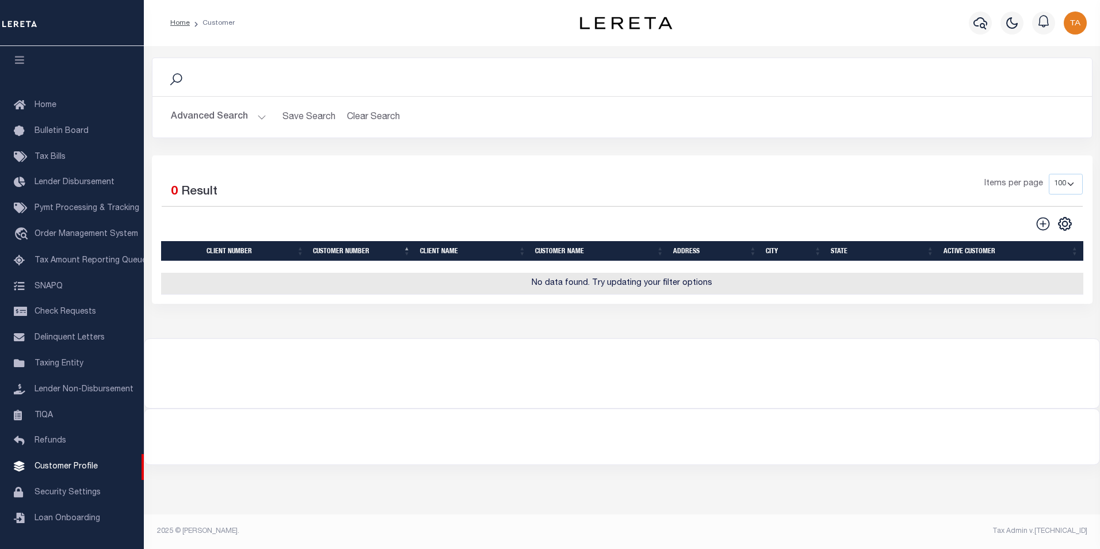
click at [209, 124] on button "Advanced Search" at bounding box center [219, 117] width 96 height 22
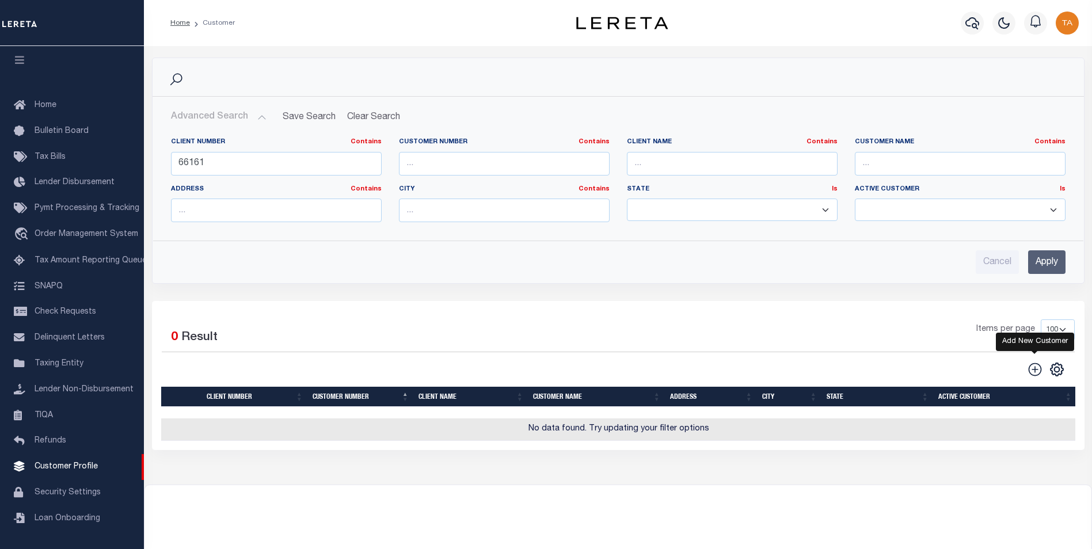
click at [1032, 373] on icon at bounding box center [1034, 369] width 15 height 15
type input "0"
checkbox input "false"
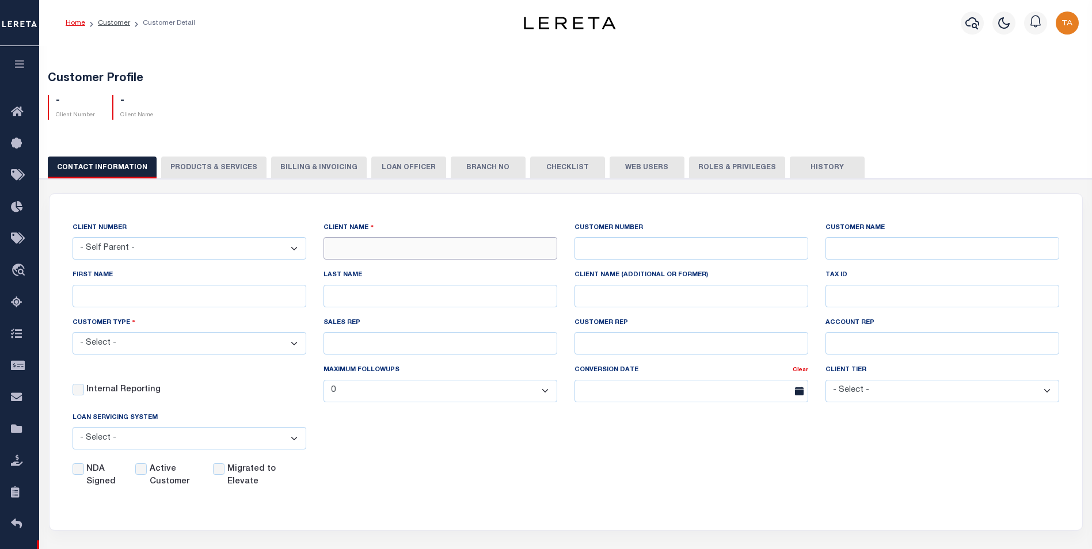
click at [371, 252] on input "text" at bounding box center [440, 248] width 234 height 22
paste input "[PERSON_NAME] COMMUNITY FCU"
type input "[PERSON_NAME] COMMUNITY FCU"
click at [625, 253] on input "text" at bounding box center [691, 248] width 234 height 22
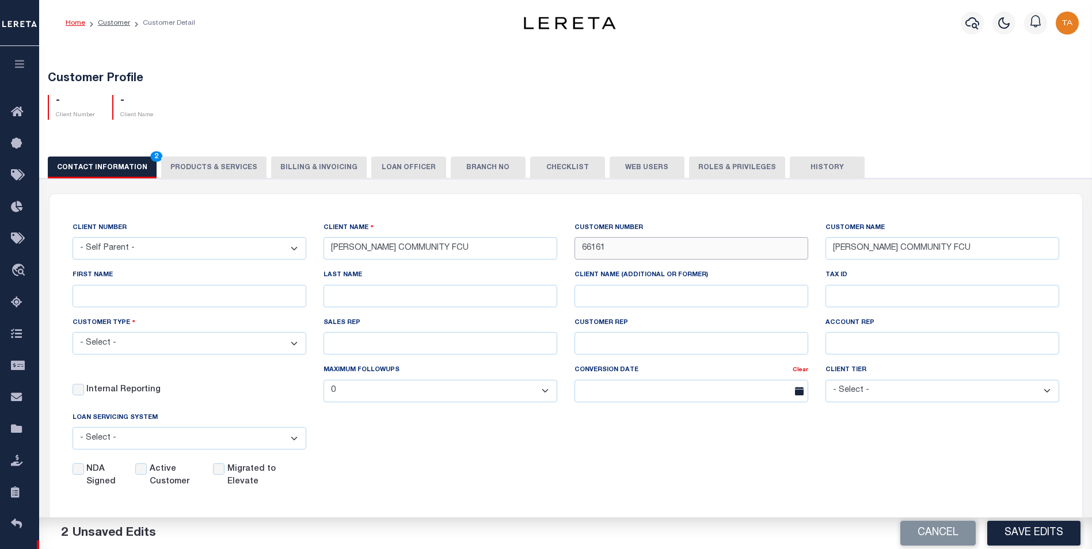
type input "66161"
click at [147, 472] on input "Active Customer" at bounding box center [141, 469] width 12 height 12
checkbox input "true"
click at [93, 344] on select "- Select - Residential Commercial Mixed Portfolio" at bounding box center [190, 343] width 234 height 22
select select "Mixed Portfolio"
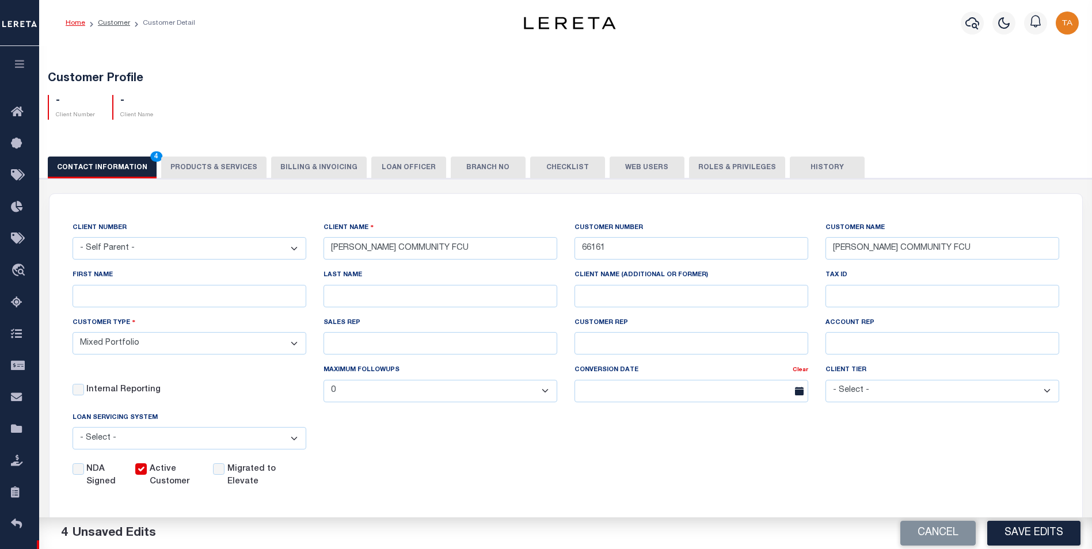
click at [73, 334] on select "- Select - Residential Commercial Mixed Portfolio" at bounding box center [190, 343] width 234 height 22
click at [1023, 533] on button "Save Edits" at bounding box center [1033, 533] width 93 height 25
select select
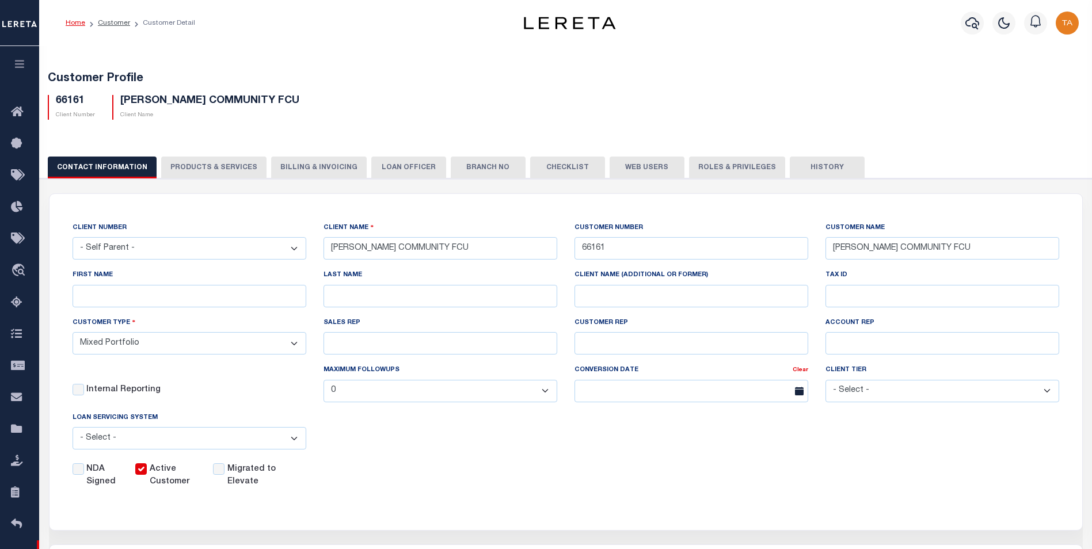
click at [227, 167] on button "PRODUCTS & SERVICES" at bounding box center [213, 168] width 105 height 22
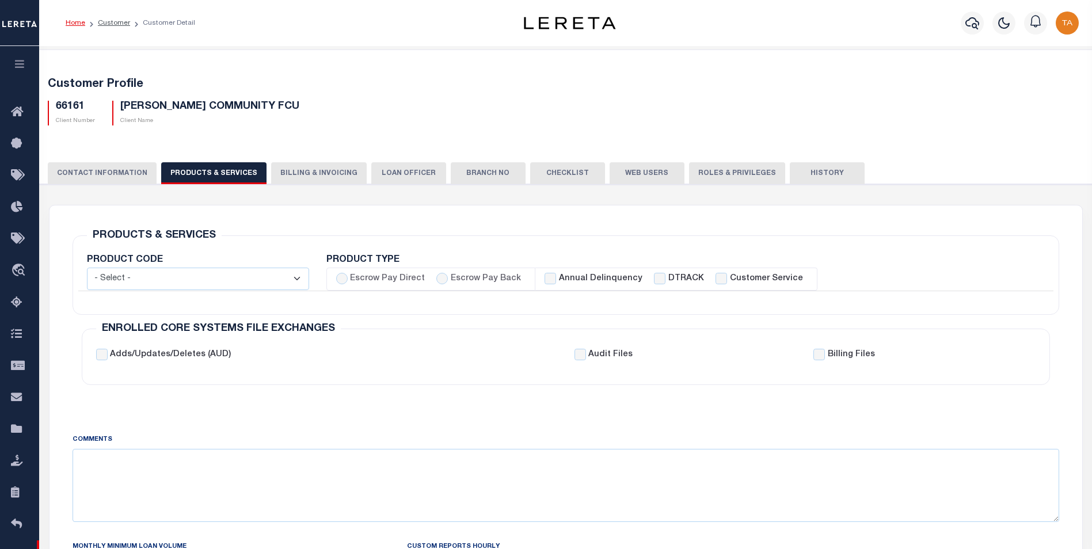
click at [148, 281] on select "- Select - Standard Tax (STX) Outsourcing (OS) Enhanced Tax (ETX) Tax Status Re…" at bounding box center [198, 279] width 222 height 22
select select "STX"
click at [87, 268] on select "- Select - Standard Tax (STX) Outsourcing (OS) Enhanced Tax (ETX) Tax Status Re…" at bounding box center [198, 279] width 222 height 22
checkbox input "true"
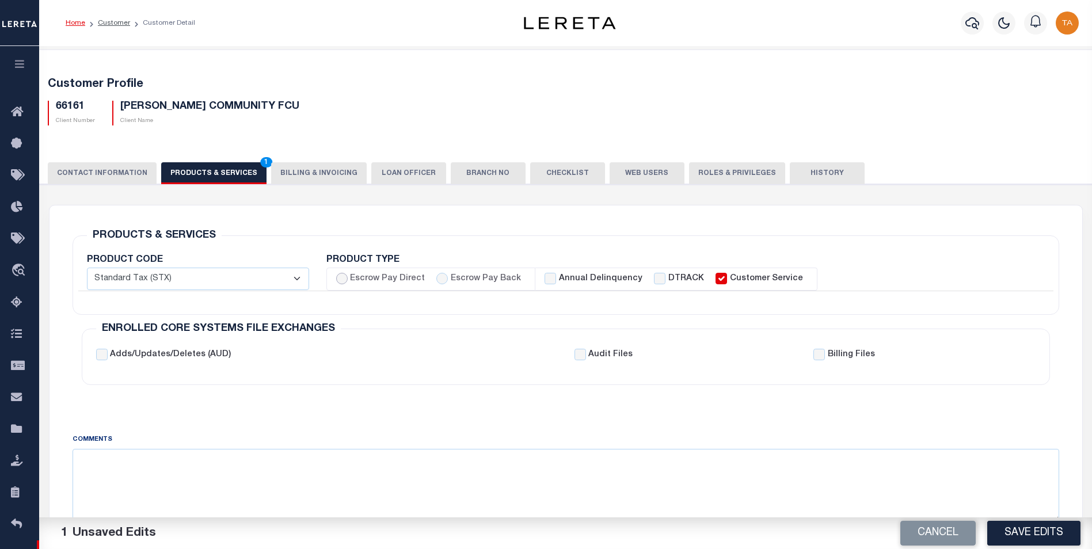
click at [344, 276] on input "Escrow Pay Direct" at bounding box center [342, 279] width 12 height 12
radio input "true"
checkbox input "true"
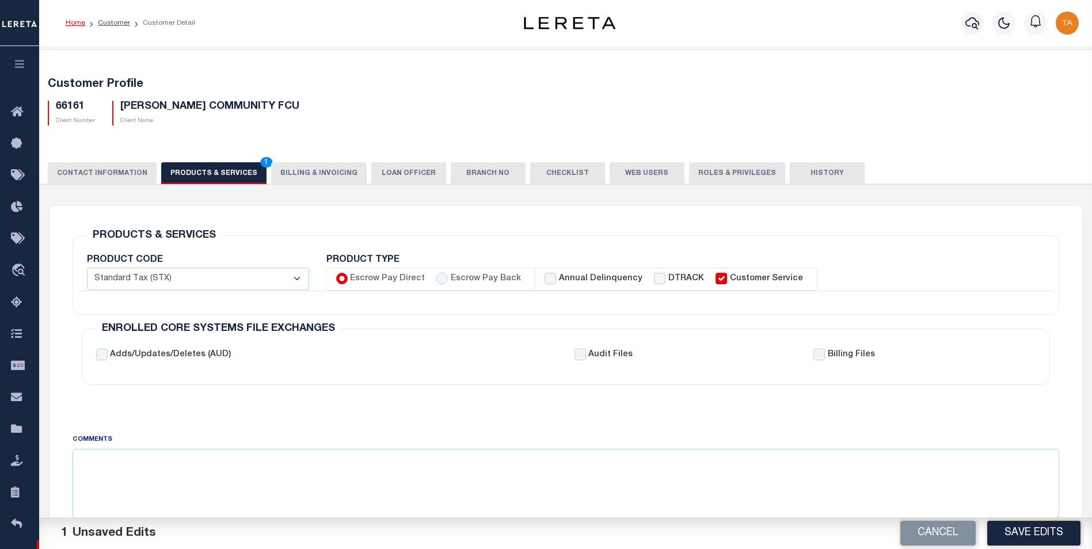
checkbox input "true"
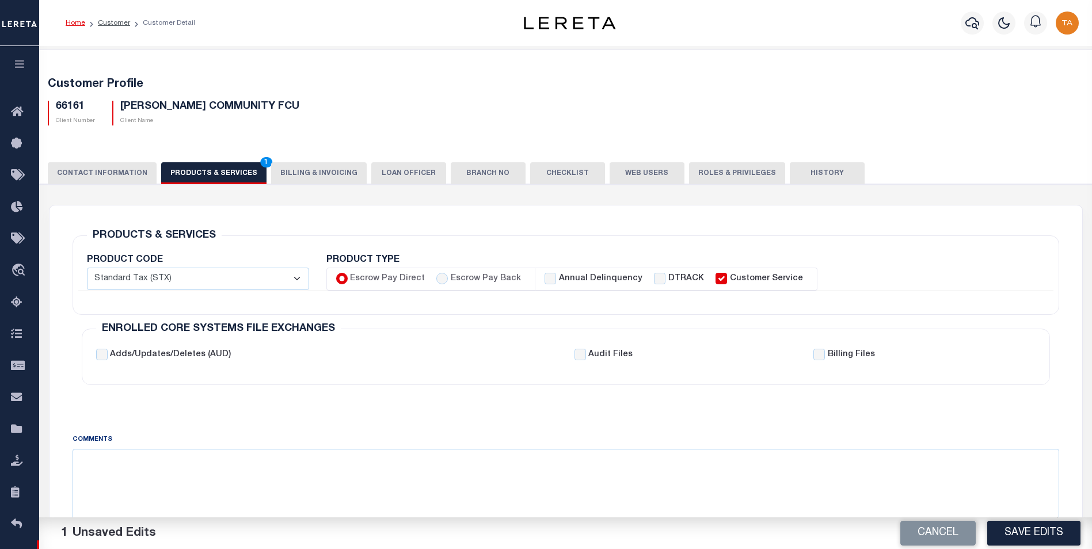
checkbox input "true"
checkbox input "false"
checkbox input "true"
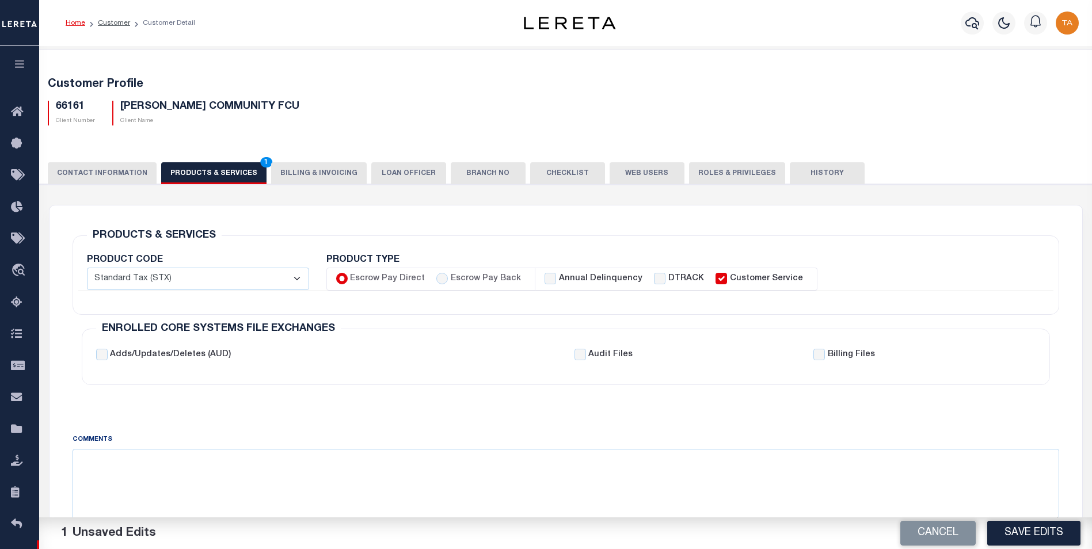
checkbox input "true"
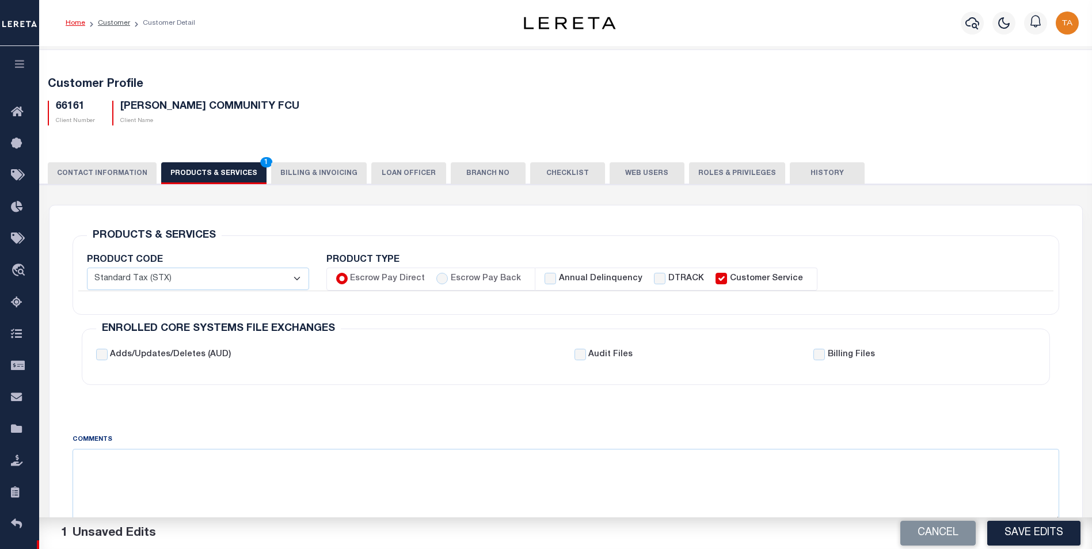
checkbox input "true"
checkbox input "false"
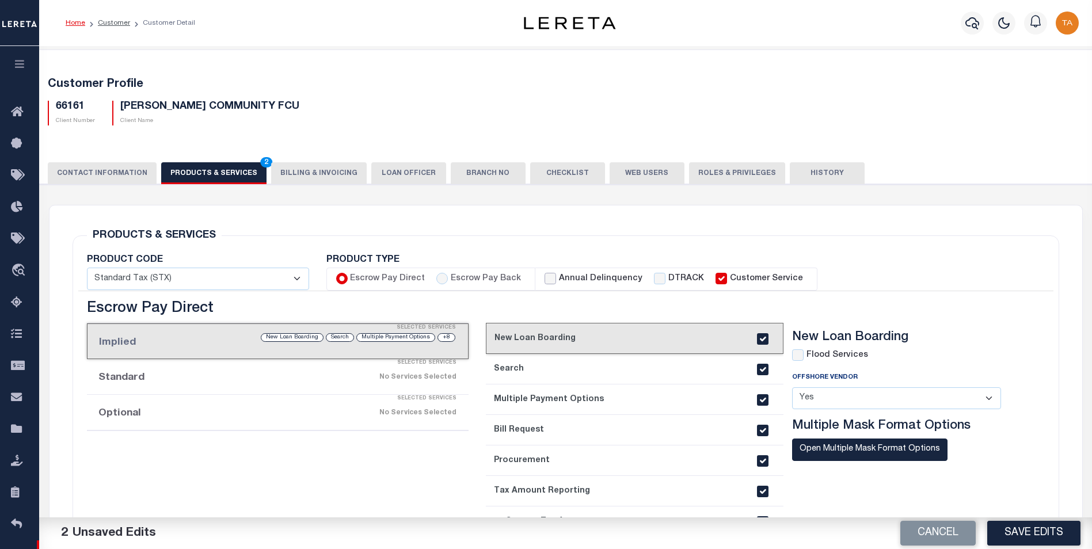
click at [546, 279] on input "Annual Delinquency" at bounding box center [550, 279] width 12 height 12
checkbox input "true"
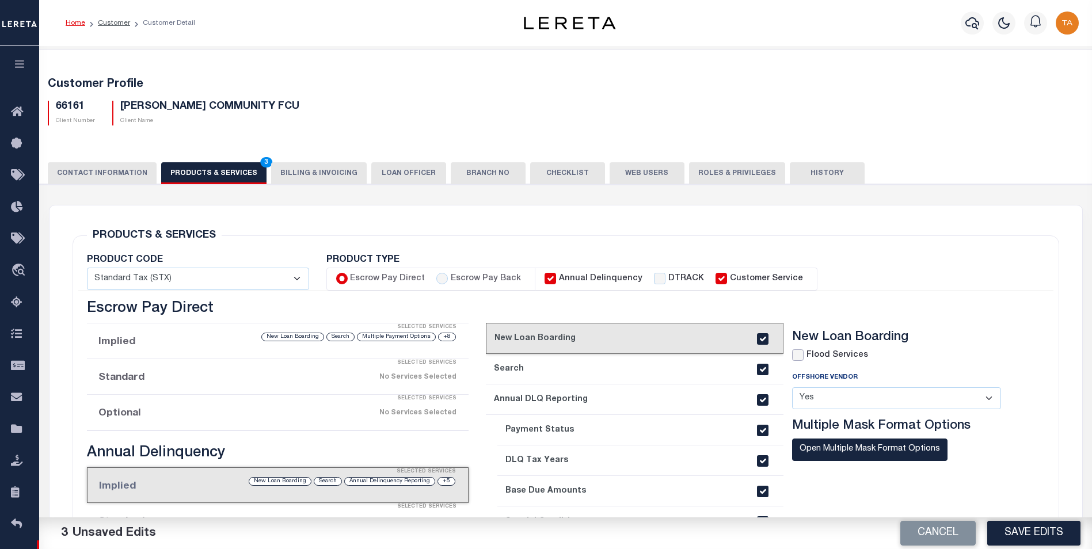
click at [796, 356] on input "checkbox" at bounding box center [798, 355] width 12 height 12
checkbox input "true"
click at [1020, 528] on button "Save Edits" at bounding box center [1033, 533] width 93 height 25
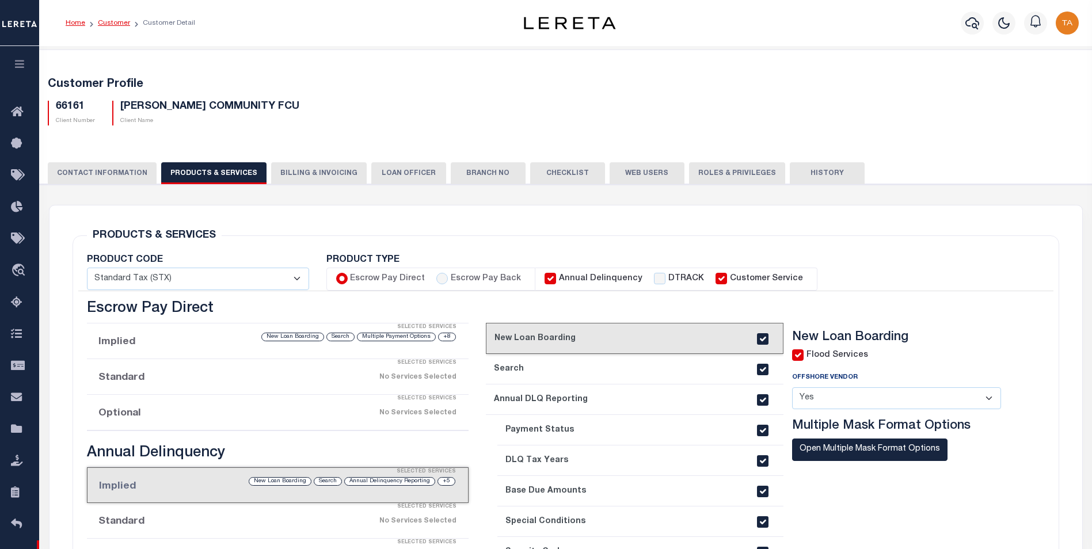
click at [109, 22] on link "Customer" at bounding box center [114, 23] width 32 height 7
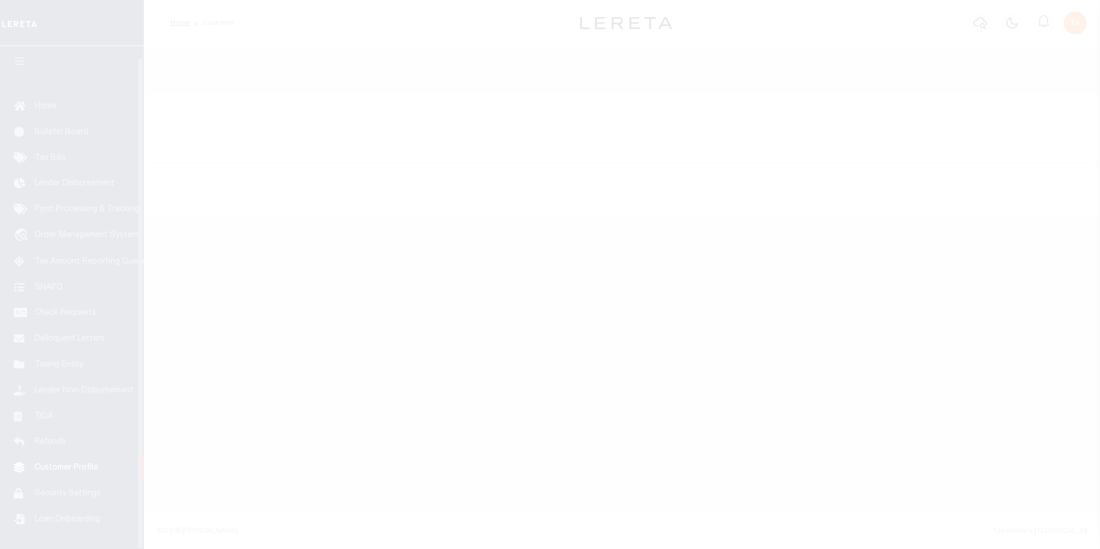
scroll to position [12, 0]
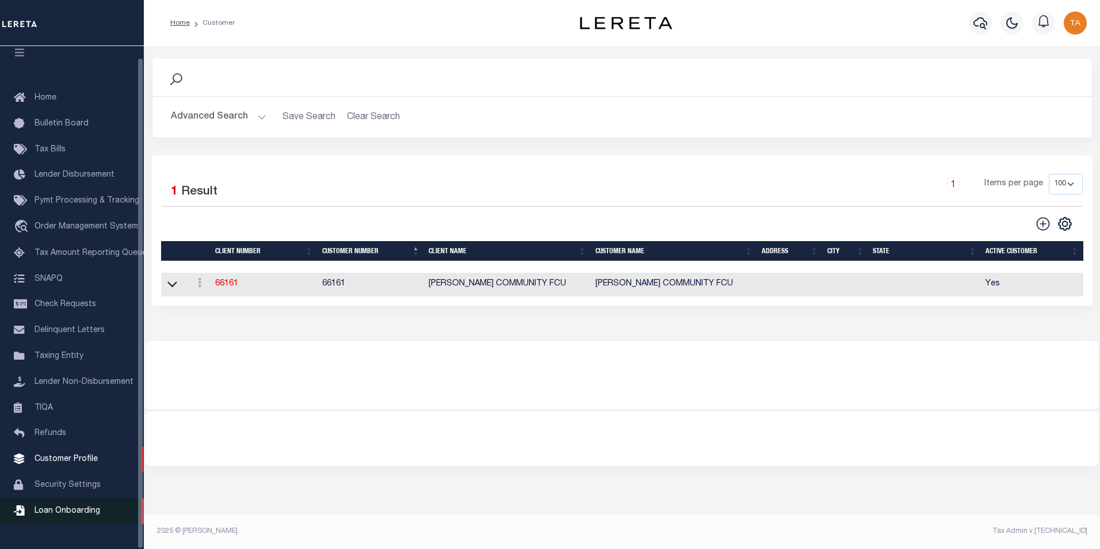
click at [71, 515] on span "Loan Onboarding" at bounding box center [68, 511] width 66 height 8
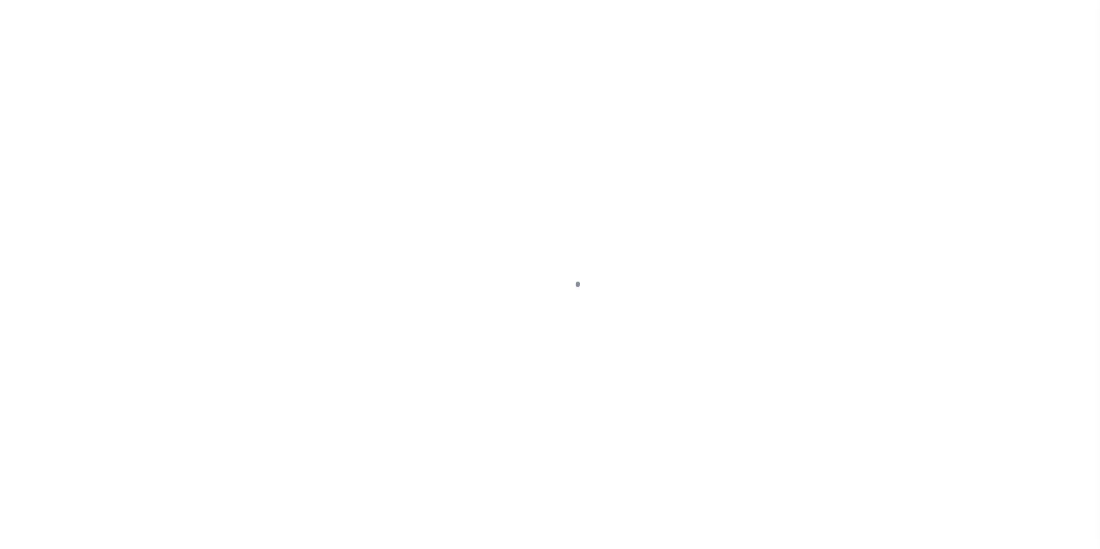
select select "50"
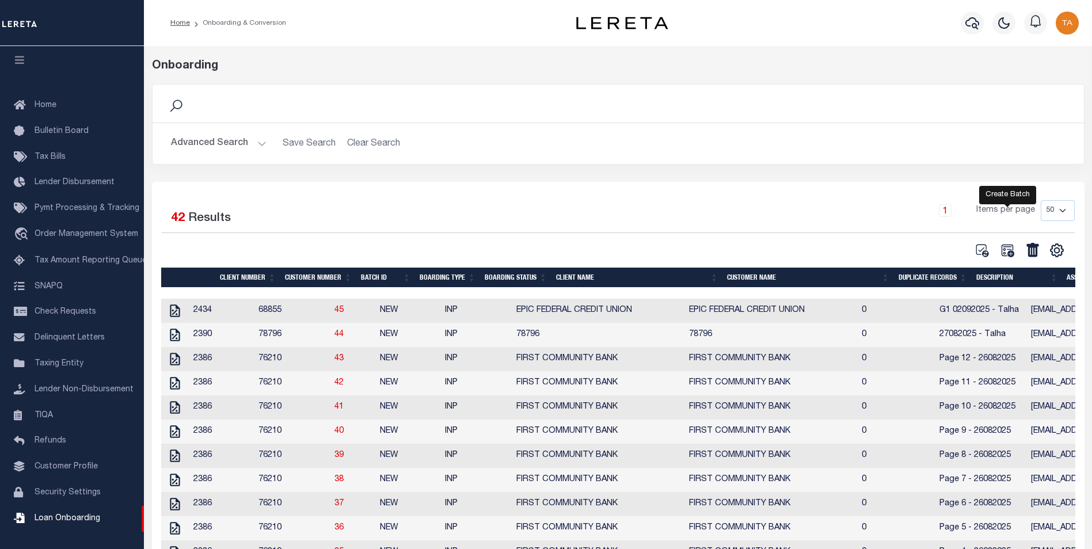
click at [1005, 254] on icon at bounding box center [1007, 250] width 15 height 15
select select
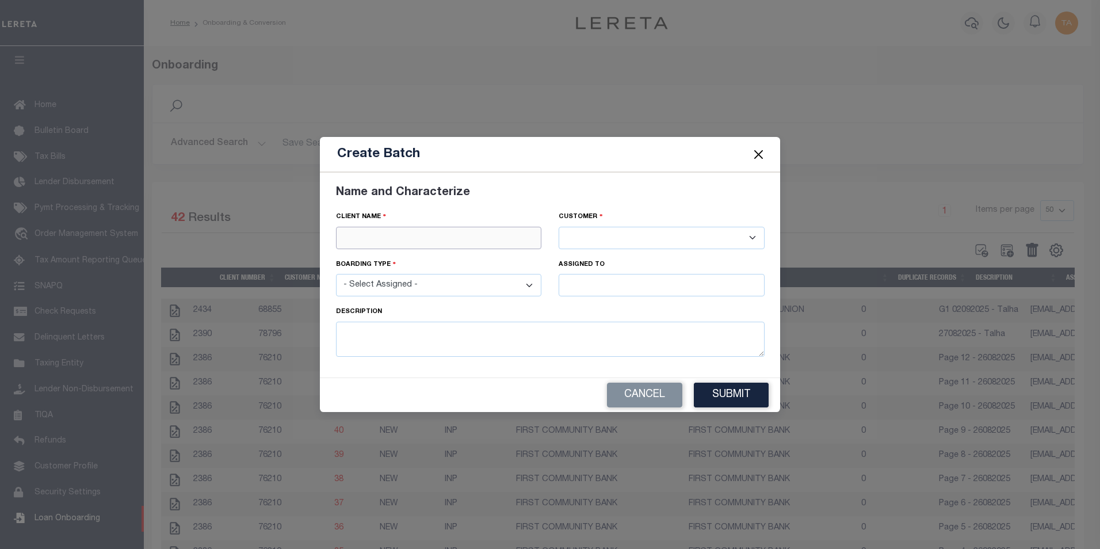
click at [372, 247] on input "text" at bounding box center [439, 238] width 206 height 22
paste input "[PERSON_NAME] COMMUNITY FCU"
click at [384, 262] on div "[PERSON_NAME] COMMUNITY FCU" at bounding box center [439, 258] width 205 height 18
type input "[PERSON_NAME] COMMUNITY FCU"
click at [398, 289] on select "- Select Assigned - NEW - New Loan REF - Refinance Loan CWF - Conversion with F…" at bounding box center [439, 285] width 206 height 22
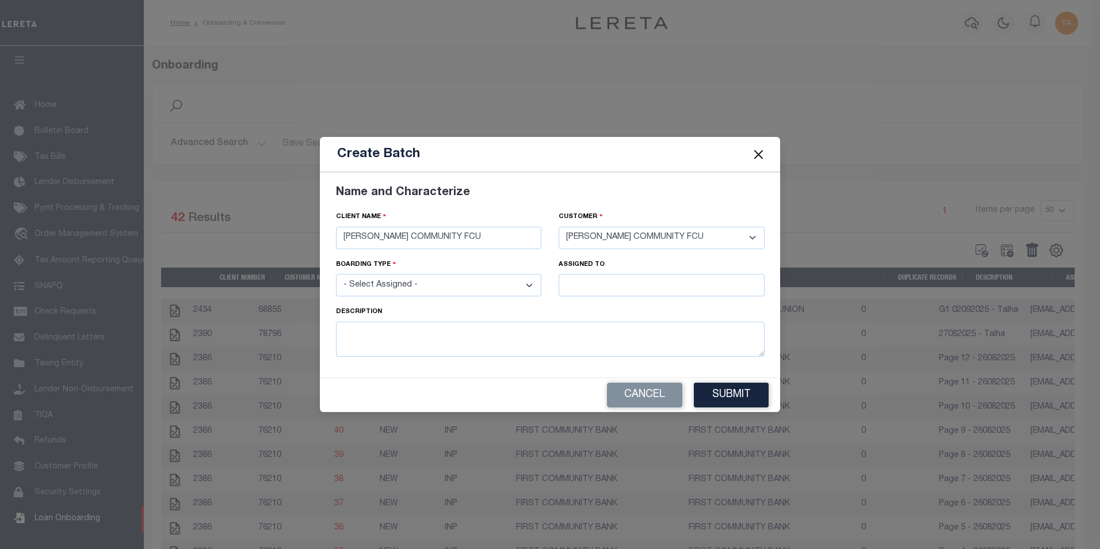
select select "NEW"
click at [336, 274] on select "- Select Assigned - NEW - New Loan REF - Refinance Loan CWF - Conversion with F…" at bounding box center [439, 285] width 206 height 22
click at [590, 290] on input "text" at bounding box center [662, 285] width 206 height 22
type input "[PERSON_NAME]"
click at [581, 306] on div "[PERSON_NAME]" at bounding box center [661, 306] width 205 height 18
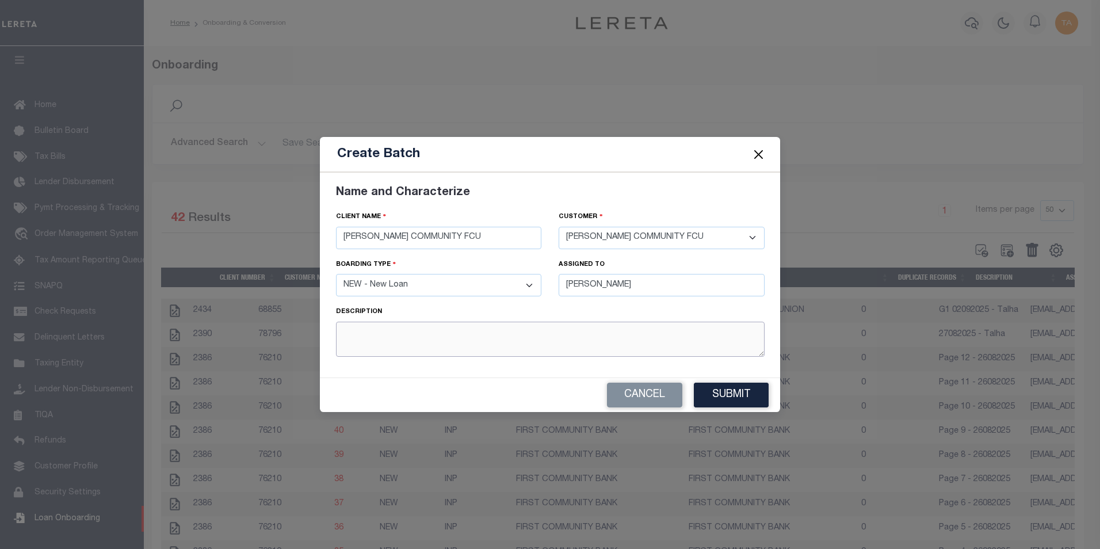
click at [430, 337] on textarea at bounding box center [550, 339] width 429 height 35
type textarea "G1 02092025 - Talha"
click at [710, 388] on button "Submit" at bounding box center [731, 395] width 75 height 25
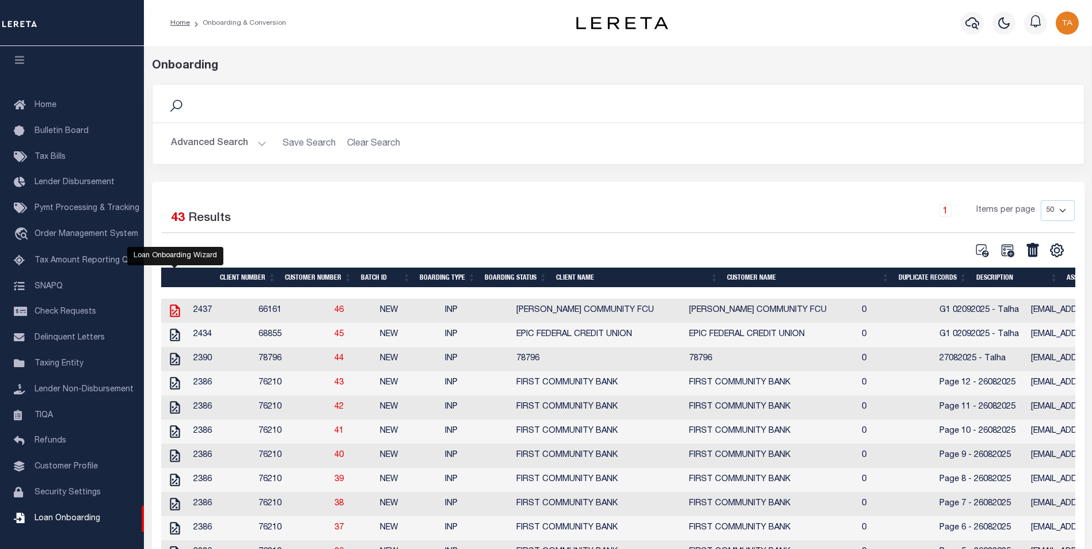
click at [177, 312] on icon at bounding box center [174, 310] width 15 height 15
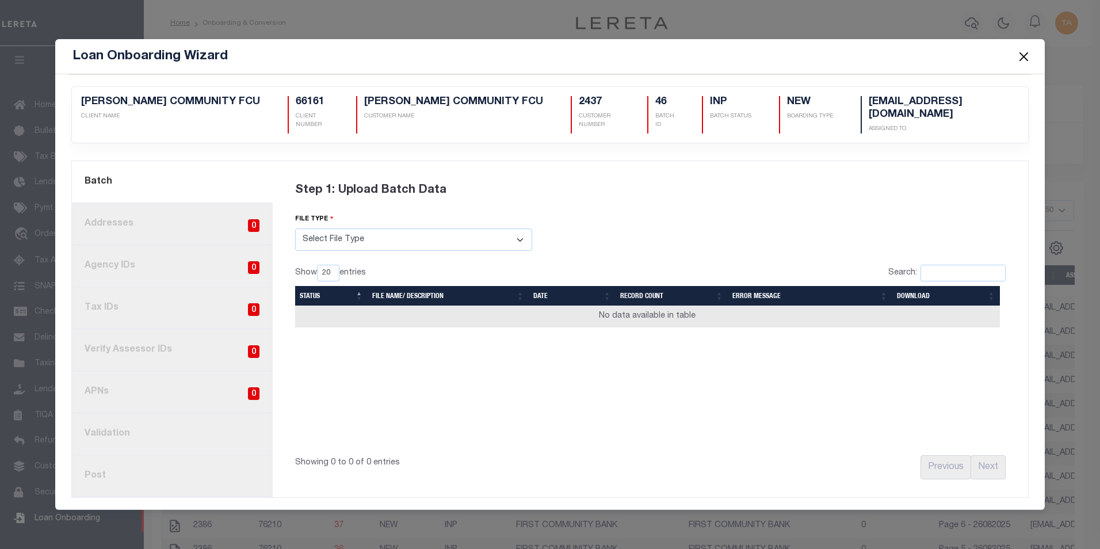
click at [312, 237] on select "Select File Type Lereta Lereta Conversion Zip" at bounding box center [413, 239] width 237 height 22
select select "LERETA"
click at [295, 228] on select "Select File Type Lereta Lereta Conversion Zip" at bounding box center [413, 239] width 237 height 22
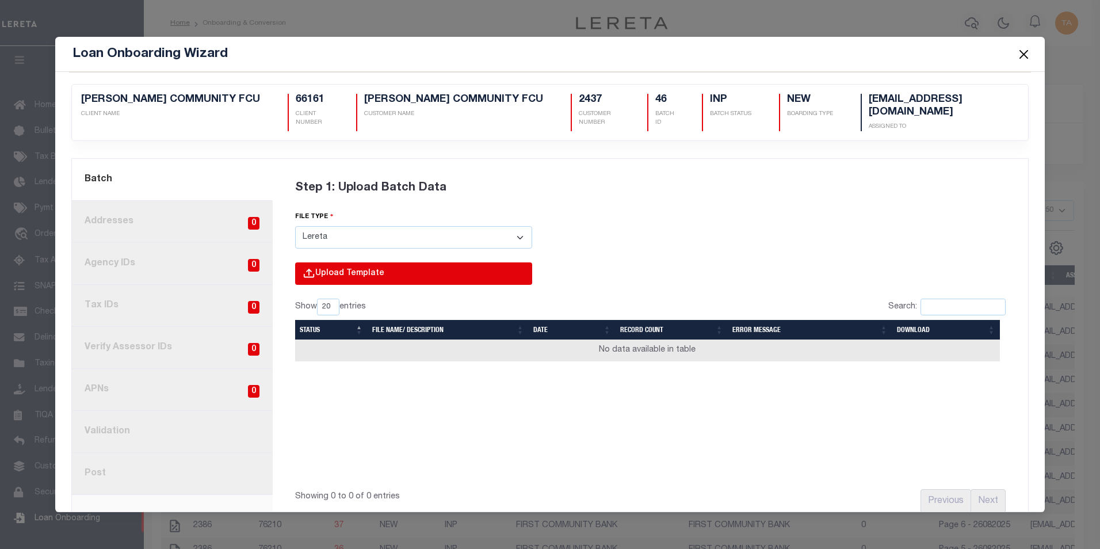
click at [345, 262] on input "file" at bounding box center [258, 285] width 548 height 47
type input "C:\fakepath\Lender-66161-Lien.csv"
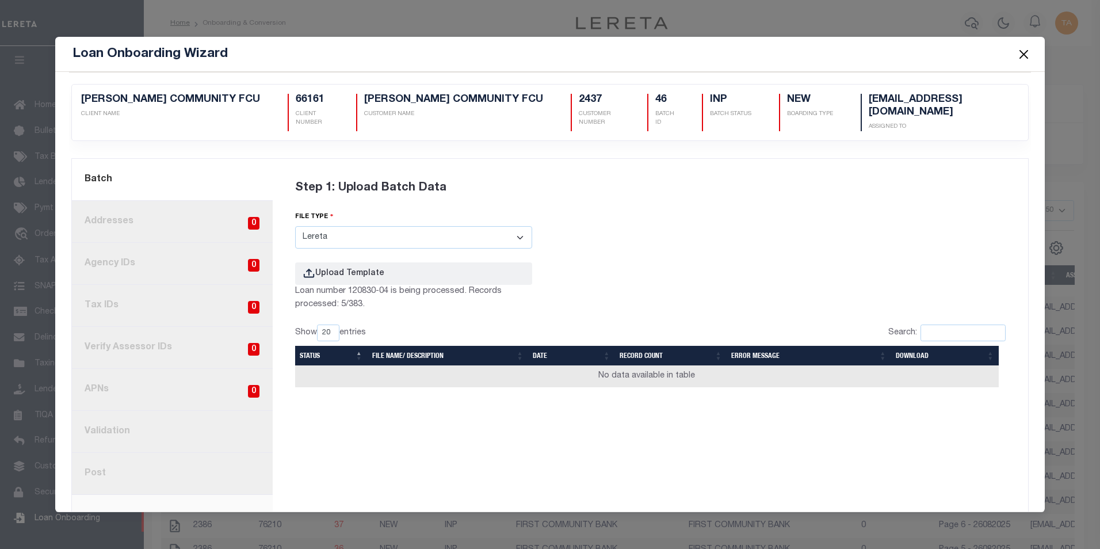
click at [1021, 55] on button "Close" at bounding box center [1023, 54] width 15 height 15
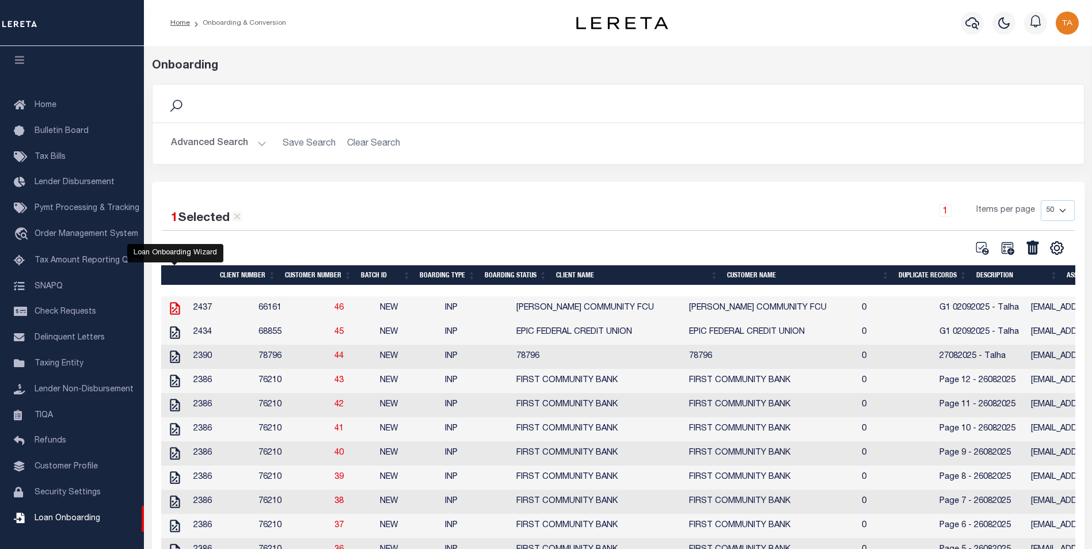
click at [170, 307] on icon at bounding box center [175, 308] width 10 height 13
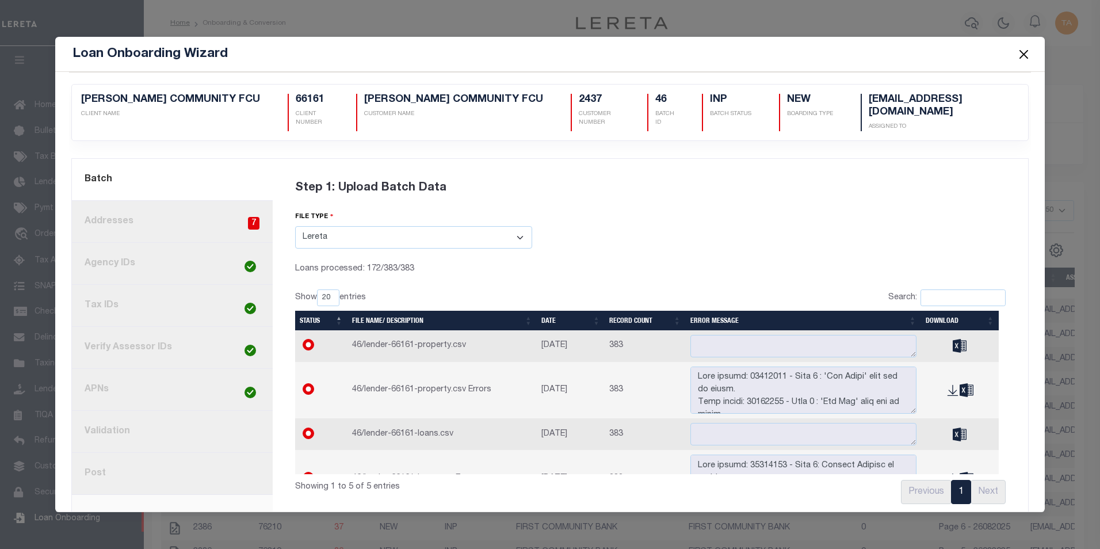
click at [1022, 54] on button "Close" at bounding box center [1023, 54] width 15 height 15
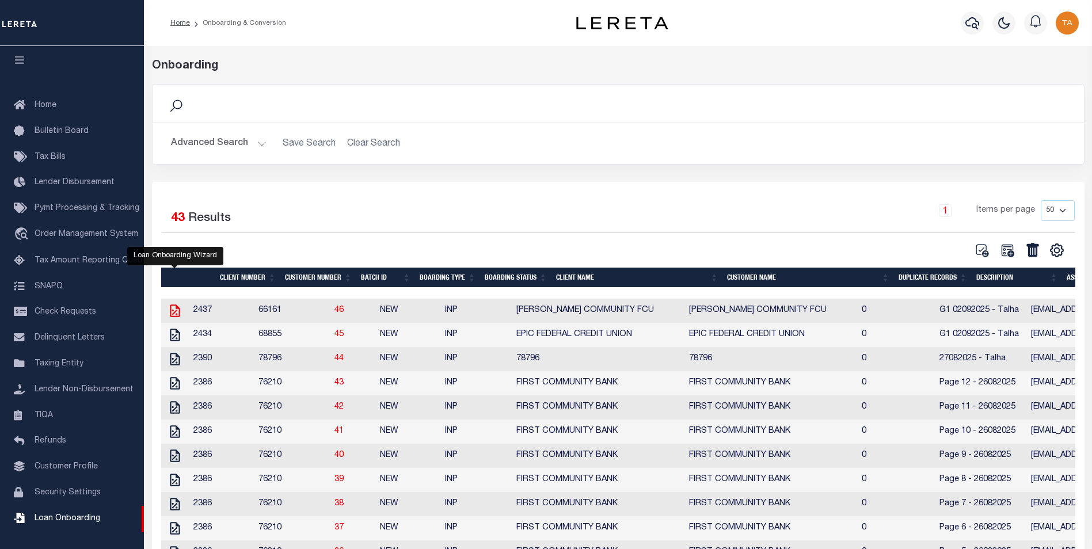
click at [173, 314] on icon at bounding box center [174, 310] width 15 height 15
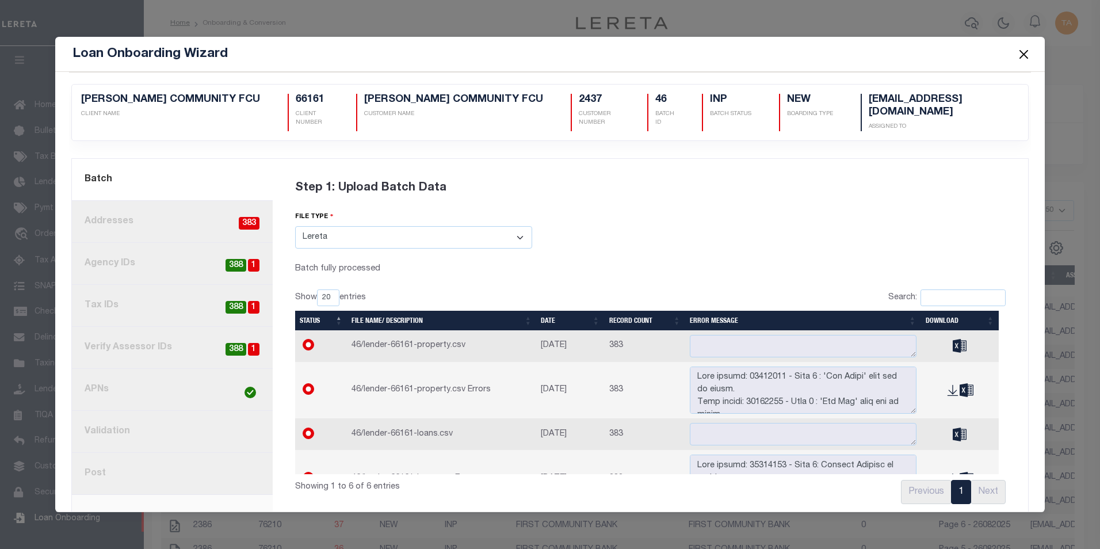
click at [186, 206] on link "2. Addresses 383" at bounding box center [172, 222] width 201 height 42
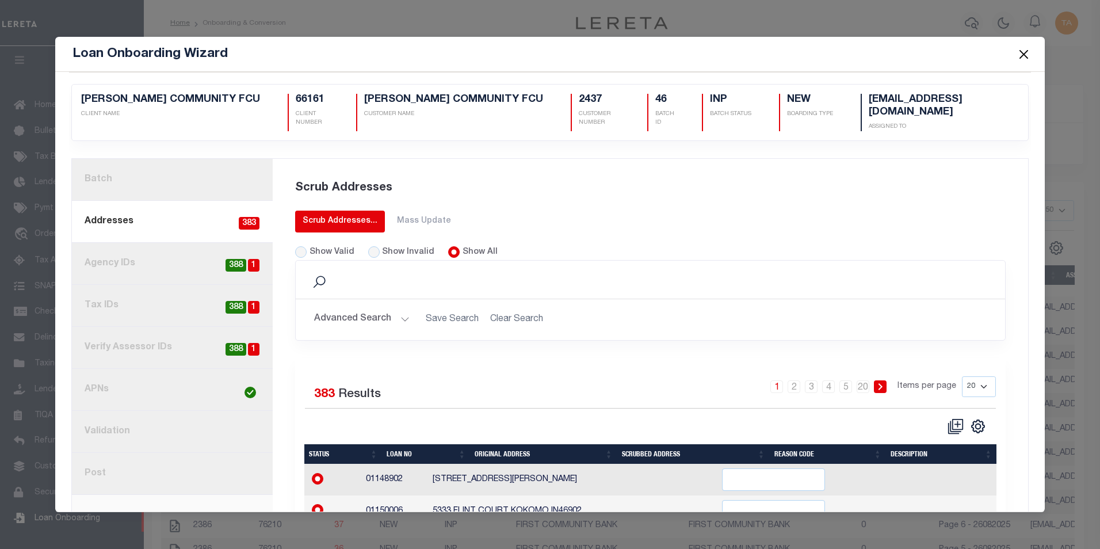
click at [312, 215] on div "Scrub Addresses..." at bounding box center [340, 221] width 75 height 12
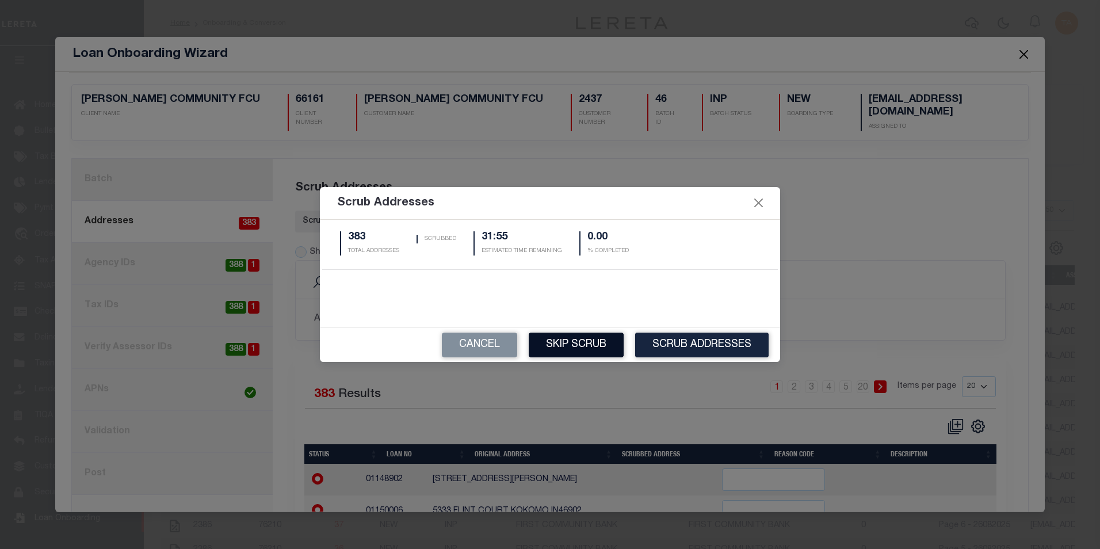
click at [550, 337] on button "Skip Scrub" at bounding box center [576, 345] width 95 height 25
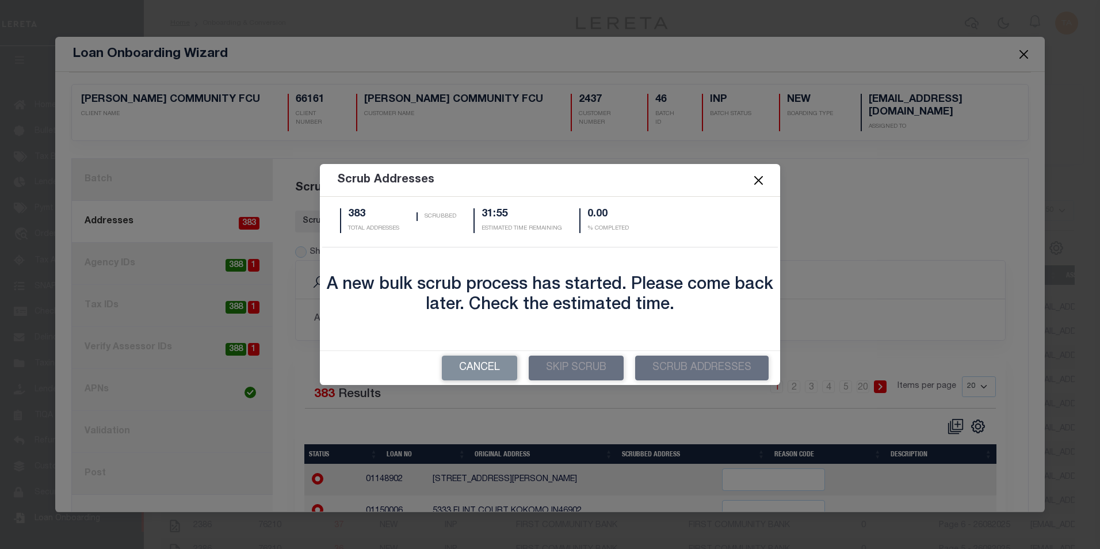
click at [756, 177] on button "Close" at bounding box center [758, 180] width 15 height 15
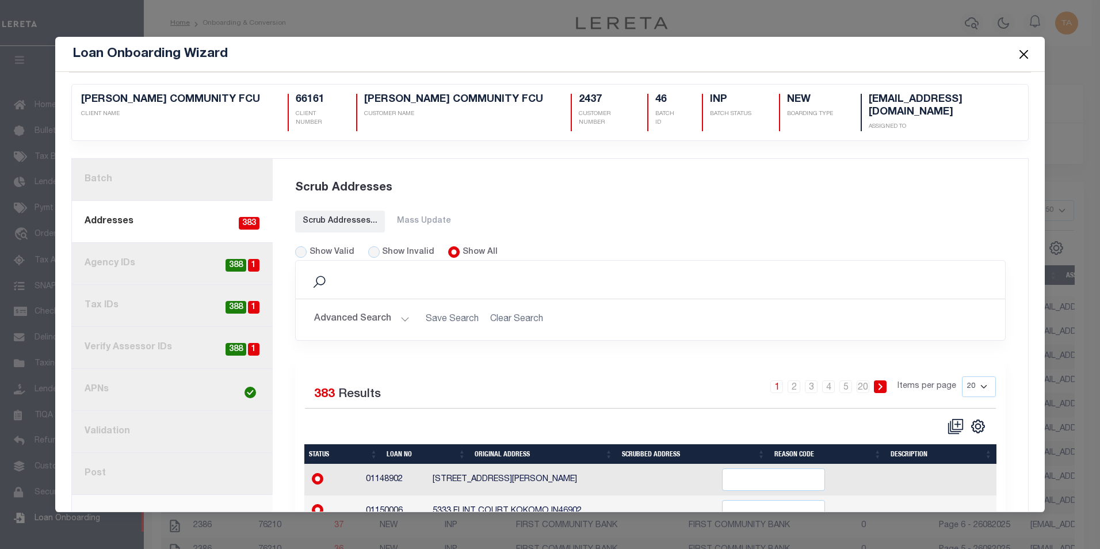
click at [1023, 49] on button "Close" at bounding box center [1023, 54] width 15 height 15
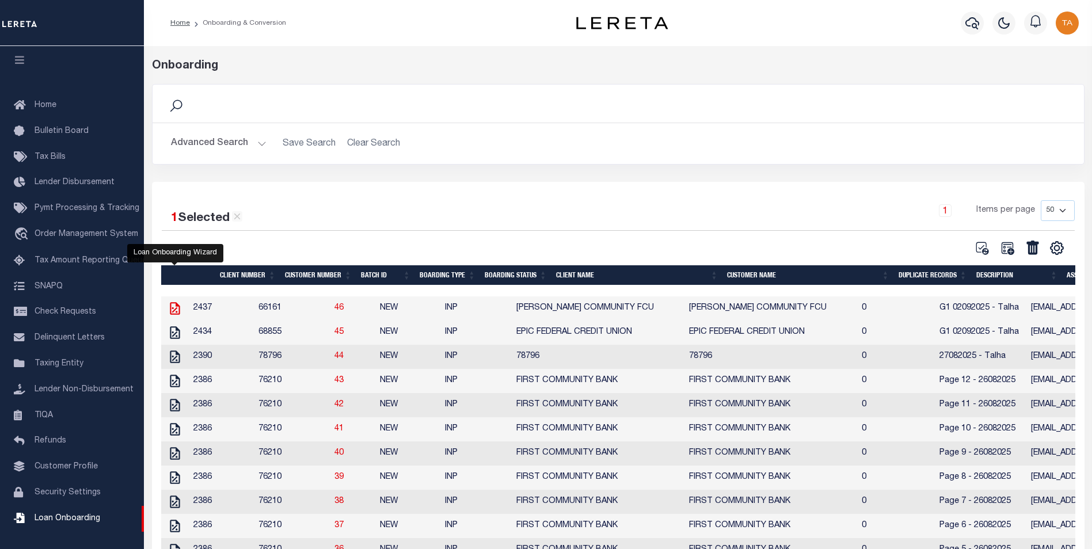
click at [173, 310] on icon at bounding box center [175, 308] width 10 height 13
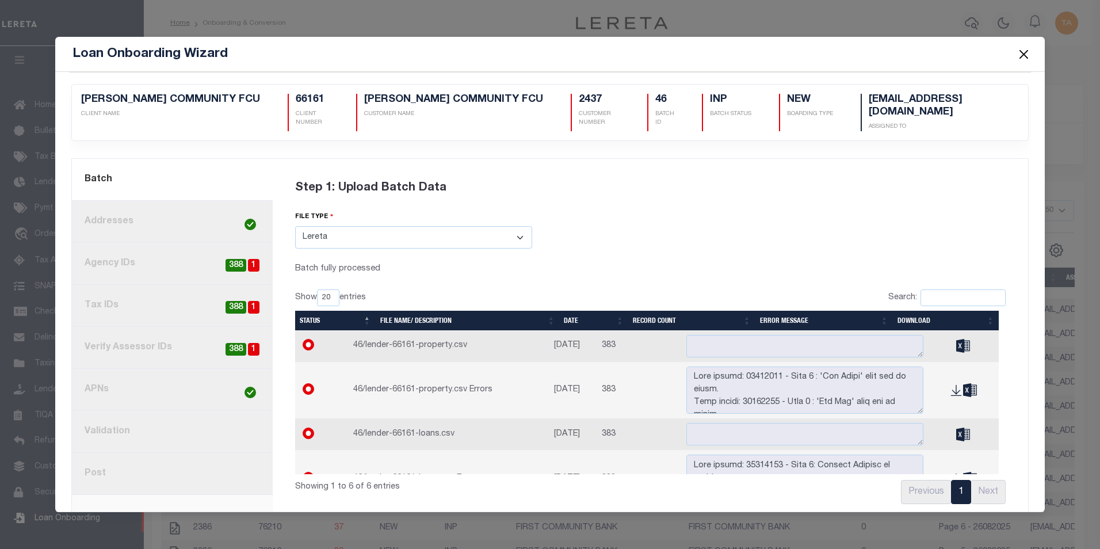
click at [97, 459] on link "8. Post" at bounding box center [172, 474] width 201 height 42
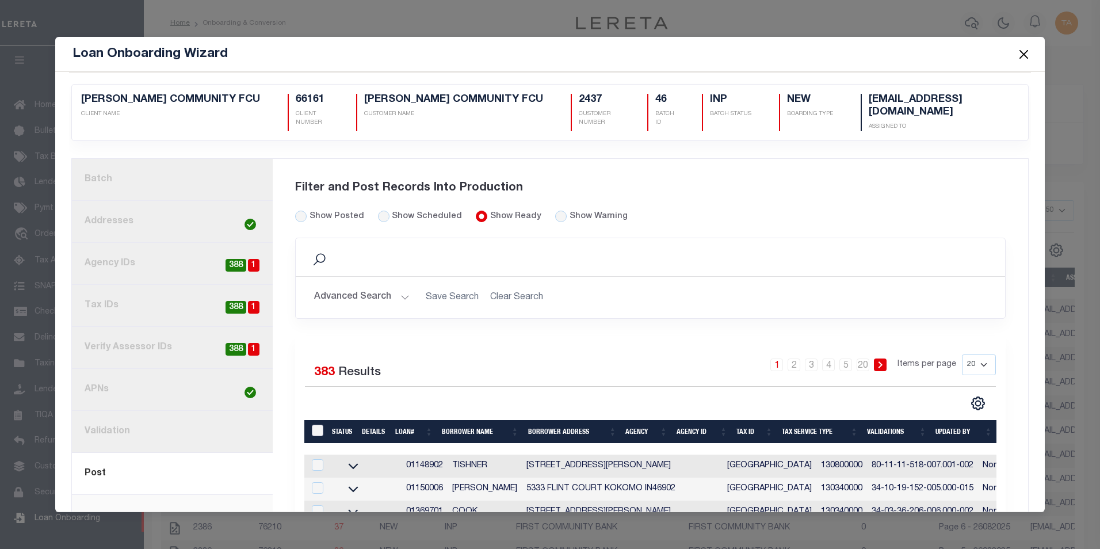
click at [312, 425] on input "LoanPrepID" at bounding box center [318, 431] width 12 height 12
checkbox input "true"
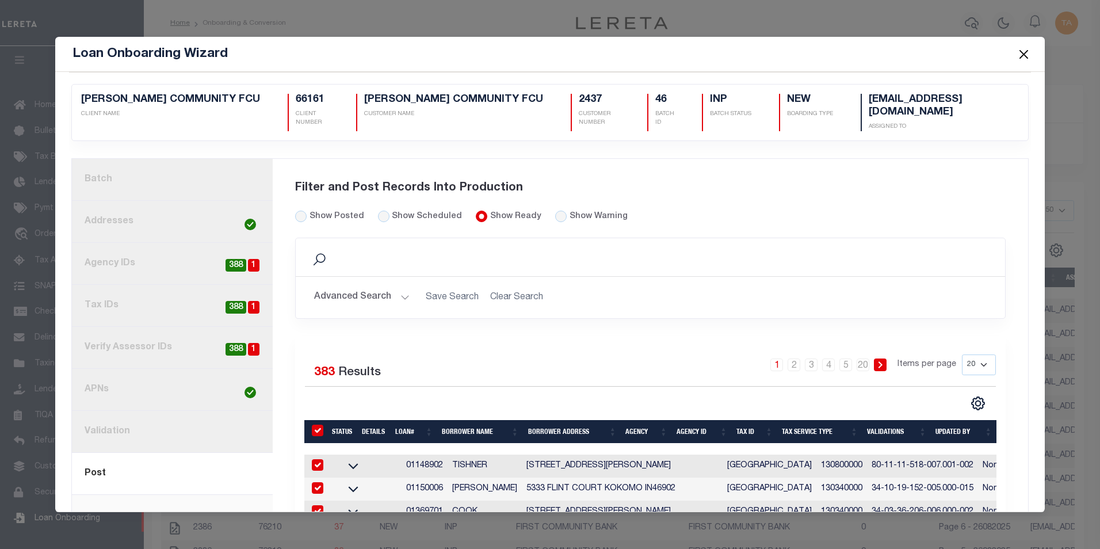
checkbox input "true"
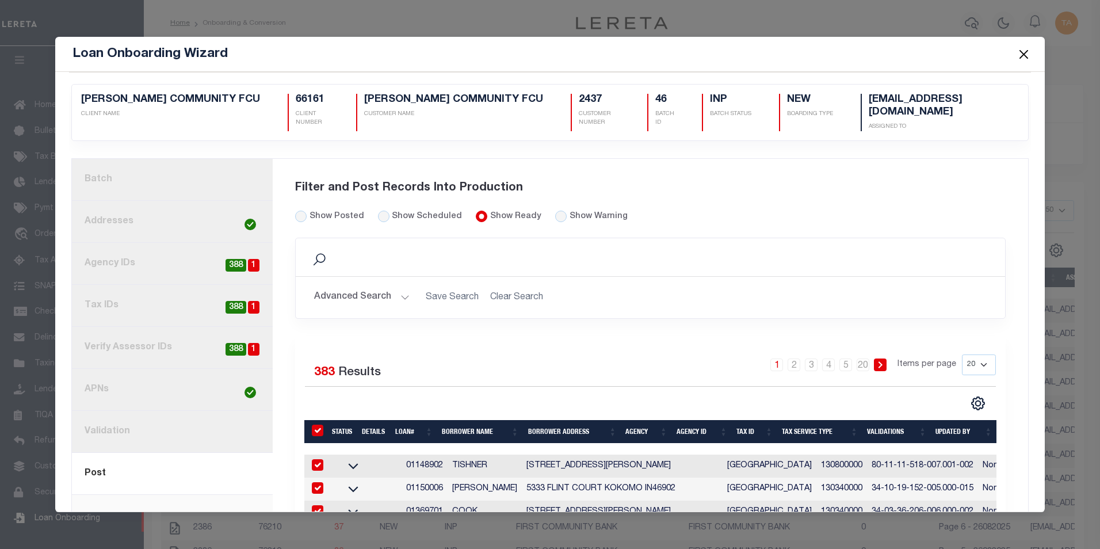
checkbox input "true"
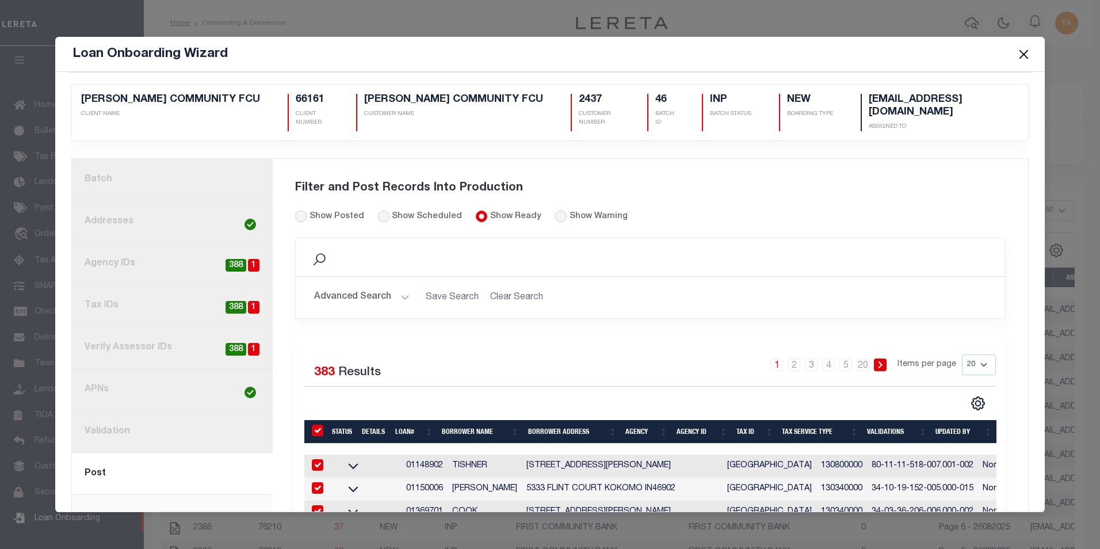
checkbox input "true"
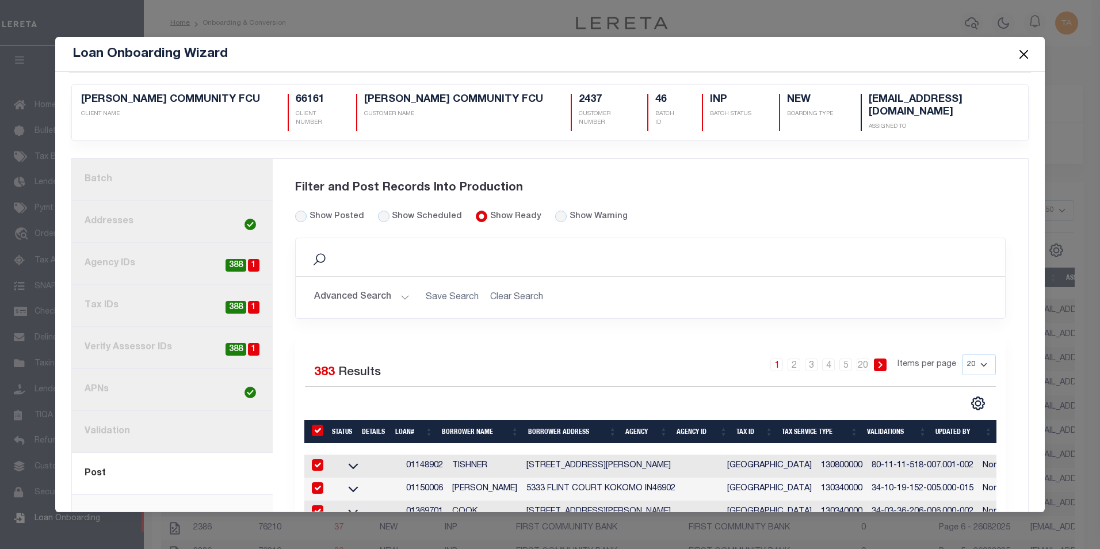
checkbox input "true"
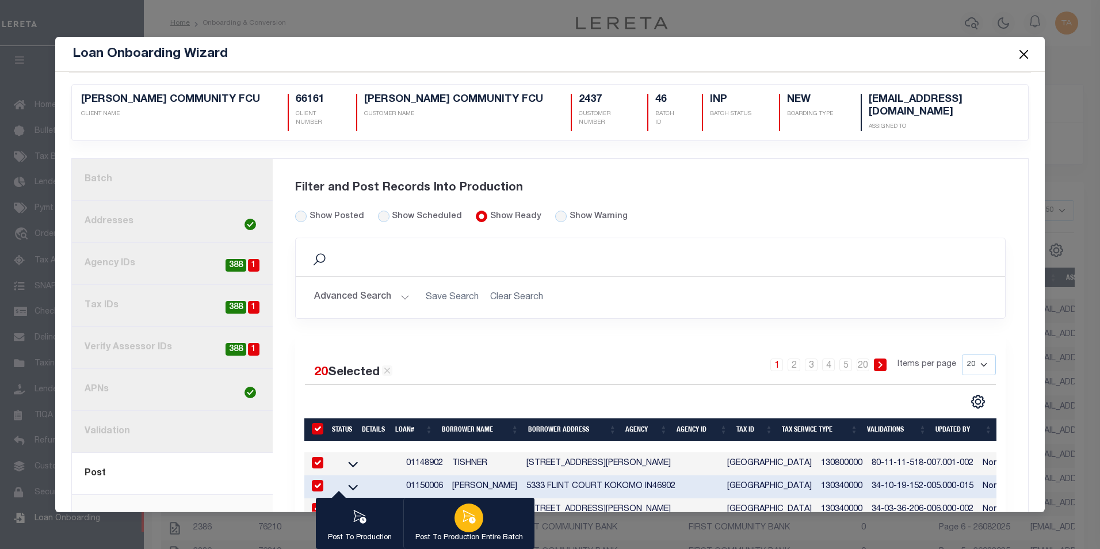
click at [468, 514] on icon "button" at bounding box center [469, 516] width 13 height 13
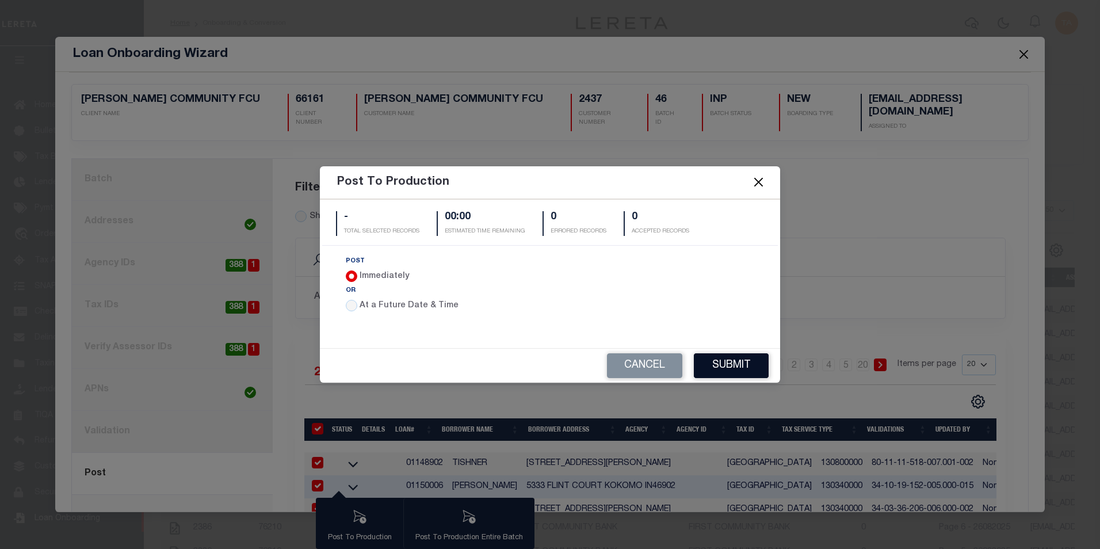
click at [735, 364] on button "Submit" at bounding box center [731, 365] width 75 height 25
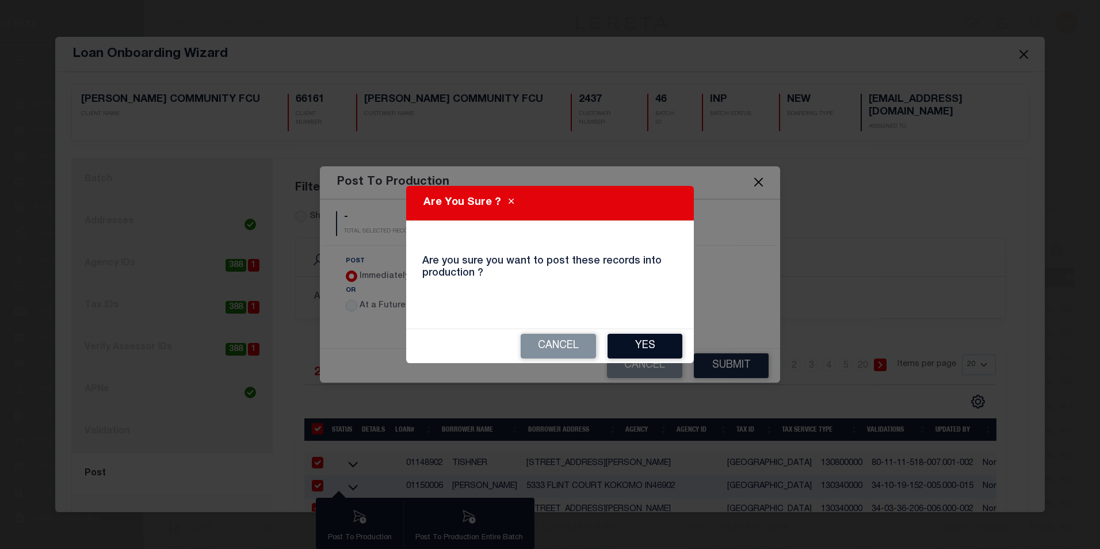
click at [653, 342] on button "Yes" at bounding box center [645, 346] width 75 height 25
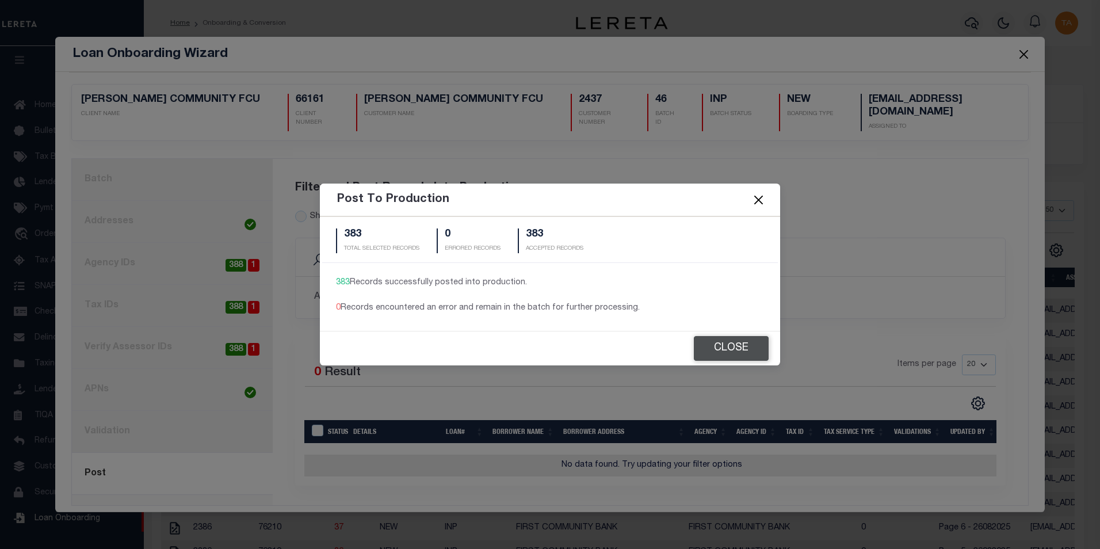
click at [723, 343] on button "Close" at bounding box center [731, 348] width 75 height 25
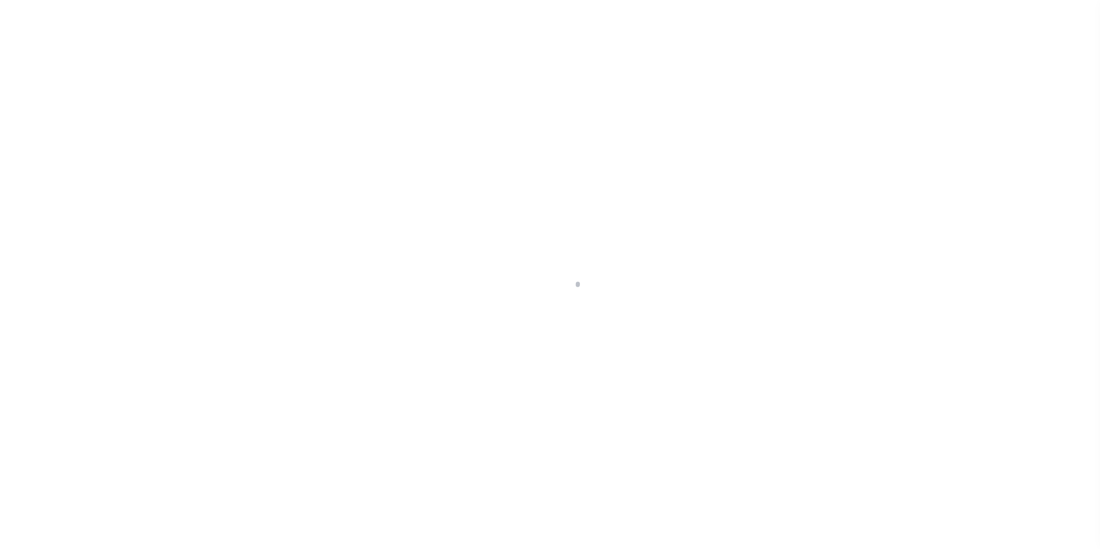
select select
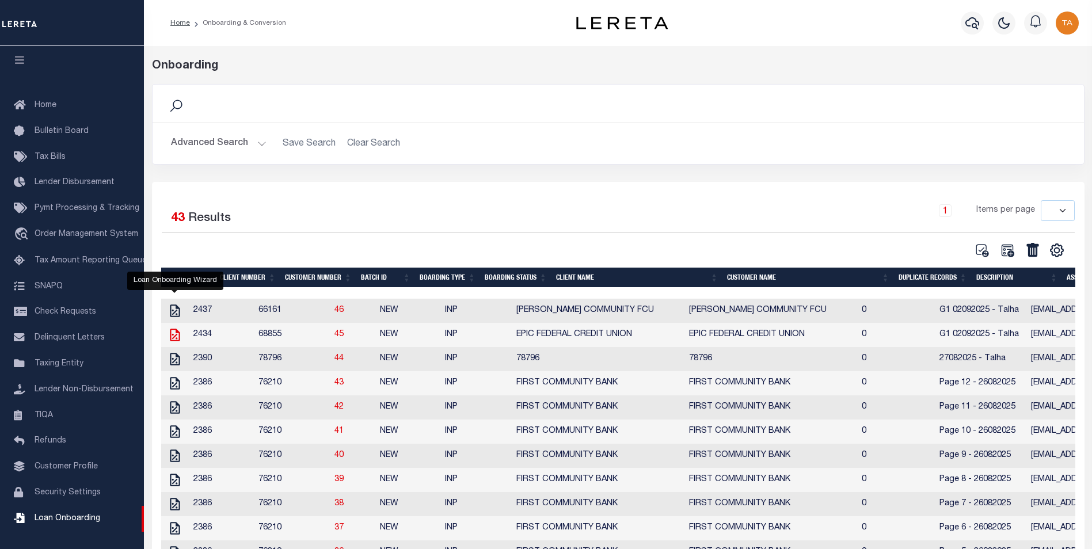
click at [174, 338] on icon "" at bounding box center [174, 334] width 15 height 15
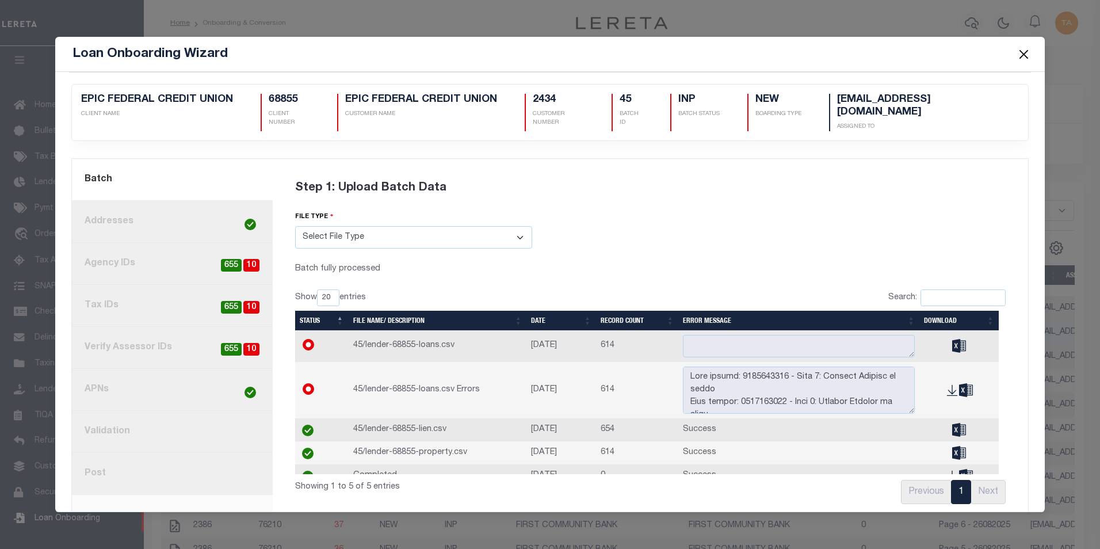
click at [99, 474] on link "8. Post" at bounding box center [172, 474] width 201 height 42
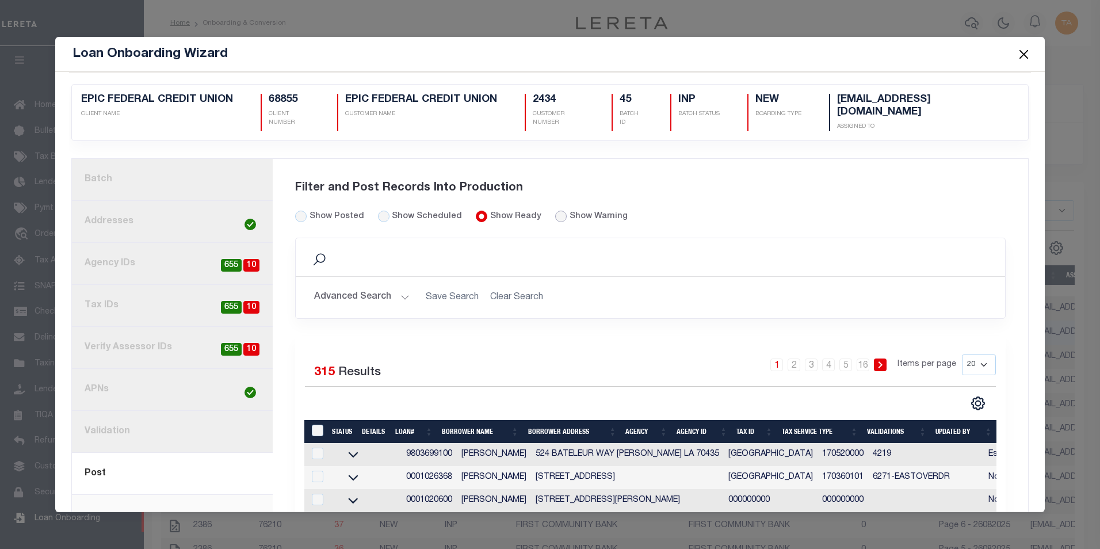
click at [555, 216] on input "radio" at bounding box center [561, 217] width 12 height 12
radio input "true"
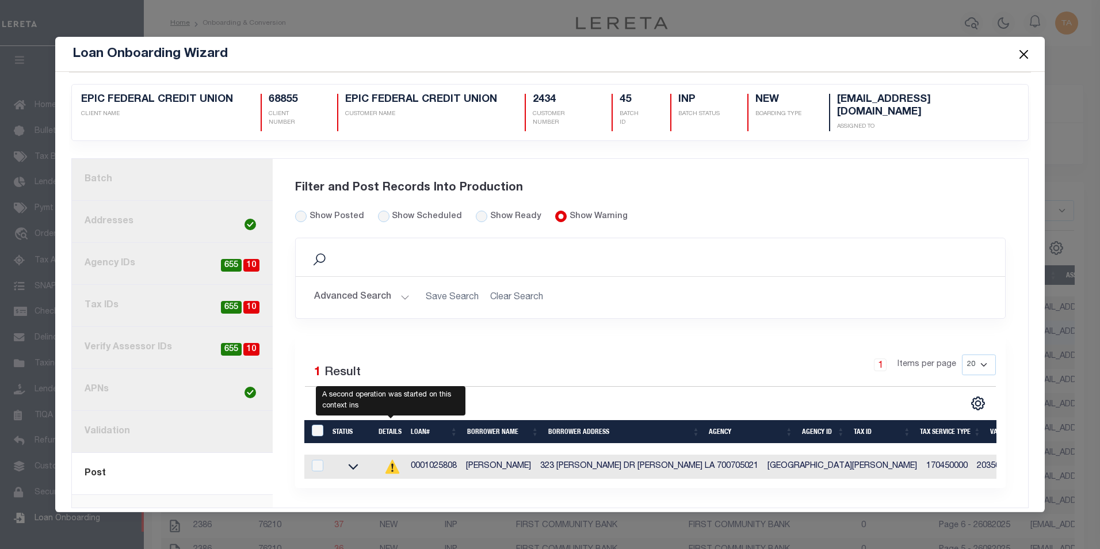
click at [391, 463] on icon at bounding box center [392, 466] width 2 height 6
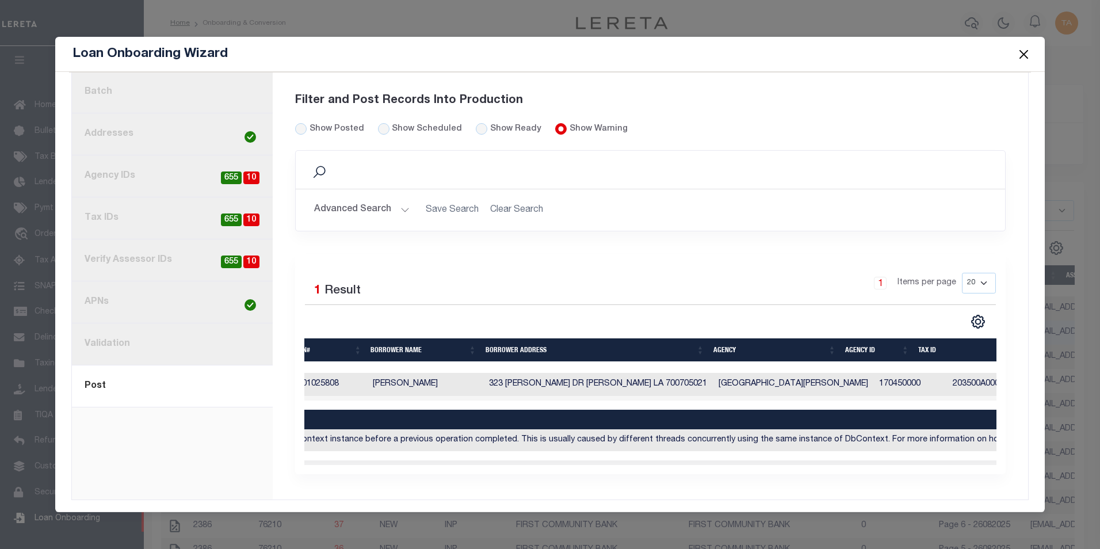
scroll to position [0, 0]
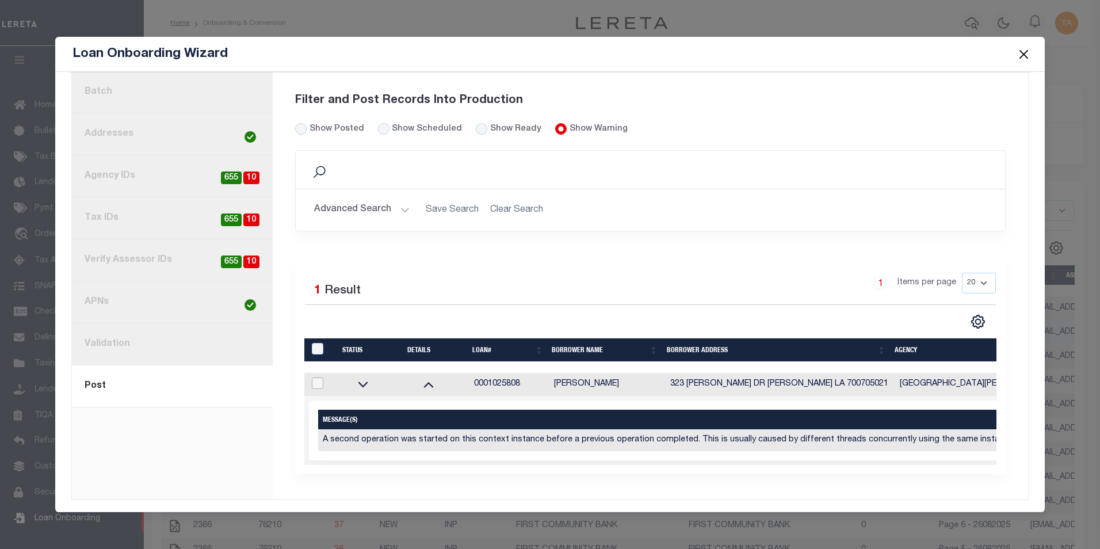
click at [315, 377] on input "checkbox" at bounding box center [318, 383] width 12 height 12
checkbox input "true"
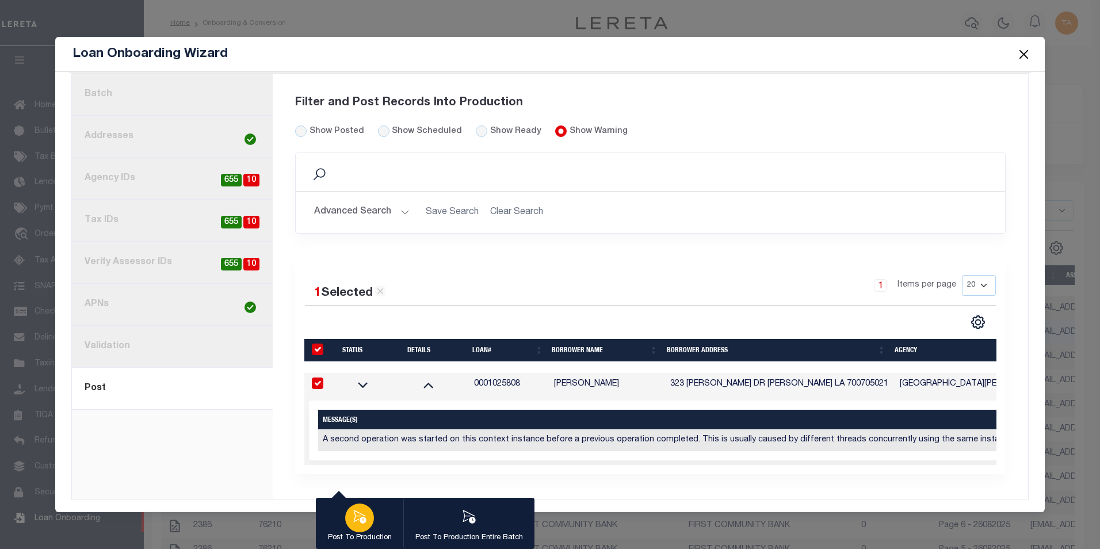
click at [356, 522] on icon "button" at bounding box center [359, 516] width 15 height 15
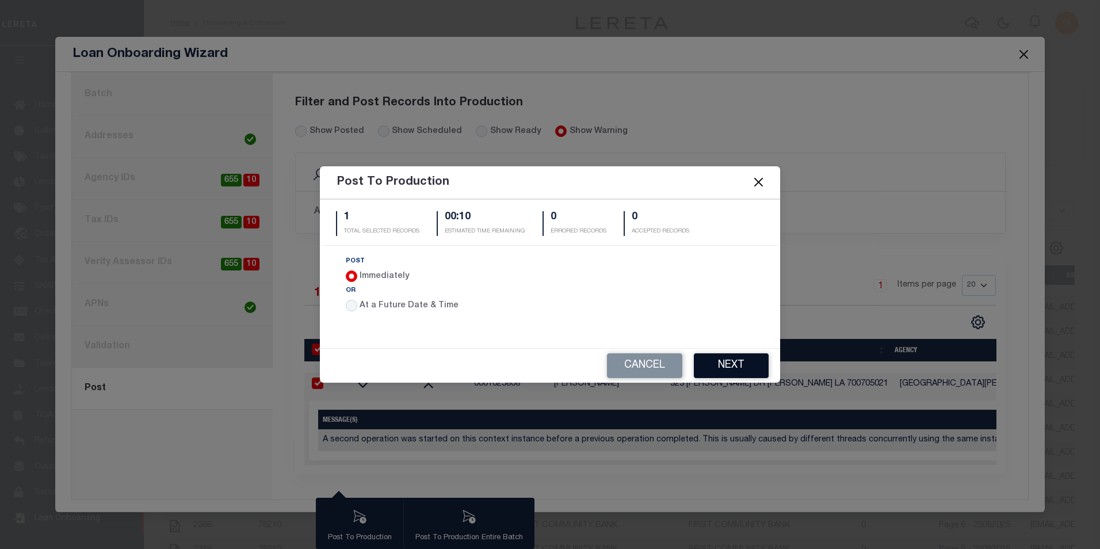
click at [734, 369] on button "Next" at bounding box center [731, 365] width 75 height 25
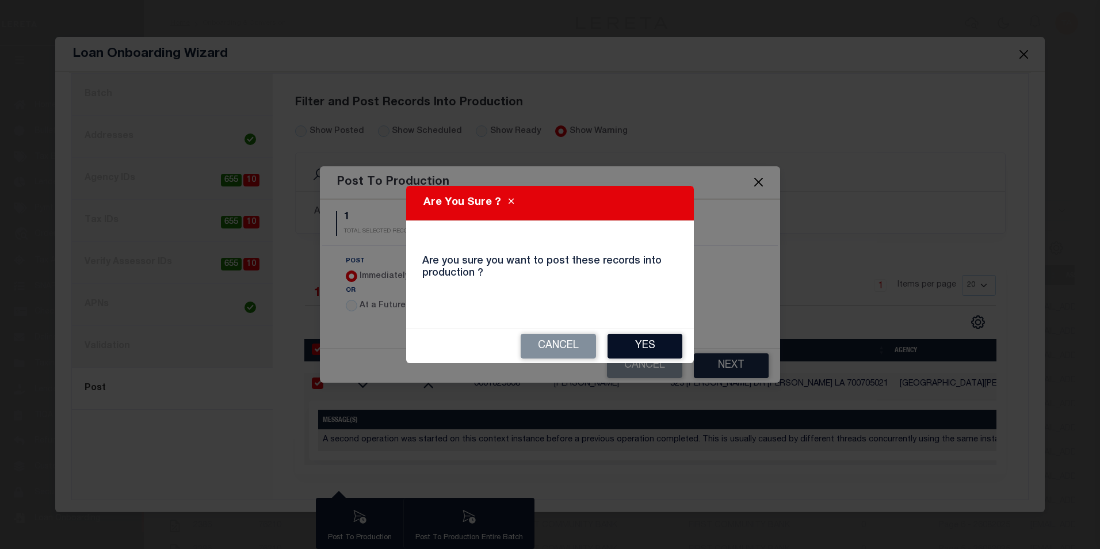
click at [622, 352] on button "Yes" at bounding box center [645, 346] width 75 height 25
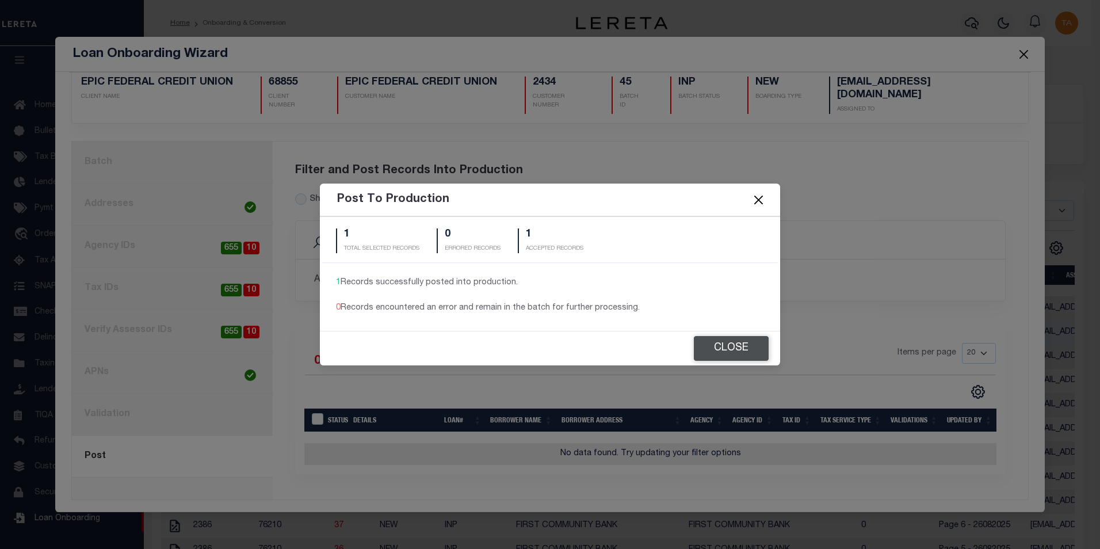
click at [728, 349] on button "Close" at bounding box center [731, 348] width 75 height 25
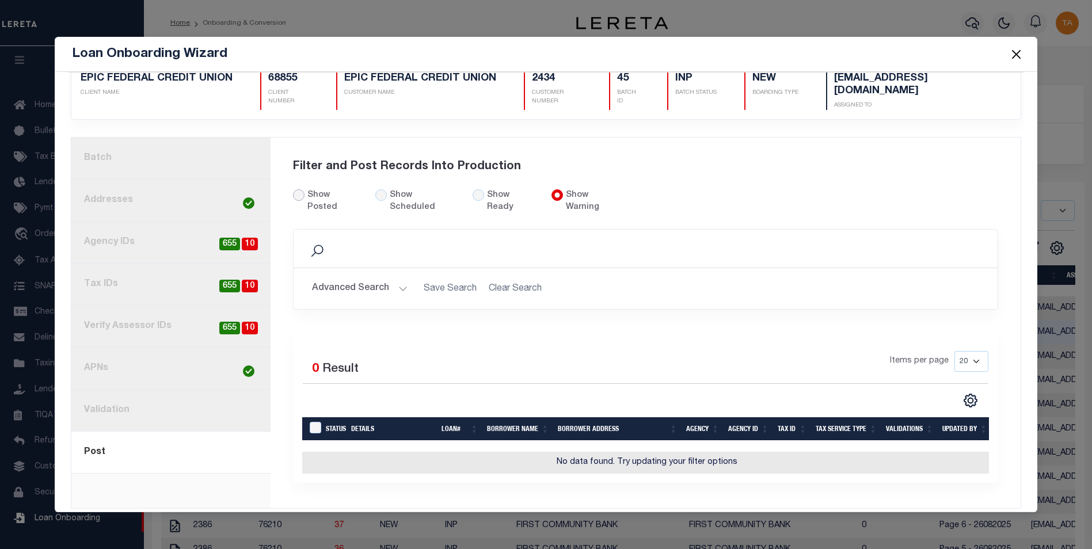
click at [294, 192] on input "Show Posted" at bounding box center [299, 195] width 12 height 12
radio input "true"
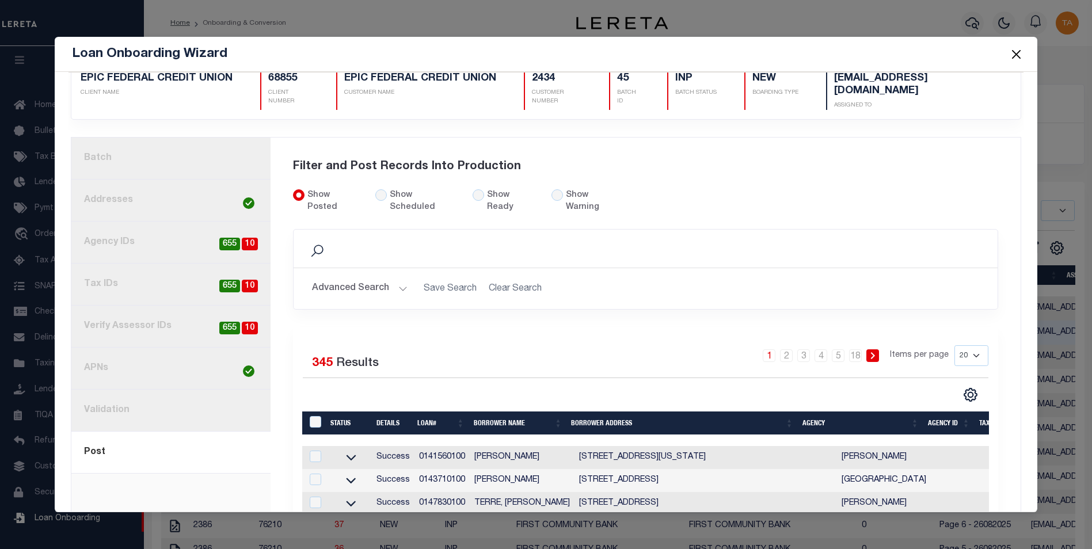
scroll to position [21, 0]
click at [1014, 51] on button "Close" at bounding box center [1015, 54] width 15 height 15
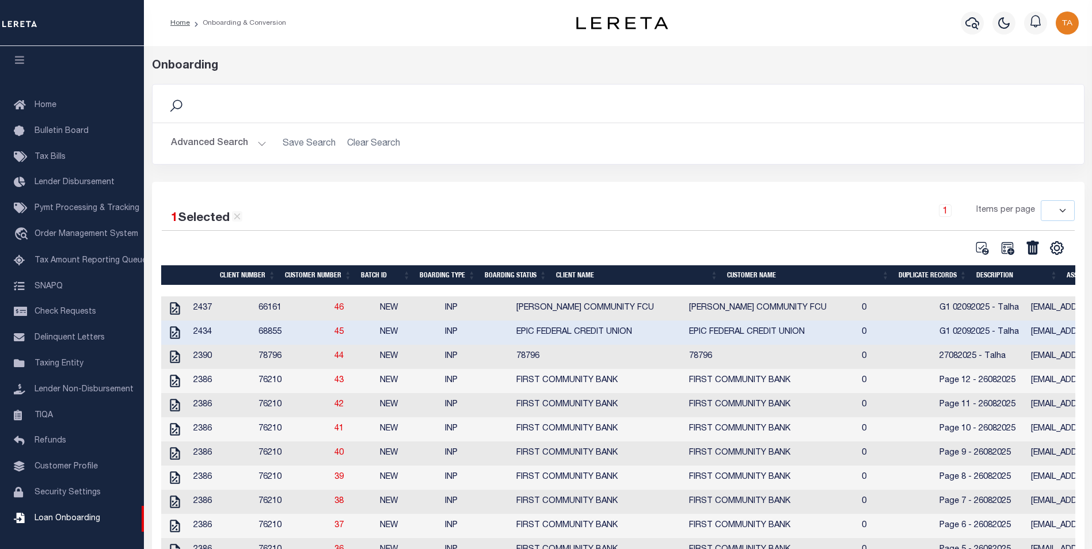
click at [257, 145] on button "Advanced Search" at bounding box center [219, 143] width 96 height 22
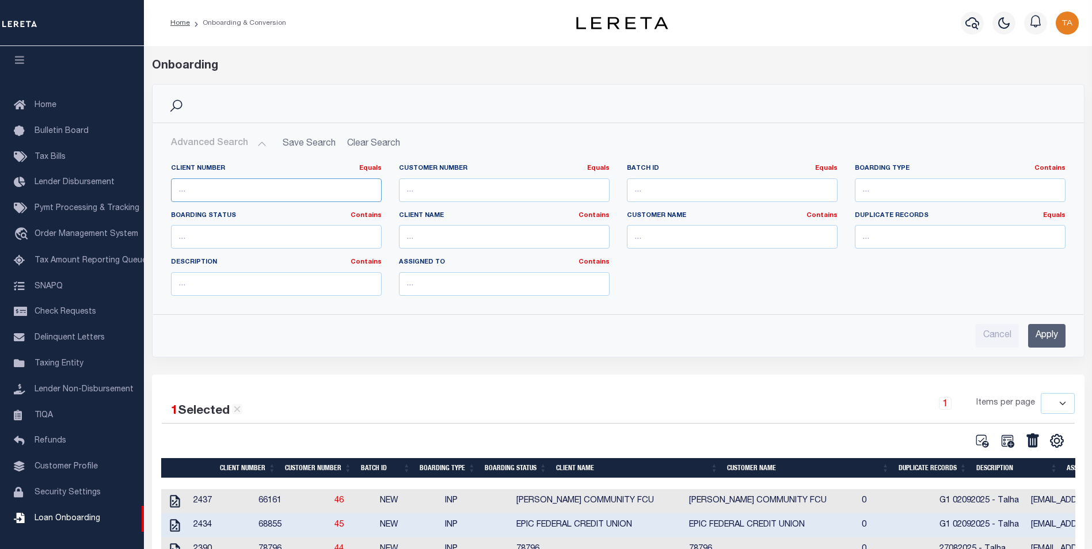
click at [221, 190] on input "number" at bounding box center [276, 190] width 211 height 24
type input "85810"
click at [1037, 333] on input "Apply" at bounding box center [1046, 336] width 37 height 24
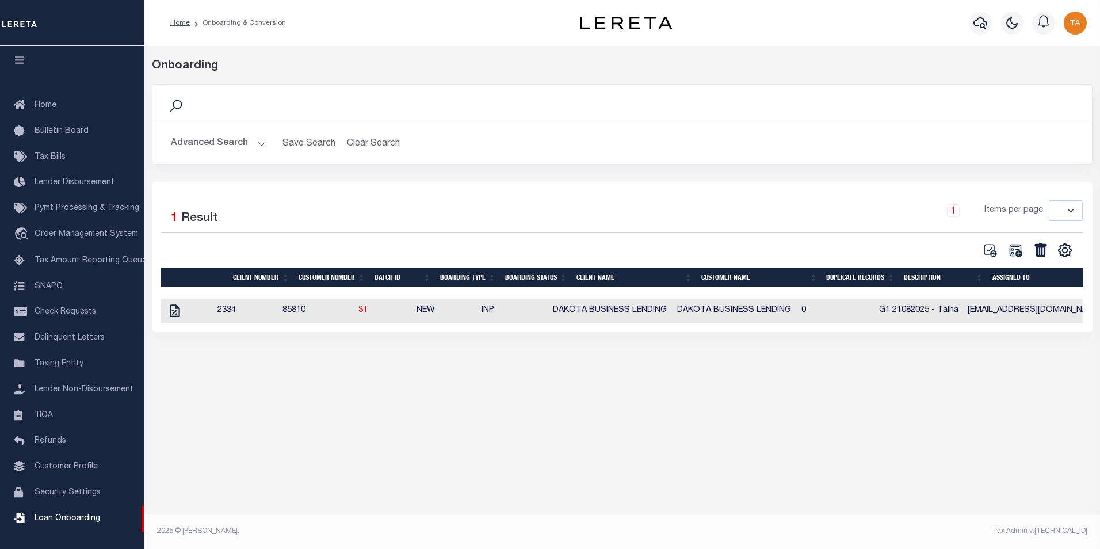
click at [258, 144] on button "Advanced Search" at bounding box center [219, 143] width 96 height 22
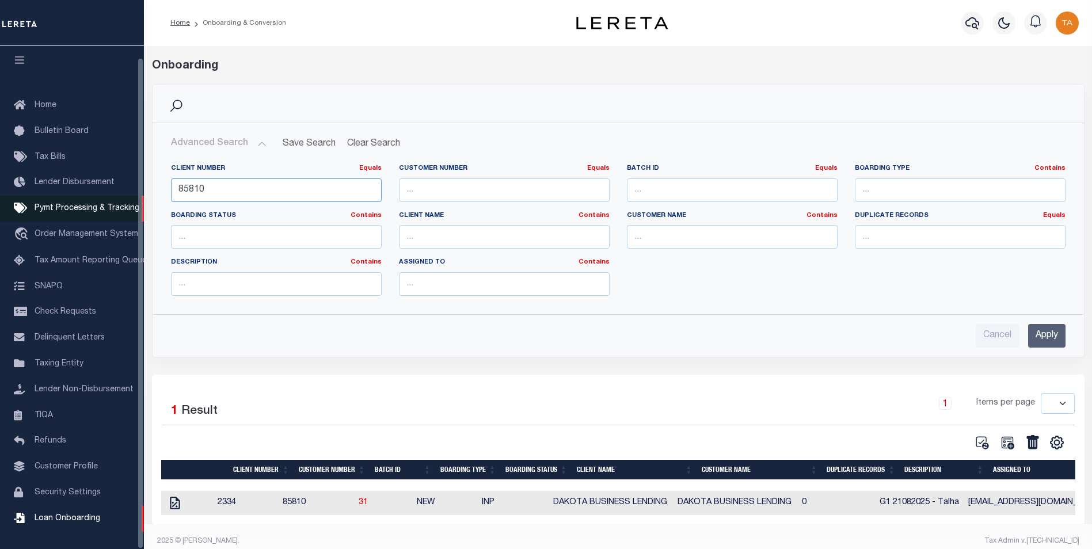
drag, startPoint x: 212, startPoint y: 191, endPoint x: 83, endPoint y: 191, distance: 129.5
click at [83, 191] on div "Home Onboarding & Conversion" at bounding box center [546, 279] width 1092 height 559
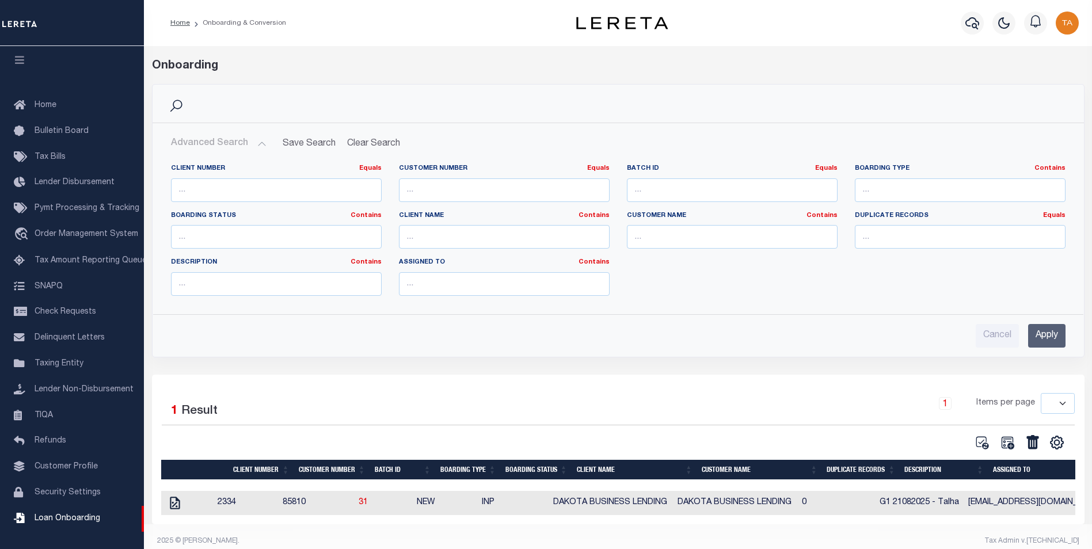
click at [1046, 337] on input "Apply" at bounding box center [1046, 336] width 37 height 24
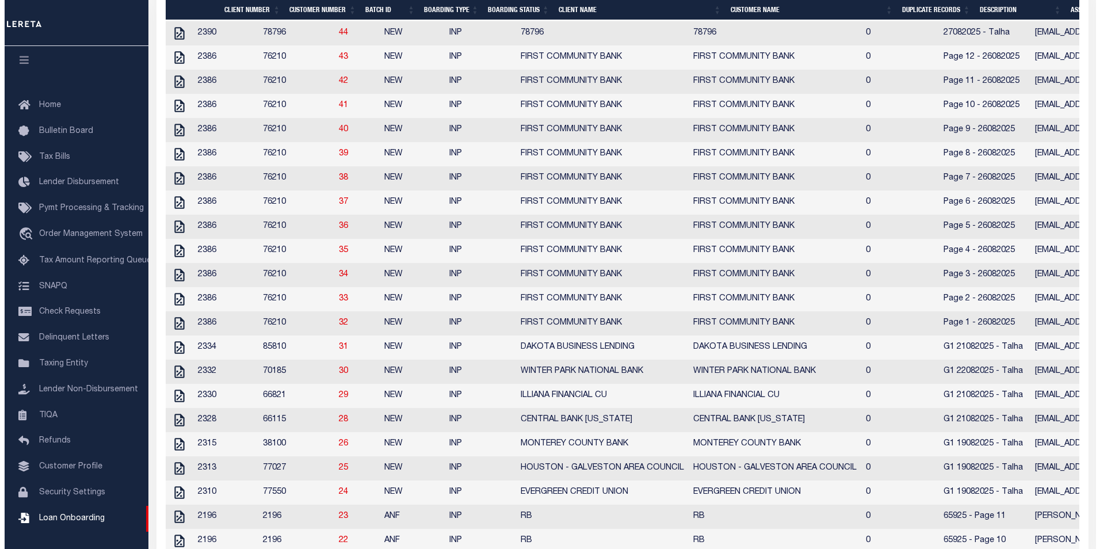
scroll to position [333, 0]
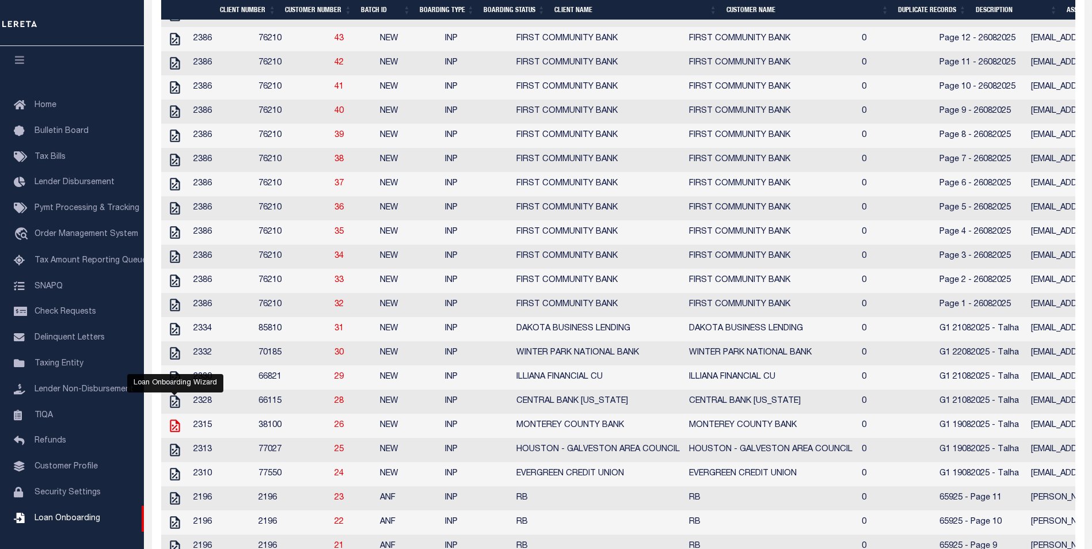
click at [173, 432] on icon at bounding box center [175, 425] width 10 height 13
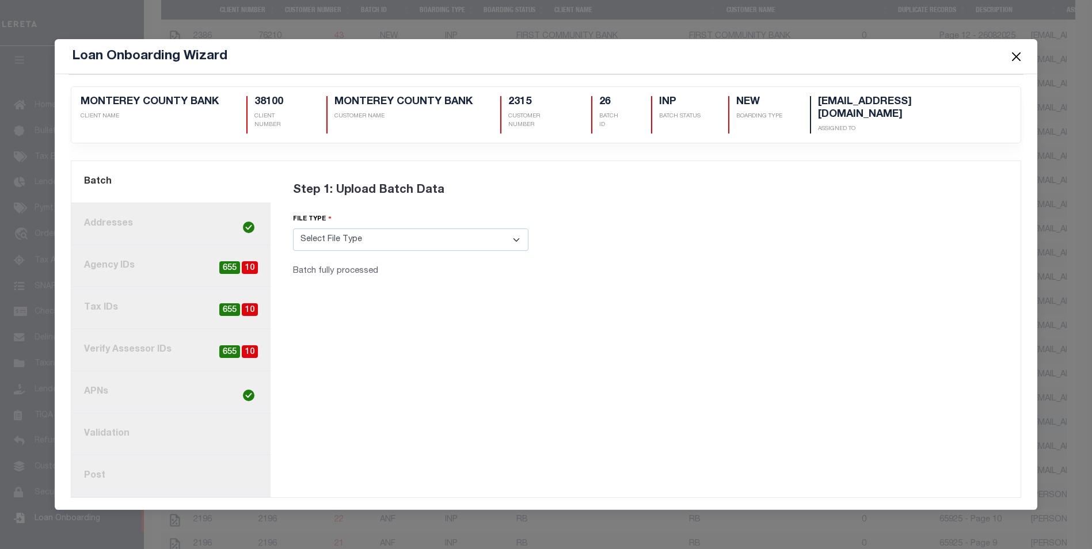
scroll to position [0, 0]
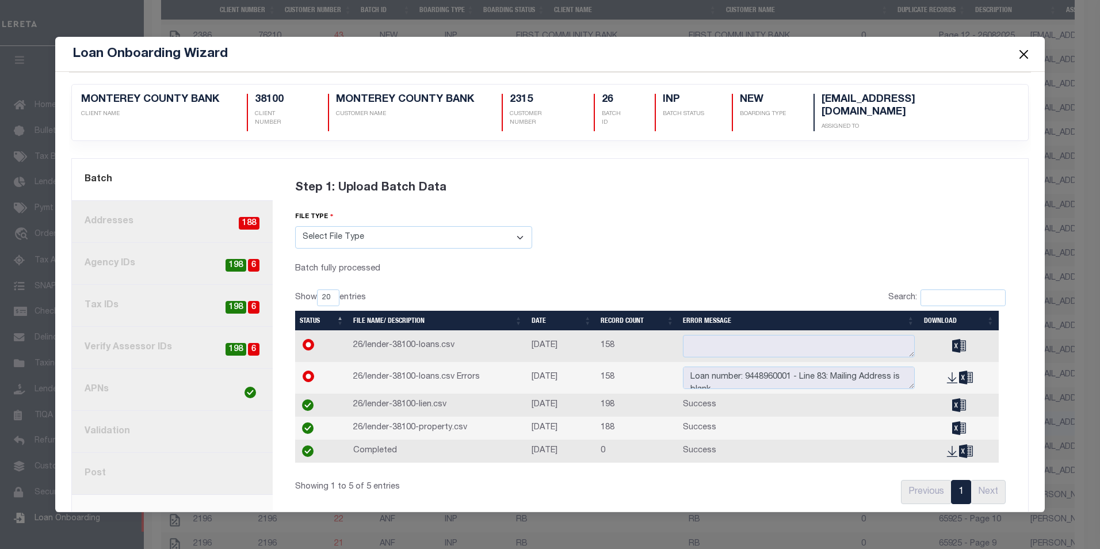
click at [115, 460] on link "8. Post" at bounding box center [172, 474] width 201 height 42
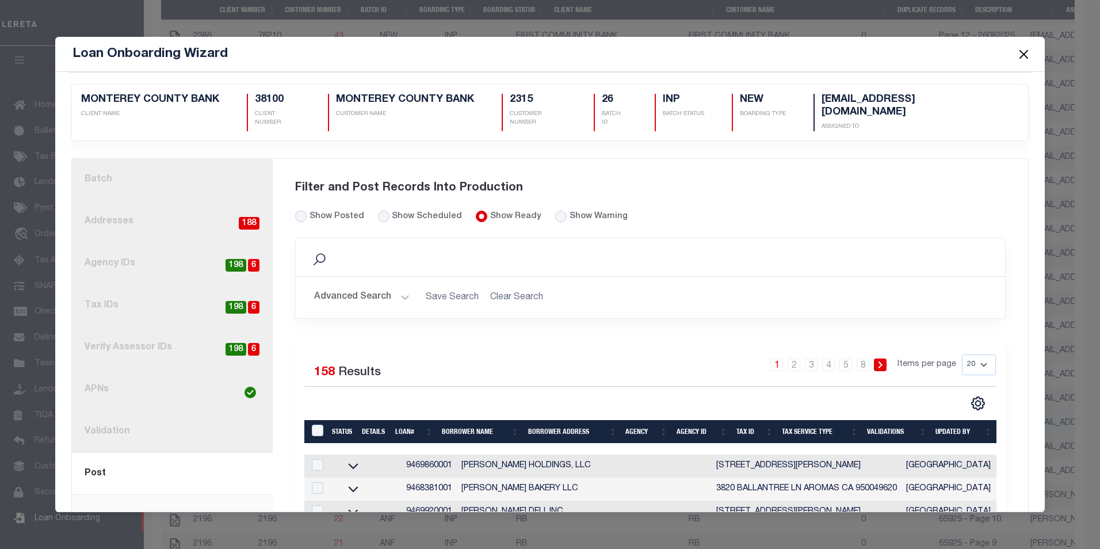
click at [1025, 55] on button "Close" at bounding box center [1023, 54] width 15 height 15
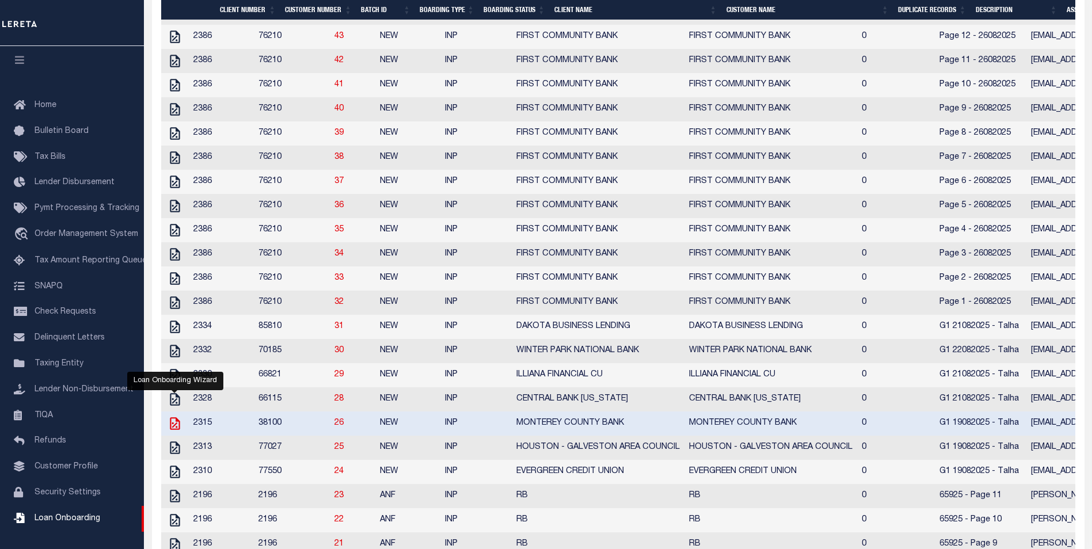
click at [173, 431] on icon at bounding box center [174, 423] width 15 height 15
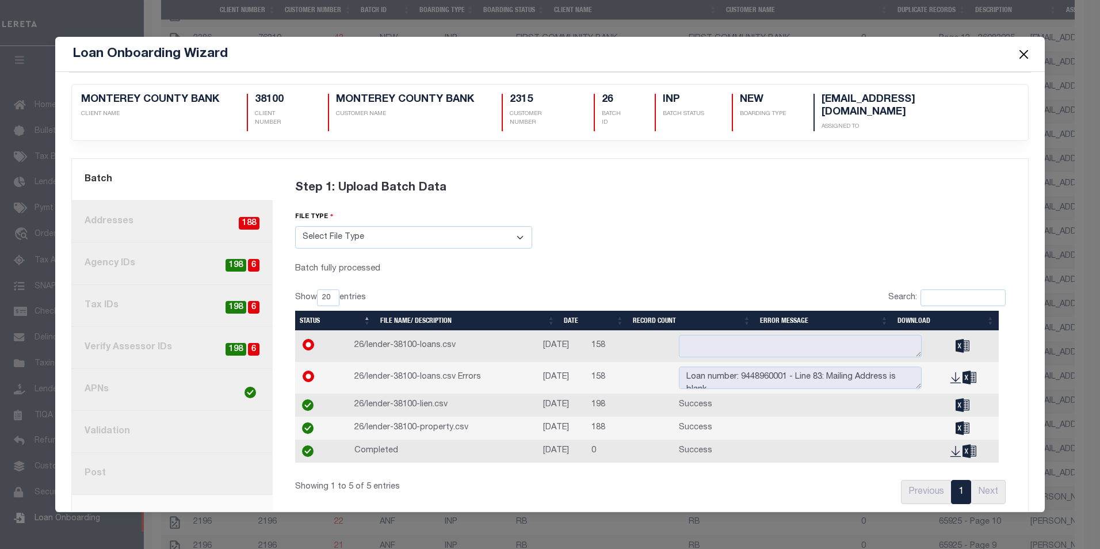
click at [109, 463] on link "8. Post" at bounding box center [172, 474] width 201 height 42
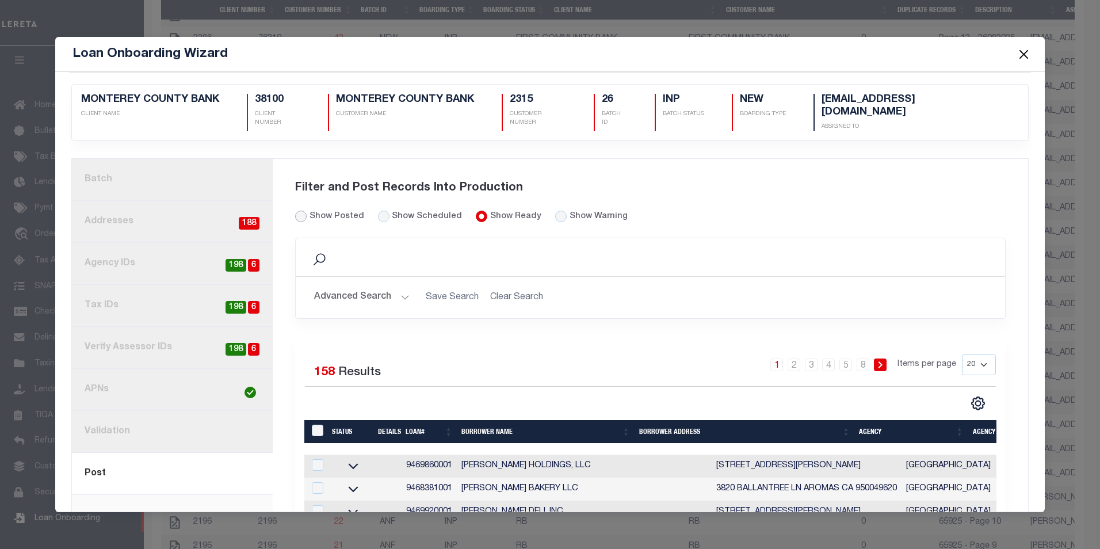
click at [297, 211] on input "Show Posted" at bounding box center [301, 217] width 12 height 12
radio input "true"
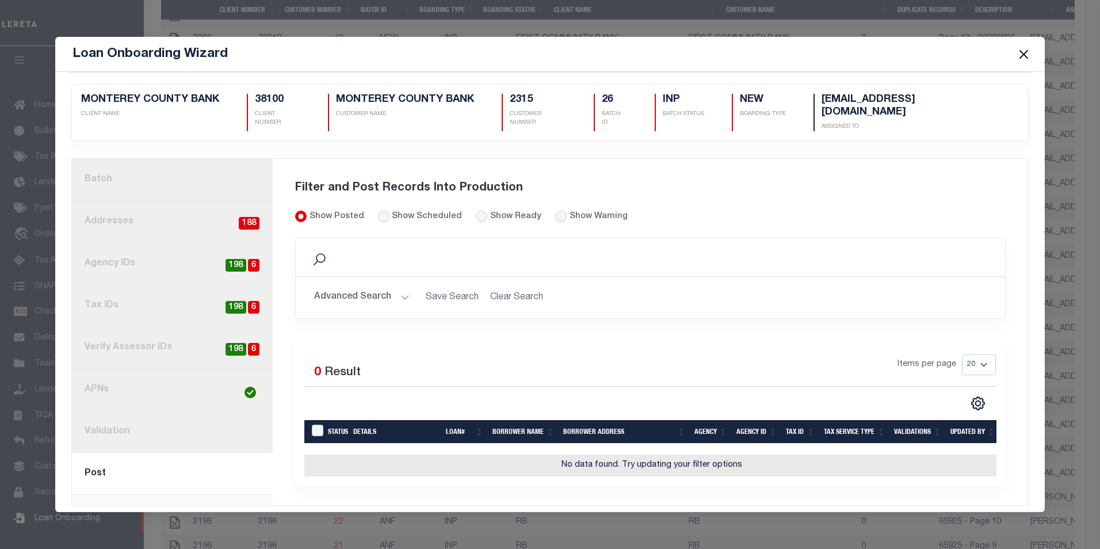
click at [1025, 54] on button "Close" at bounding box center [1023, 54] width 15 height 15
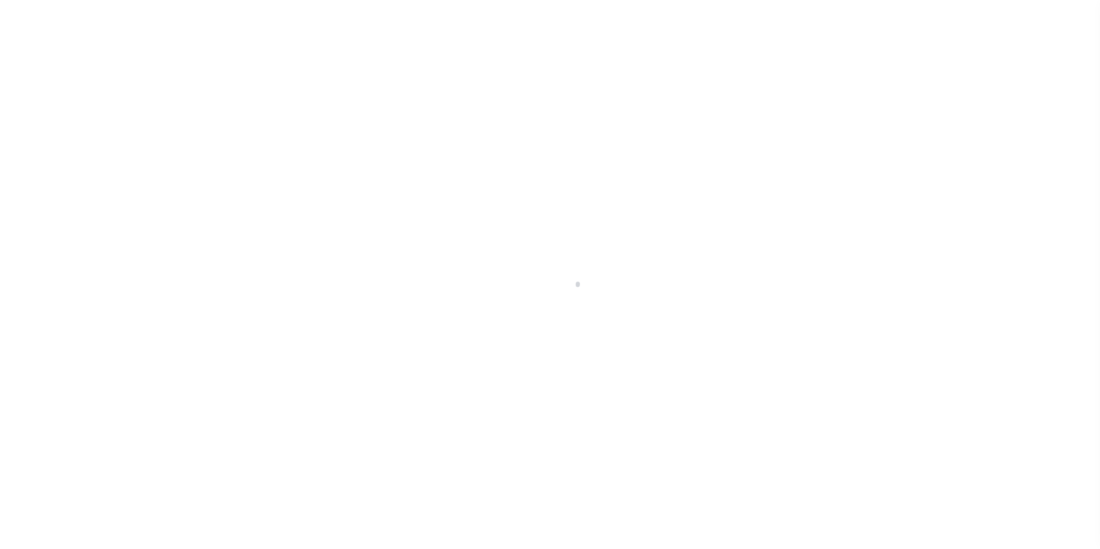
select select "50"
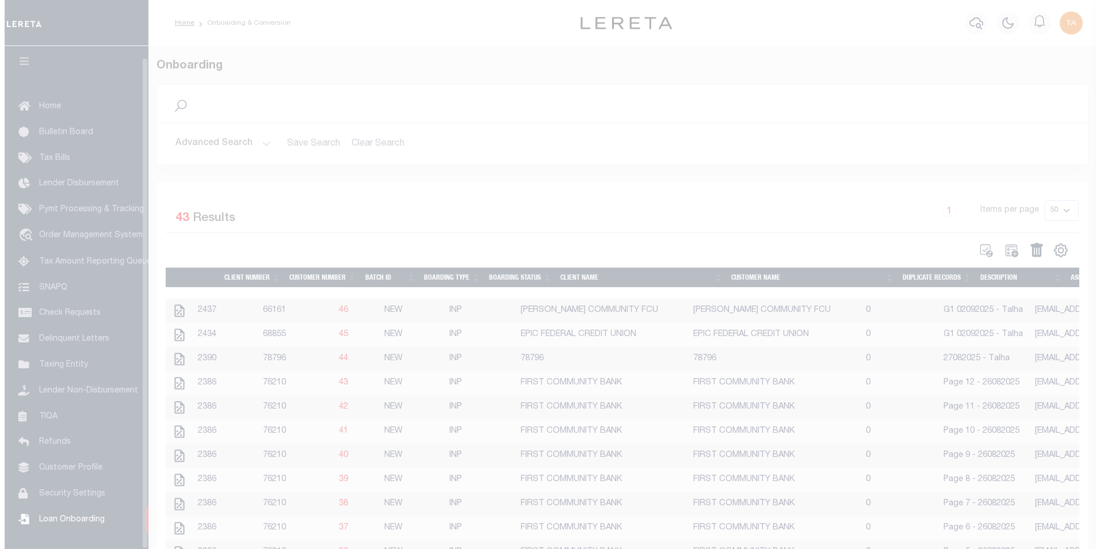
scroll to position [12, 0]
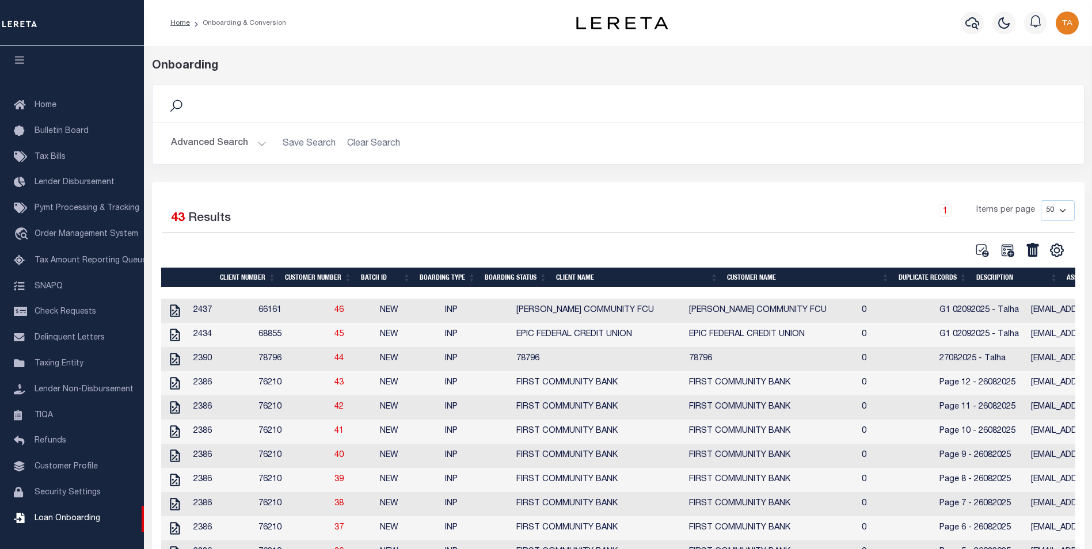
click at [251, 143] on button "Advanced Search" at bounding box center [219, 143] width 96 height 22
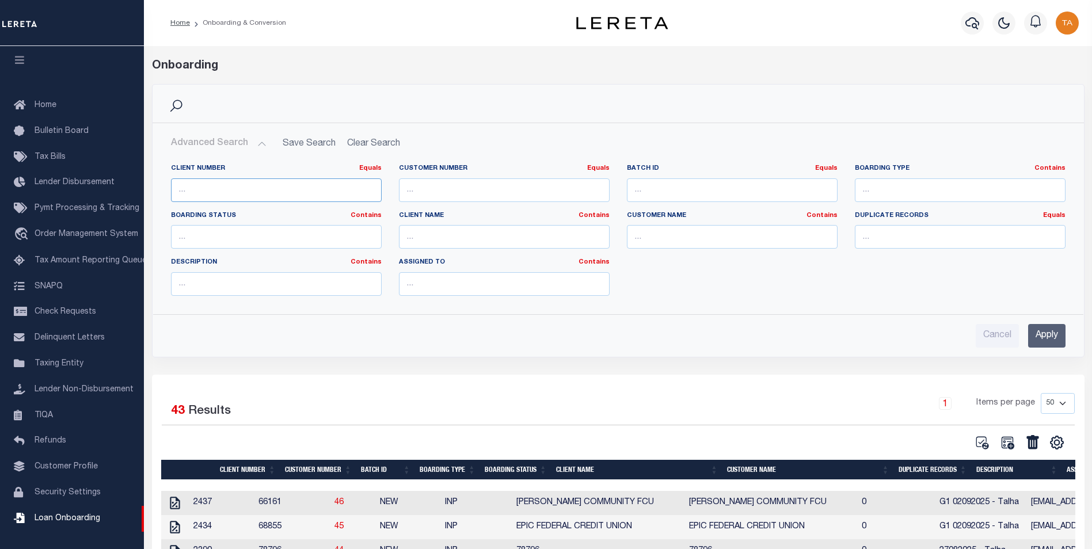
click at [257, 189] on input "number" at bounding box center [276, 190] width 211 height 24
type input "38100"
click at [1050, 332] on input "Apply" at bounding box center [1046, 336] width 37 height 24
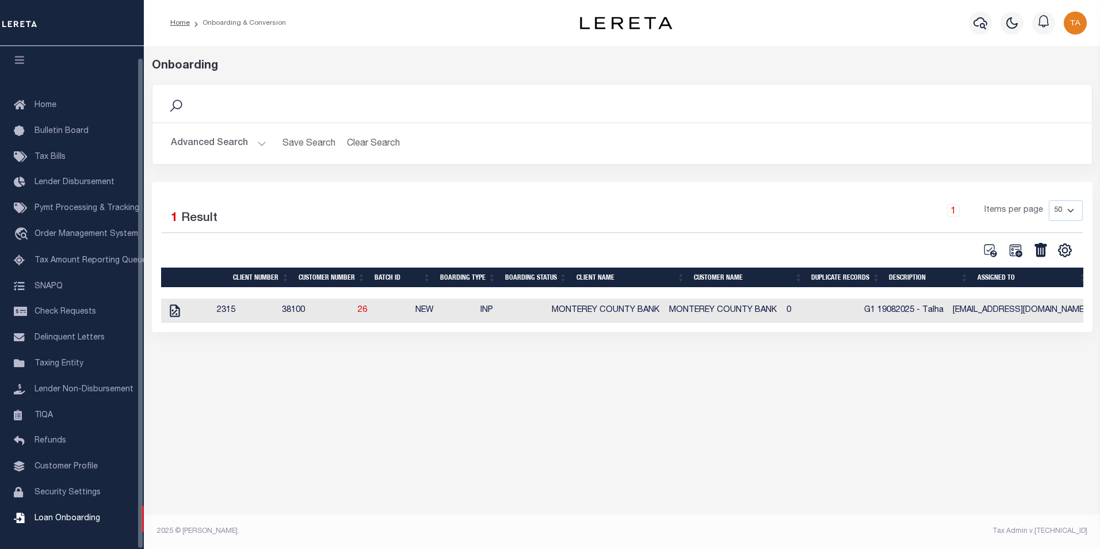
click at [194, 315] on td at bounding box center [186, 311] width 51 height 24
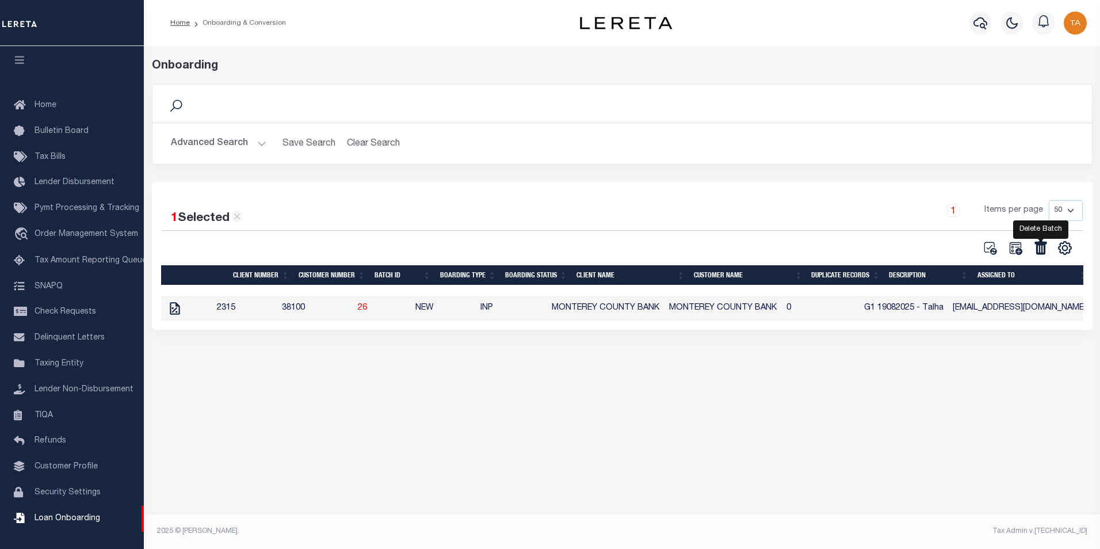
click at [1042, 249] on icon at bounding box center [1041, 248] width 12 height 14
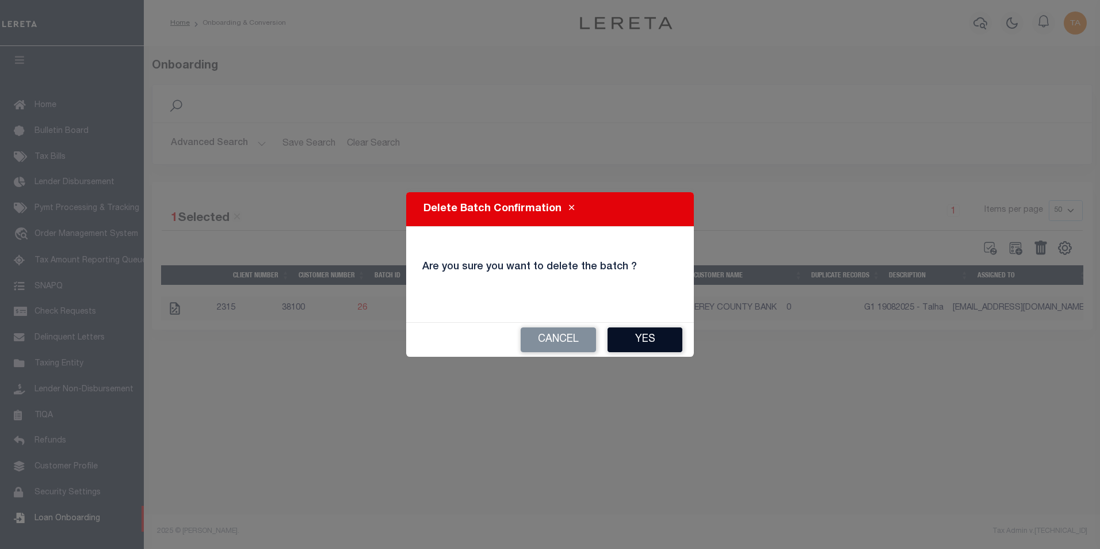
click at [650, 335] on button "Yes" at bounding box center [645, 339] width 75 height 25
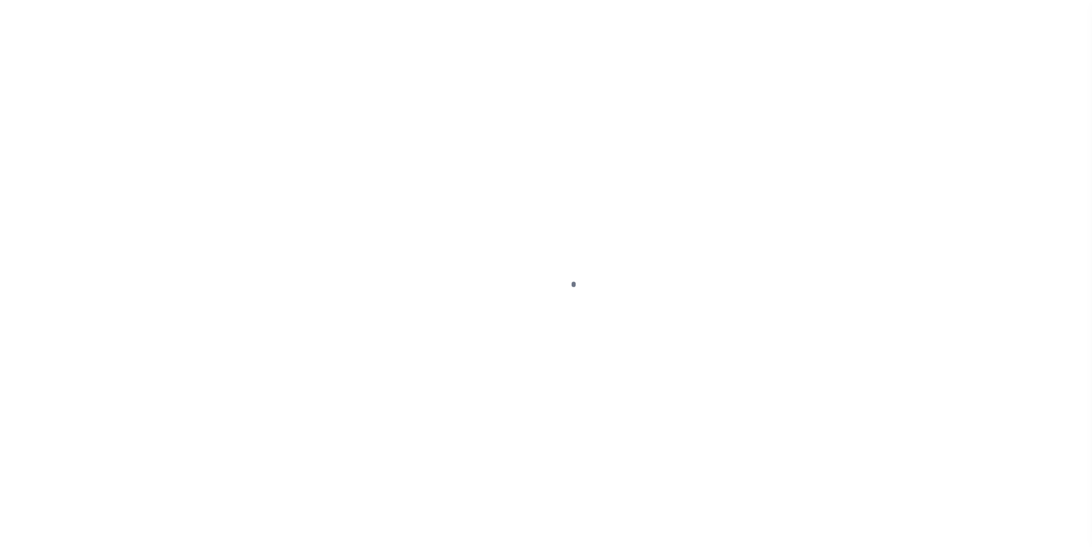
scroll to position [12, 0]
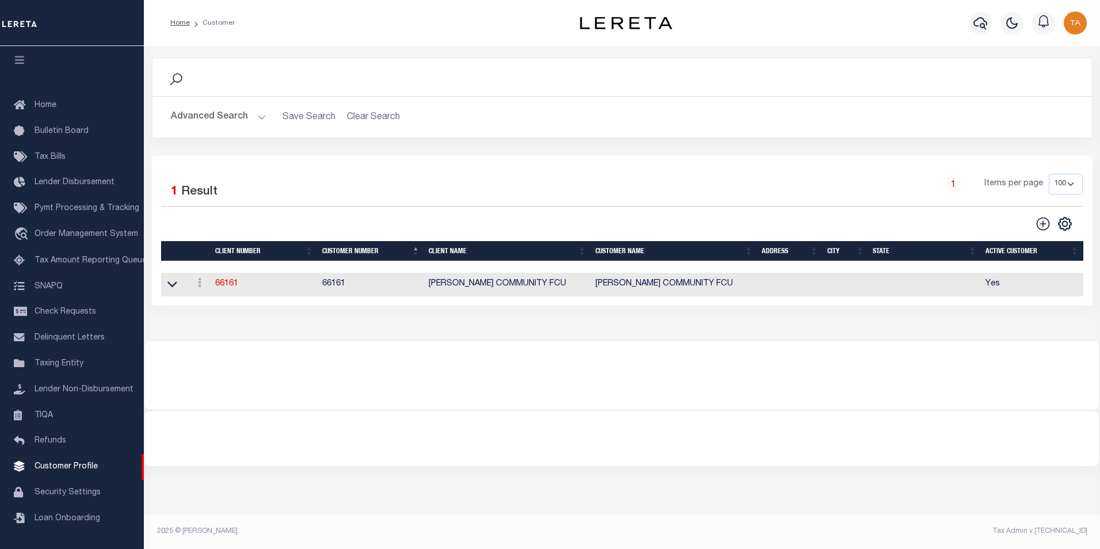
click at [234, 121] on button "Advanced Search" at bounding box center [219, 117] width 96 height 22
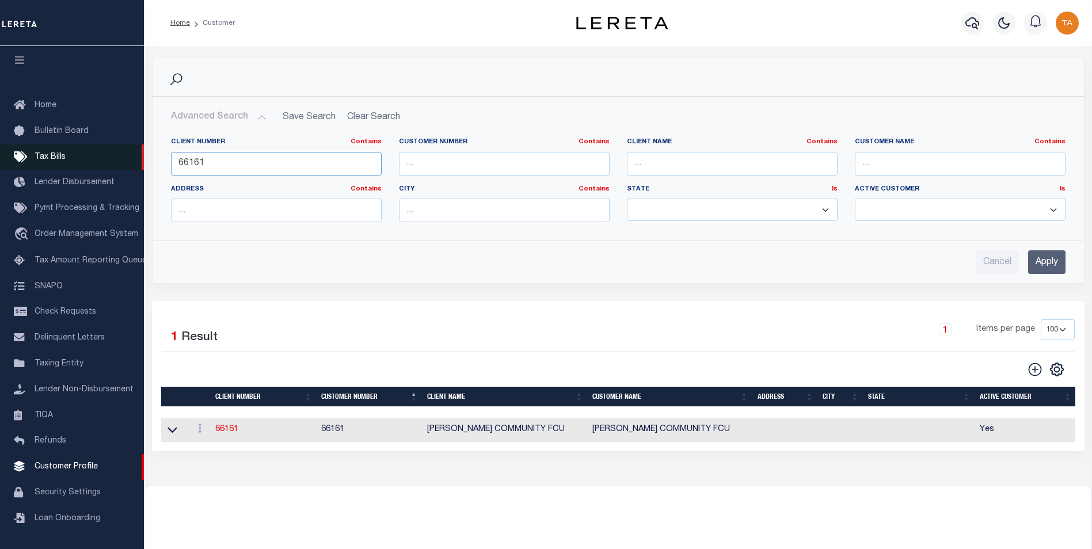
drag, startPoint x: 209, startPoint y: 160, endPoint x: 62, endPoint y: 155, distance: 147.4
click at [62, 155] on div "Home Customer Profile Sign out" at bounding box center [546, 313] width 1092 height 626
type input "99127"
click at [1042, 263] on input "Apply" at bounding box center [1046, 262] width 37 height 24
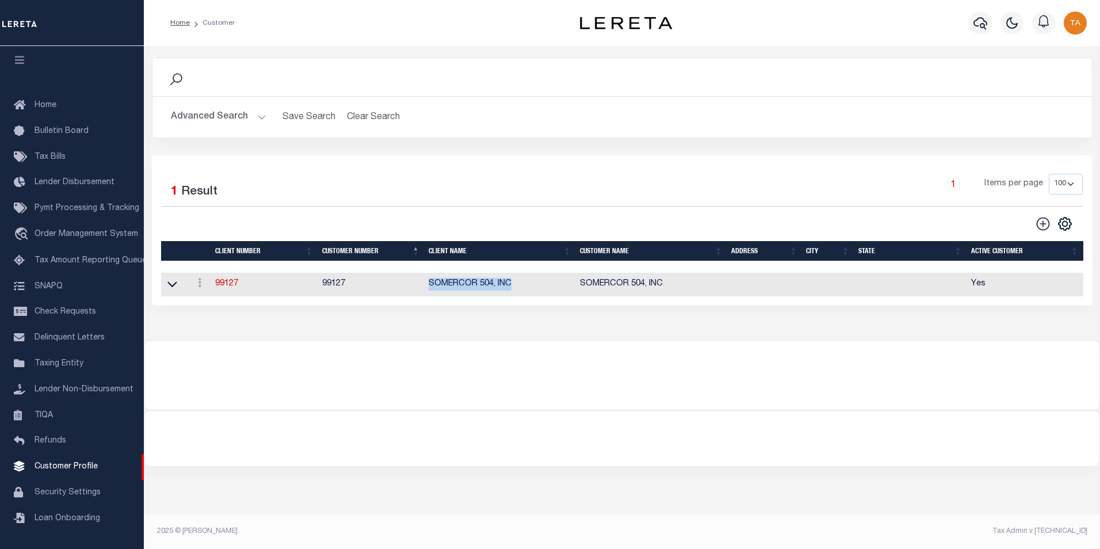
drag, startPoint x: 429, startPoint y: 287, endPoint x: 514, endPoint y: 287, distance: 84.6
click at [514, 287] on td "SOMERCOR 504, INC" at bounding box center [499, 285] width 151 height 24
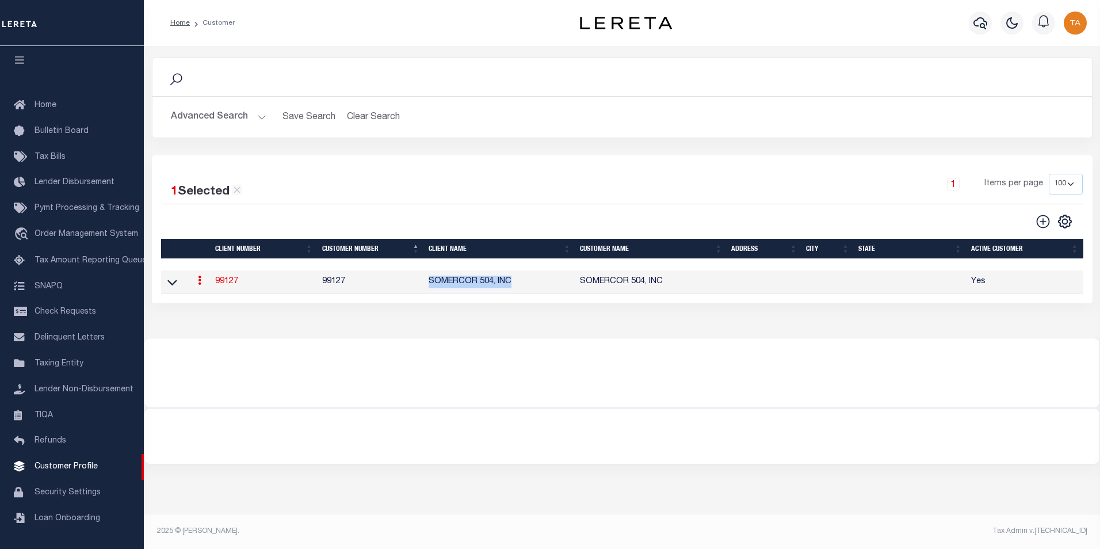
copy td "SOMERCOR 504, INC"
click at [1044, 224] on icon at bounding box center [1043, 221] width 15 height 15
type input "0"
checkbox input "false"
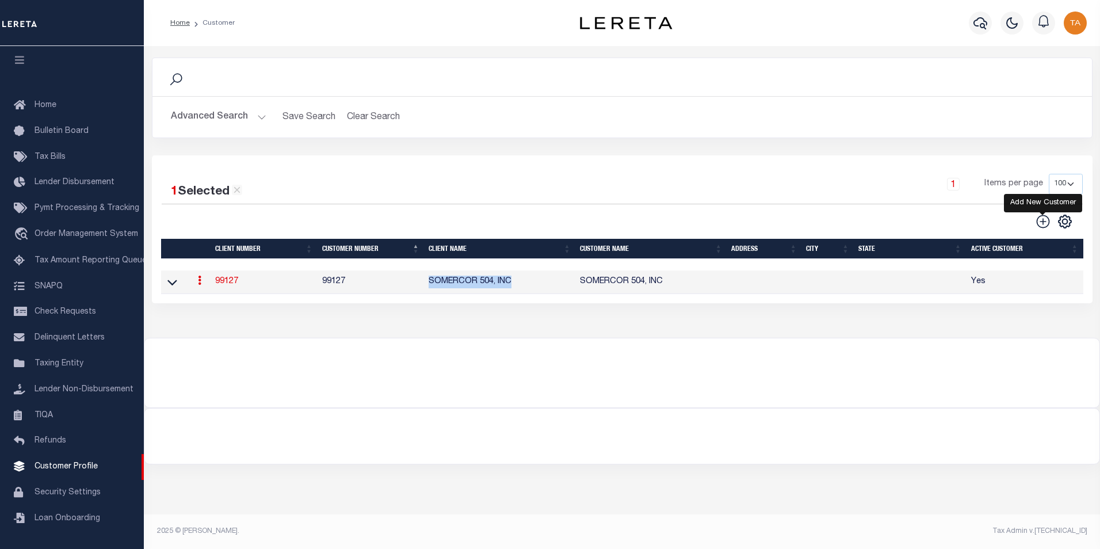
checkbox input "false"
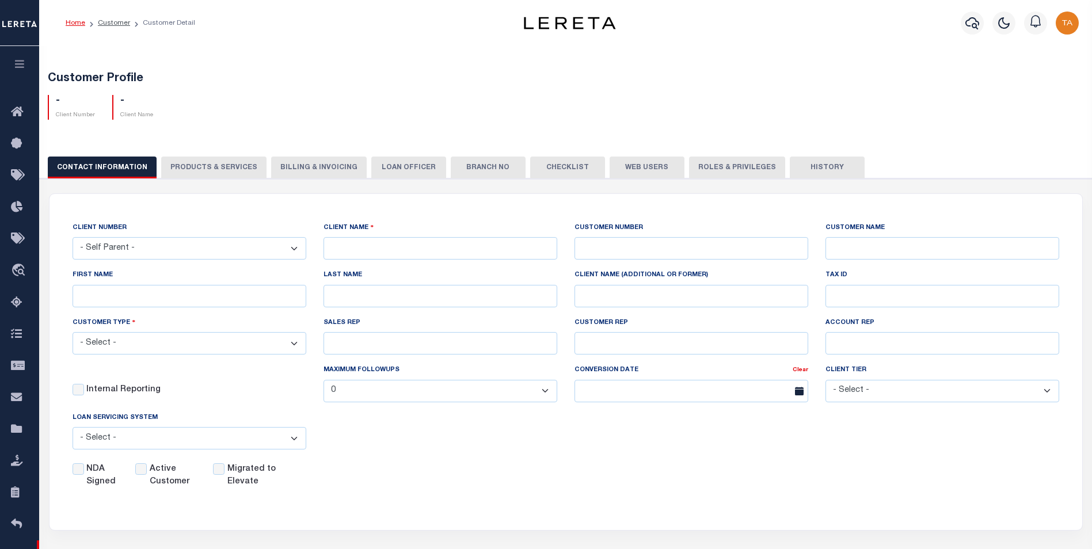
click at [15, 64] on icon "button" at bounding box center [19, 64] width 13 height 10
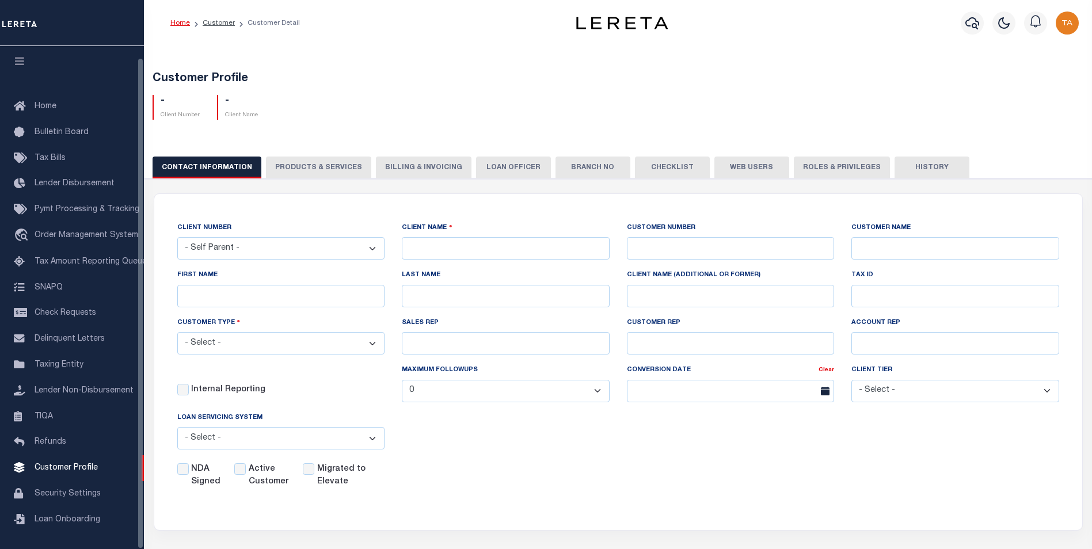
scroll to position [12, 0]
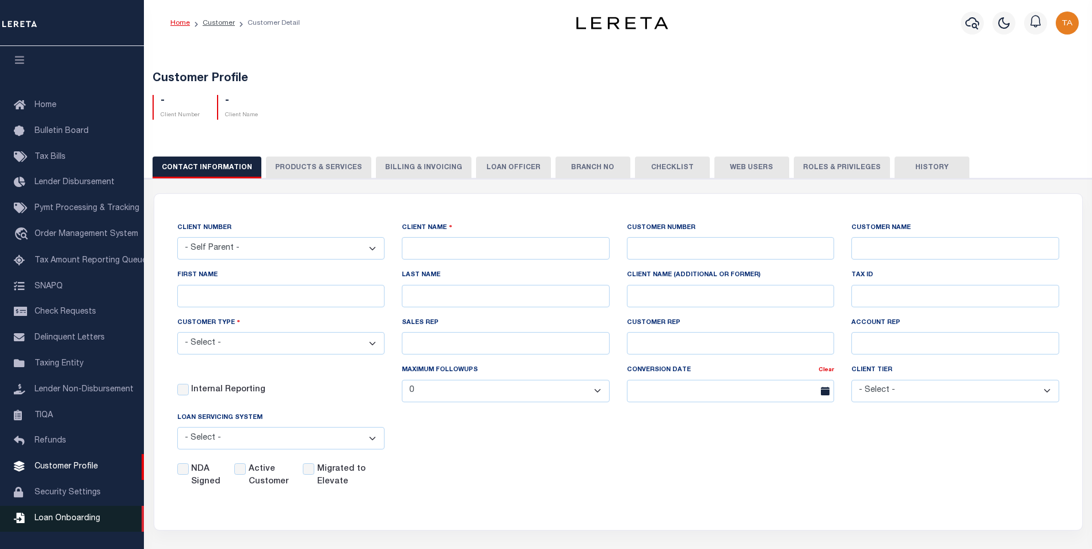
click at [62, 514] on span "Loan Onboarding" at bounding box center [68, 518] width 66 height 8
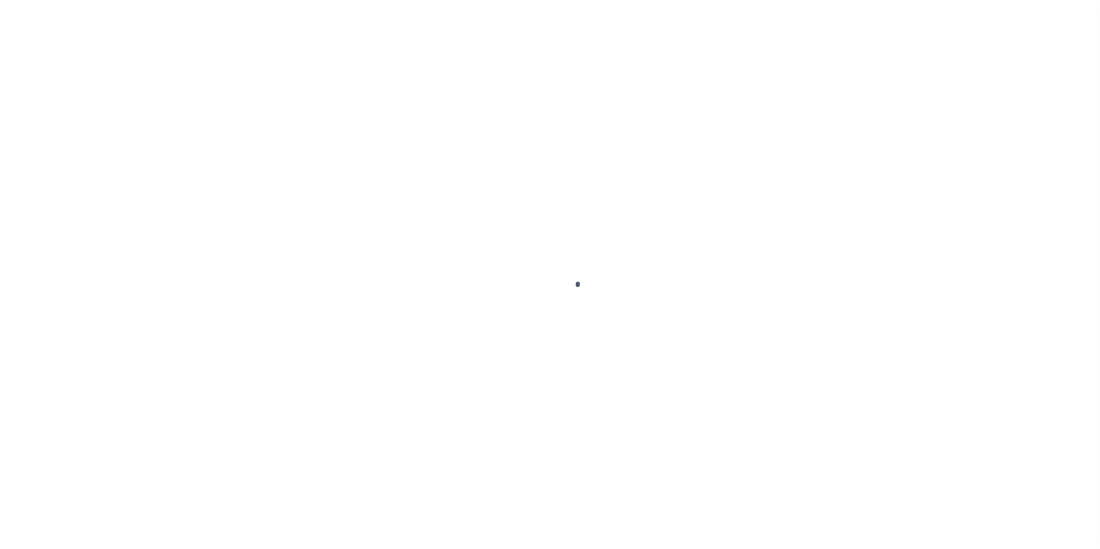
select select "50"
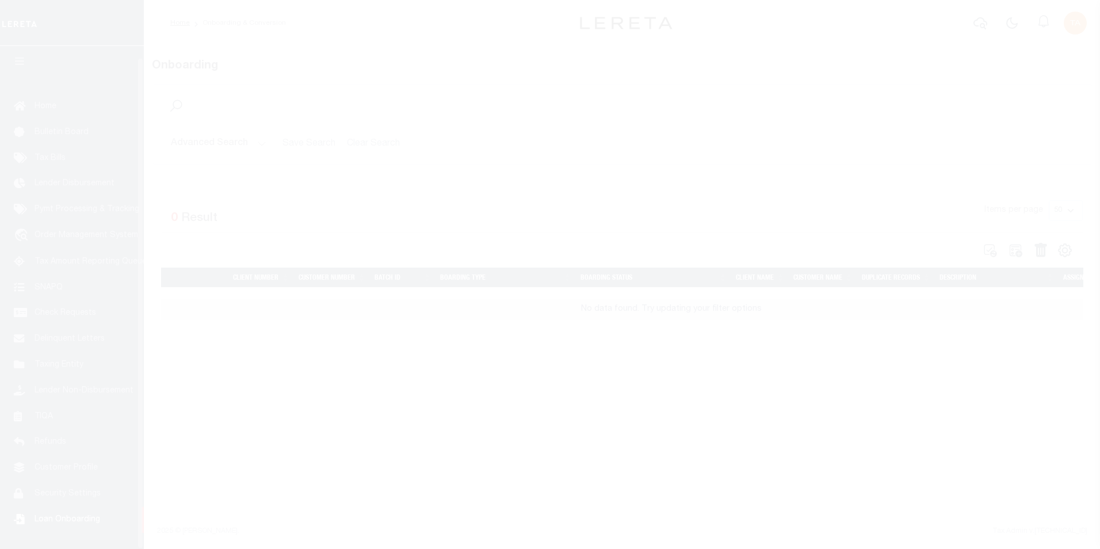
scroll to position [12, 0]
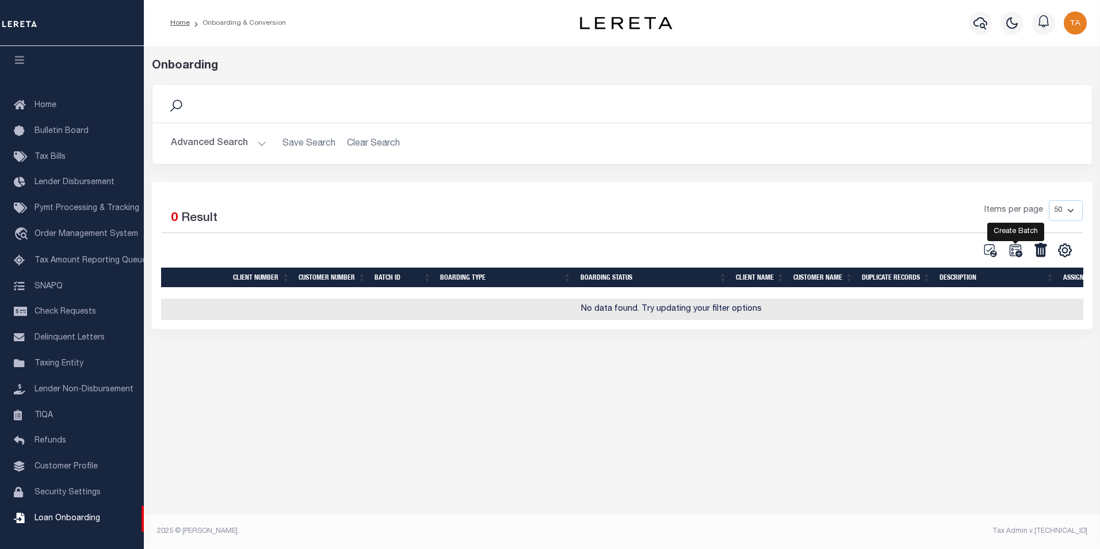
click at [1016, 250] on icon at bounding box center [1015, 250] width 15 height 15
select select
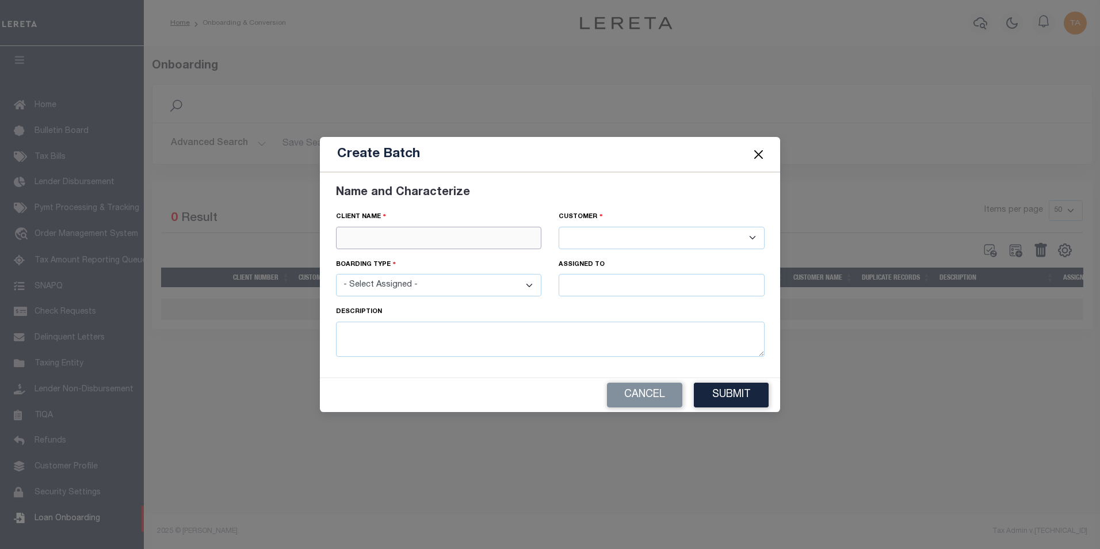
click at [371, 236] on input "text" at bounding box center [439, 238] width 206 height 22
paste input "SOMERCOR 504, INC"
type input "SOMERCOR 504, INC"
click at [395, 261] on div "SOMERCOR 504, INC" at bounding box center [439, 258] width 205 height 18
click at [399, 258] on div "Boarding type" at bounding box center [439, 266] width 206 height 16
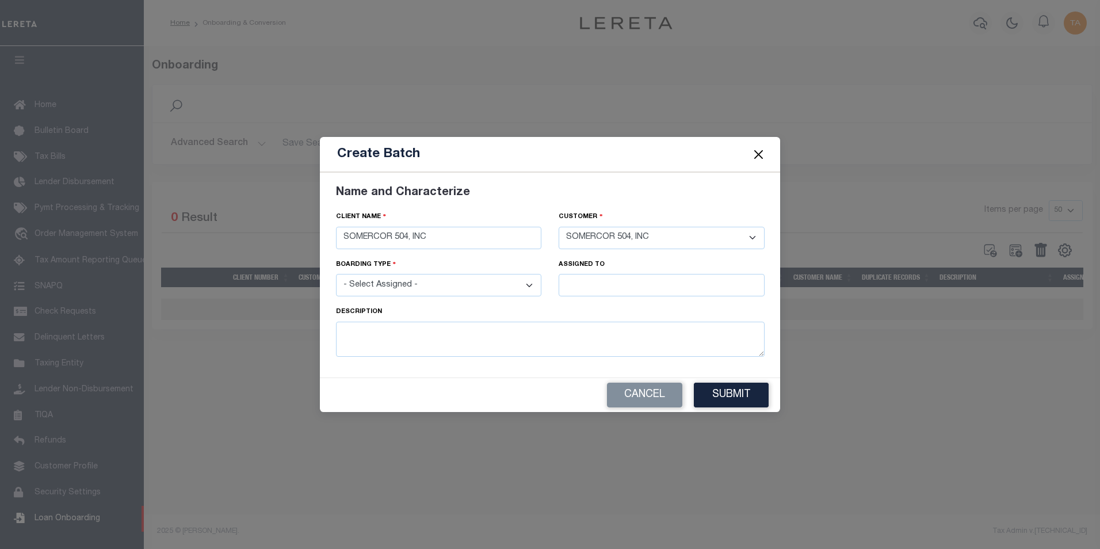
click at [406, 289] on select "- Select Assigned - NEW - New Loan REF - Refinance Loan CWF - Conversion with F…" at bounding box center [439, 285] width 206 height 22
select select "NEW"
click at [336, 274] on select "- Select Assigned - NEW - New Loan REF - Refinance Loan CWF - Conversion with F…" at bounding box center [439, 285] width 206 height 22
click at [582, 288] on input "text" at bounding box center [662, 285] width 206 height 22
type input "[PERSON_NAME]"
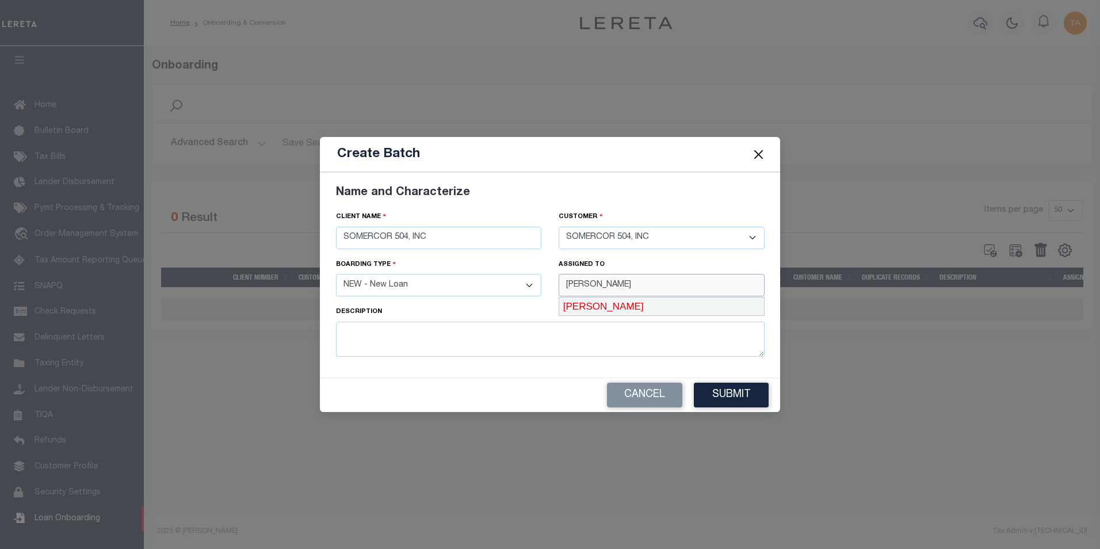
click at [602, 303] on div "[PERSON_NAME]" at bounding box center [661, 306] width 205 height 18
click at [445, 324] on textarea at bounding box center [550, 339] width 429 height 35
type textarea "G1 02092025 - Talha"
click at [731, 399] on button "Submit" at bounding box center [731, 395] width 75 height 25
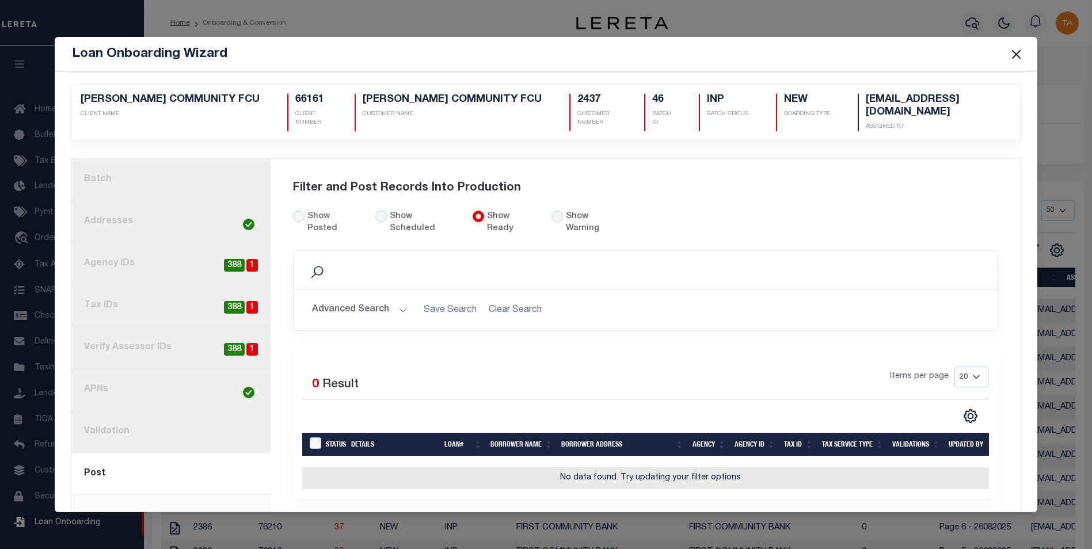
select select "50"
